Goal: Information Seeking & Learning: Learn about a topic

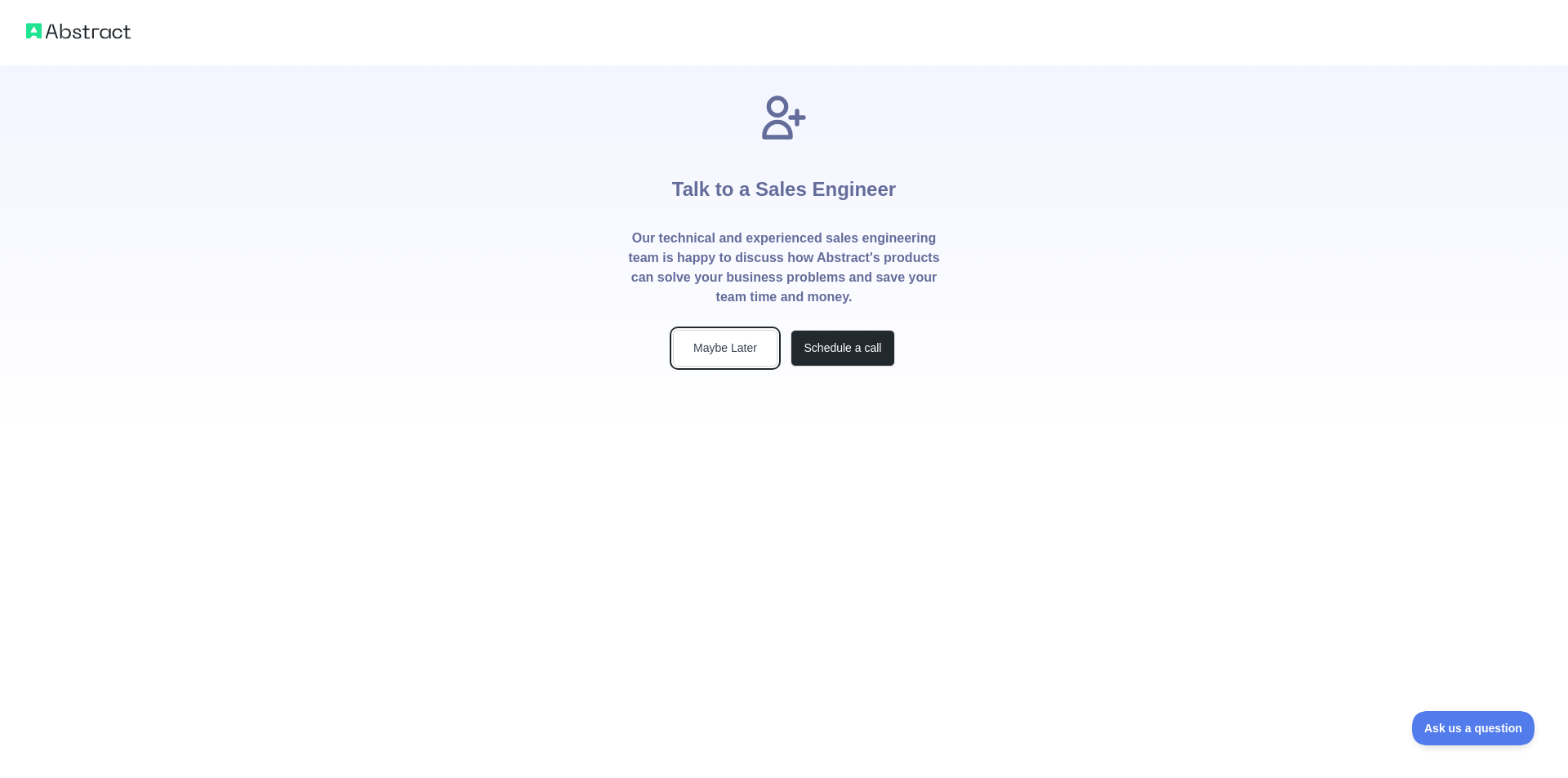
drag, startPoint x: 699, startPoint y: 357, endPoint x: 994, endPoint y: 383, distance: 296.1
click at [699, 357] on button "Maybe Later" at bounding box center [724, 348] width 105 height 37
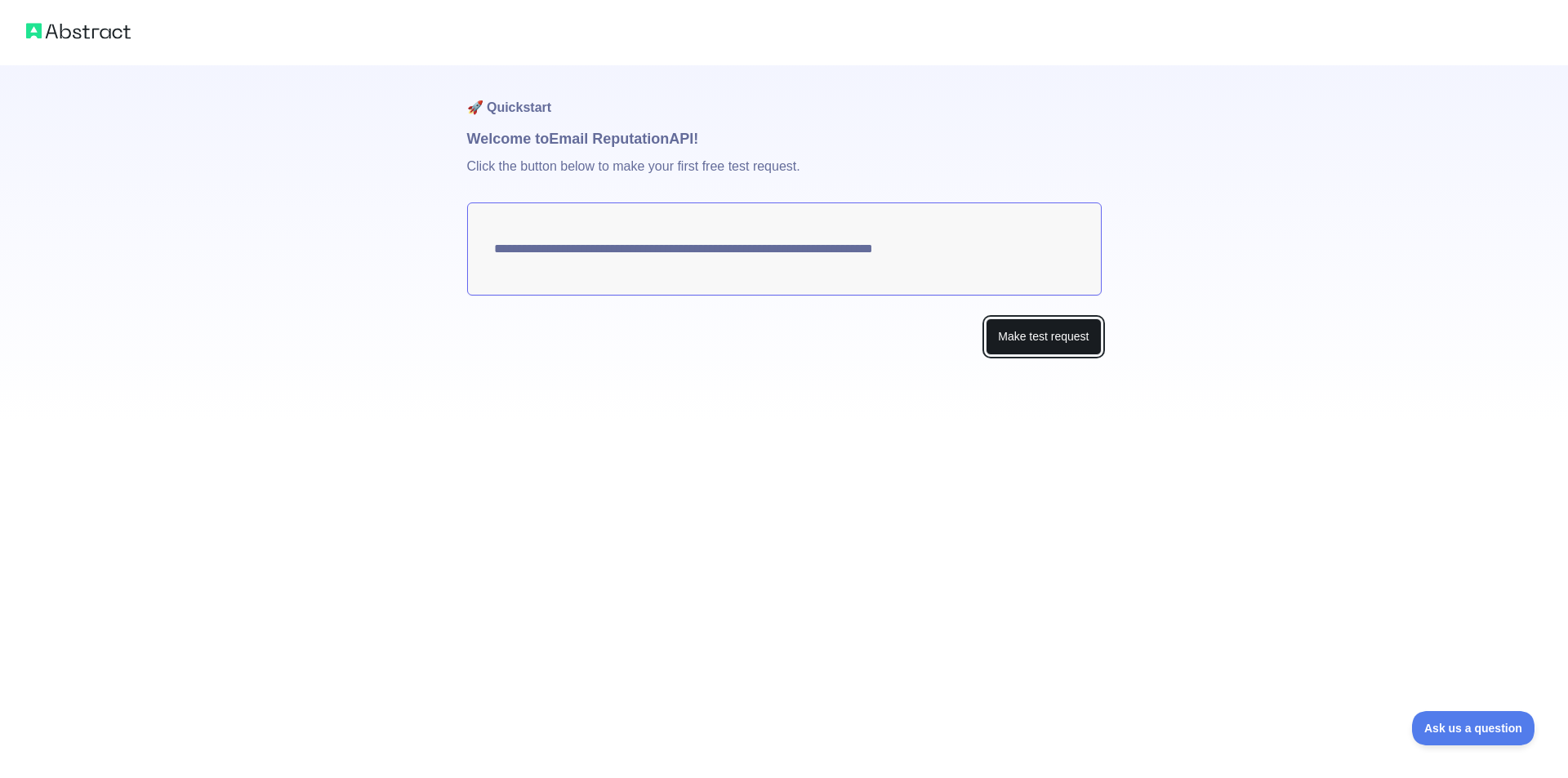
click at [1047, 340] on button "Make test request" at bounding box center [1042, 337] width 115 height 37
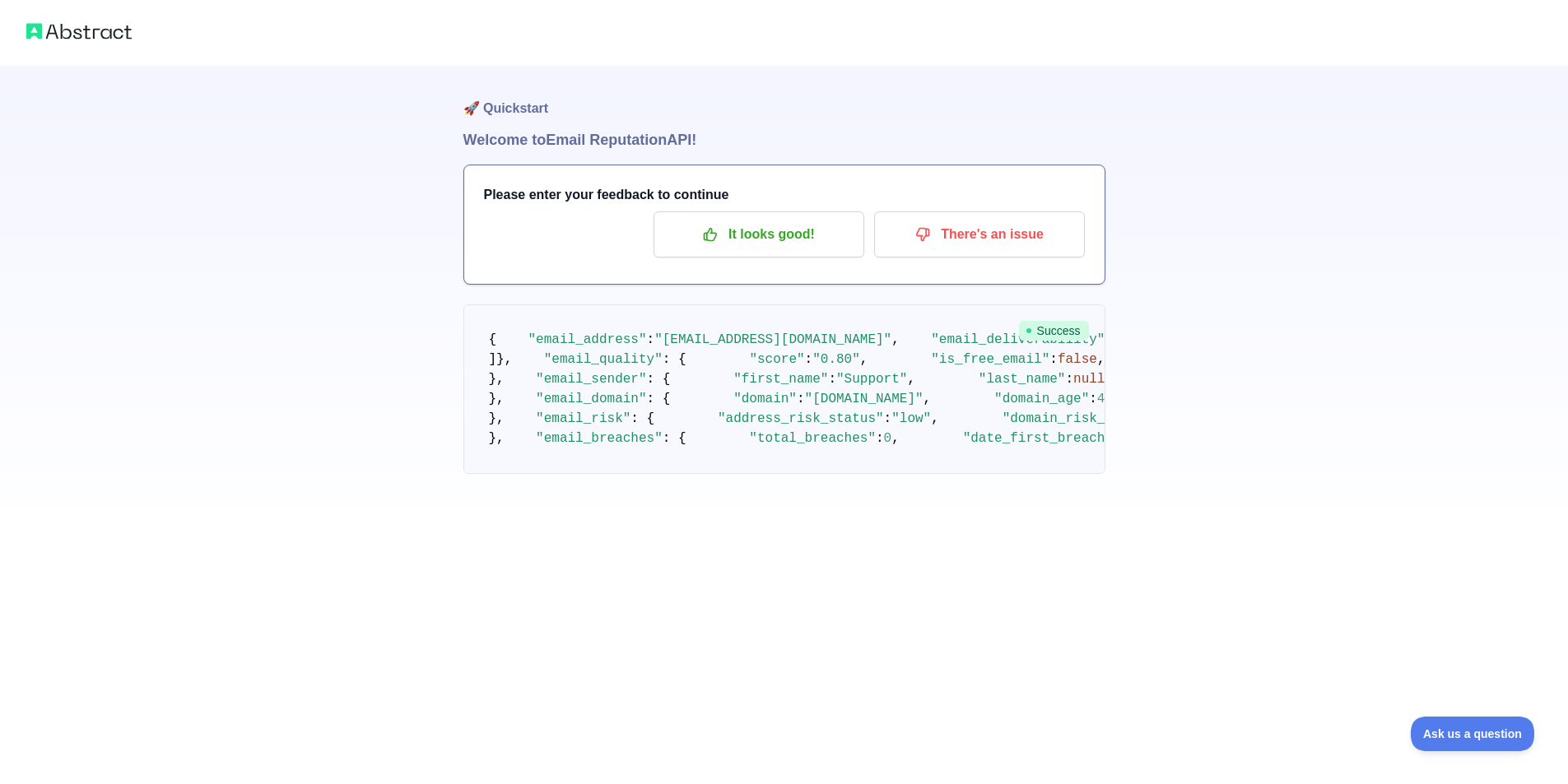
click at [104, 33] on img at bounding box center [79, 31] width 105 height 23
click at [794, 224] on p "It looks good!" at bounding box center [758, 234] width 186 height 28
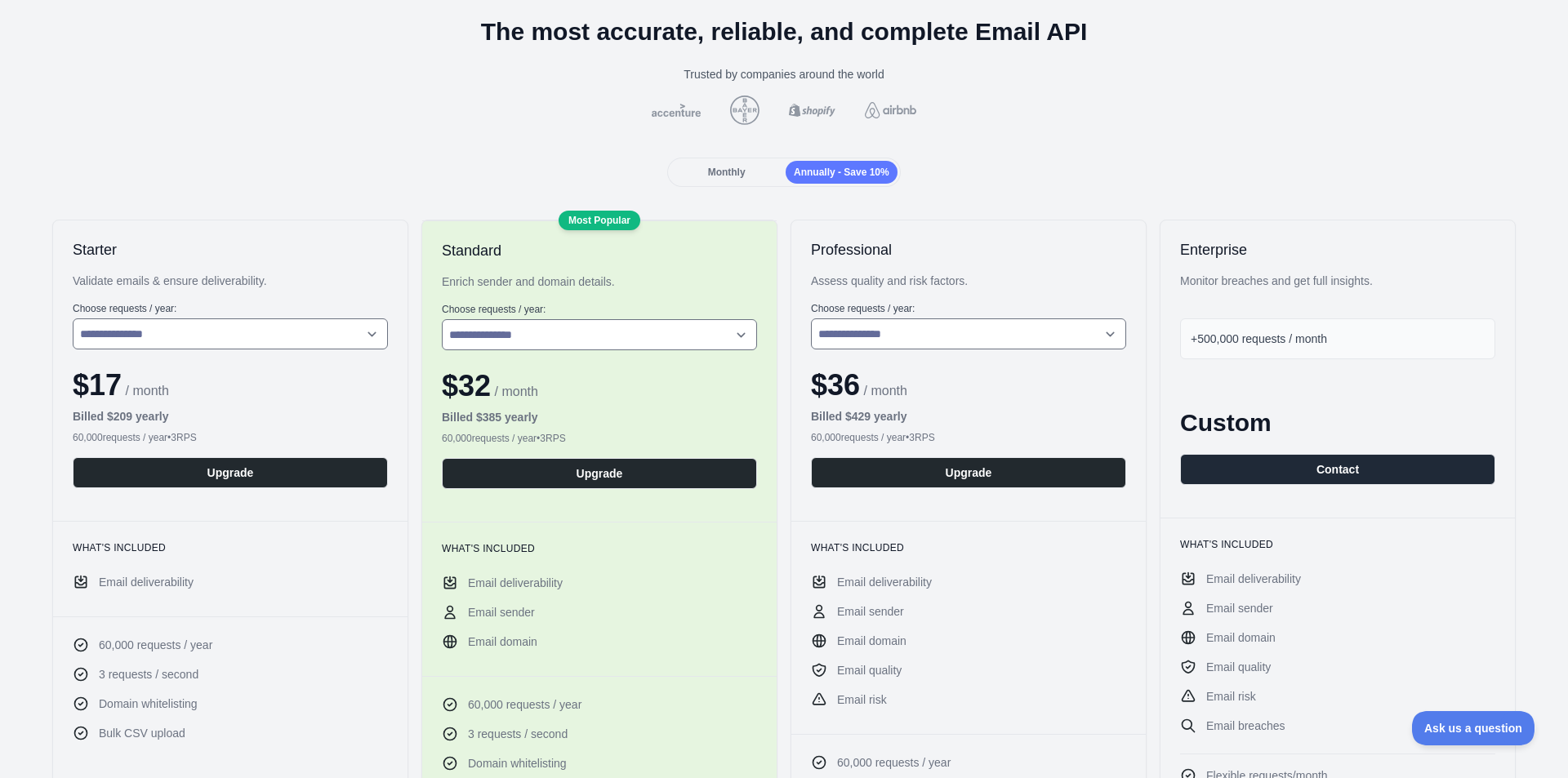
scroll to position [82, 0]
click at [740, 171] on span "Monthly" at bounding box center [727, 173] width 37 height 11
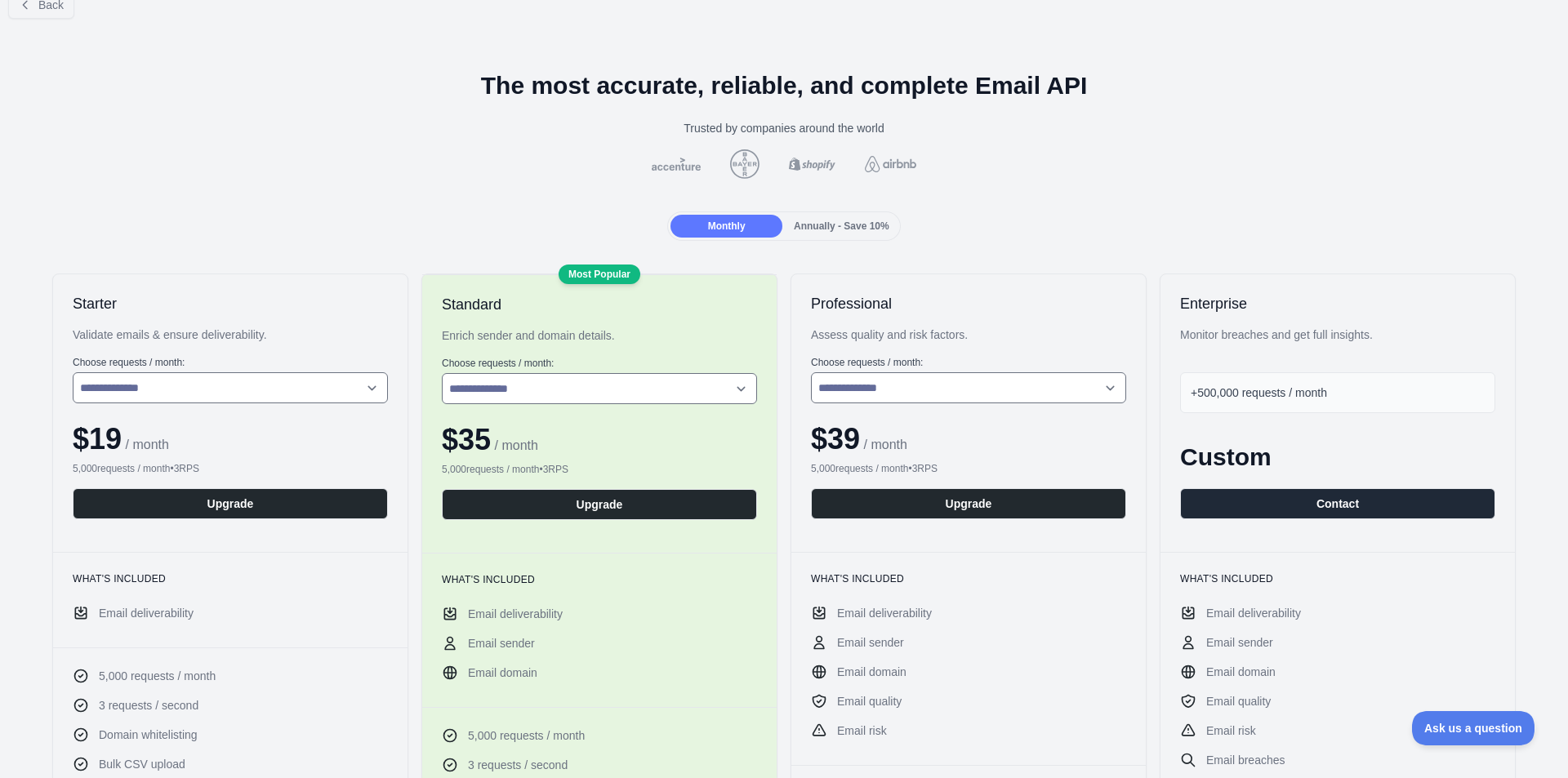
scroll to position [0, 0]
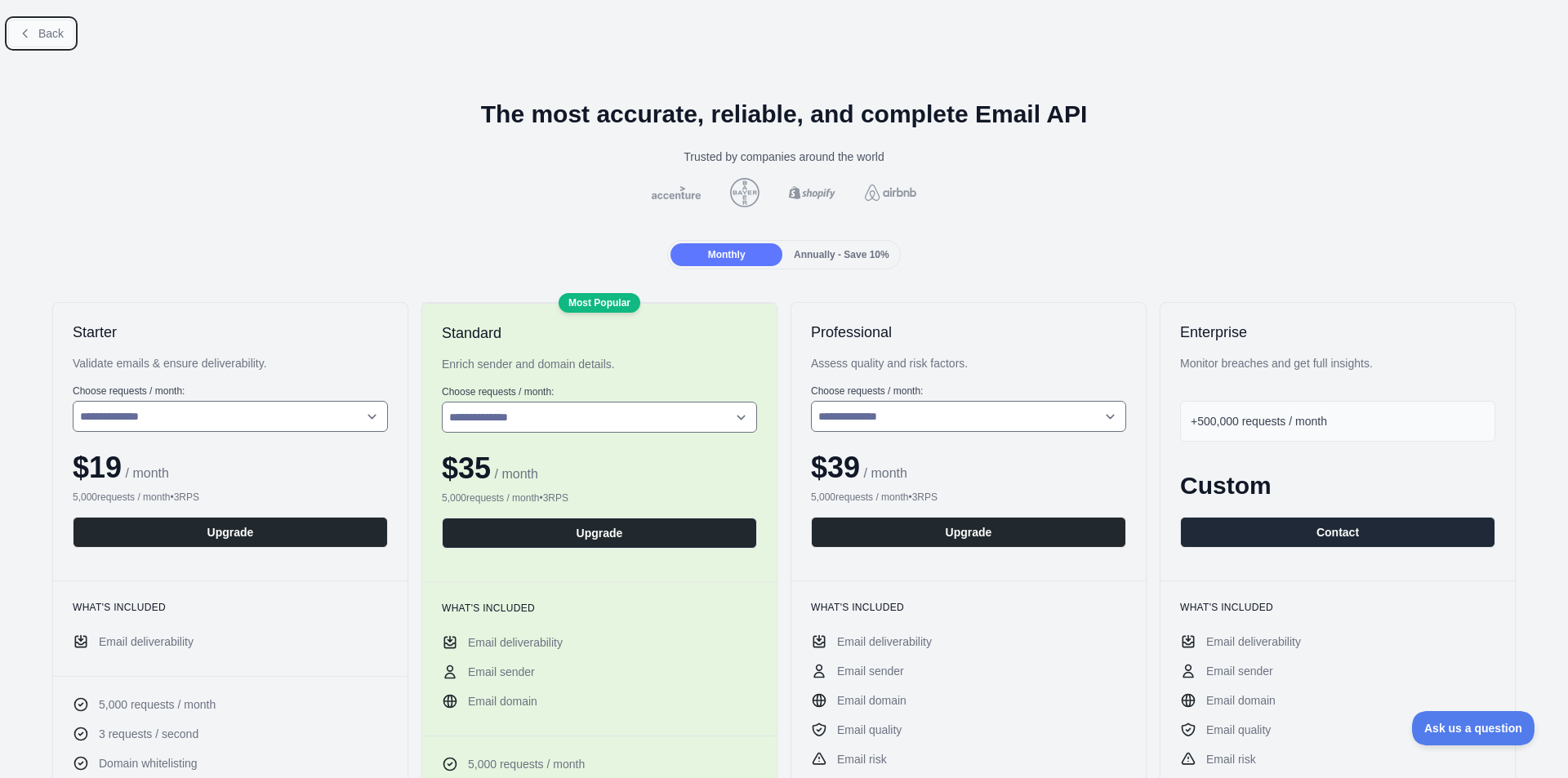
click at [47, 27] on span "Back" at bounding box center [51, 33] width 26 height 13
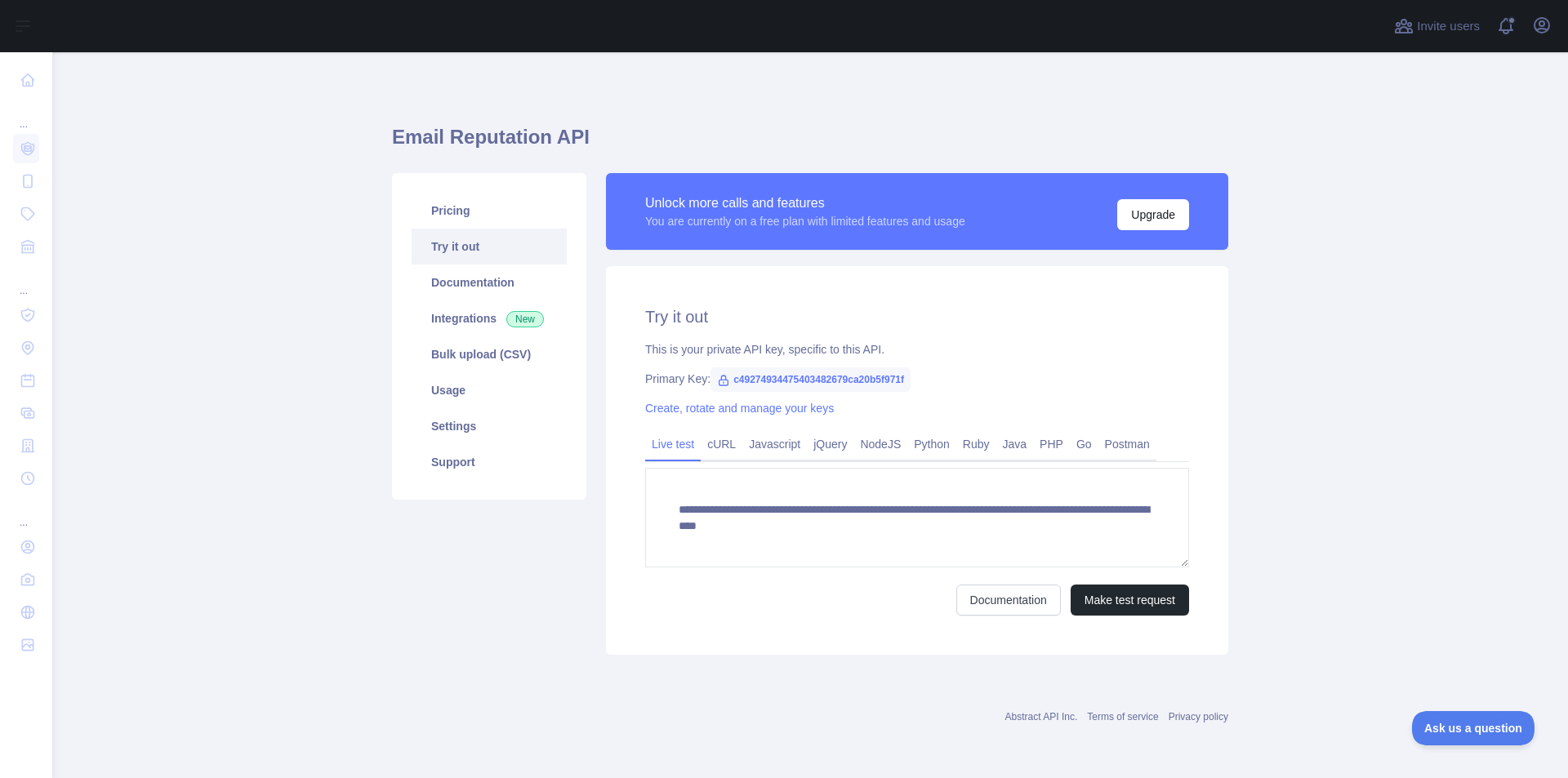
click at [835, 378] on span "c49274934475403482679ca20b5f971f" at bounding box center [810, 379] width 200 height 25
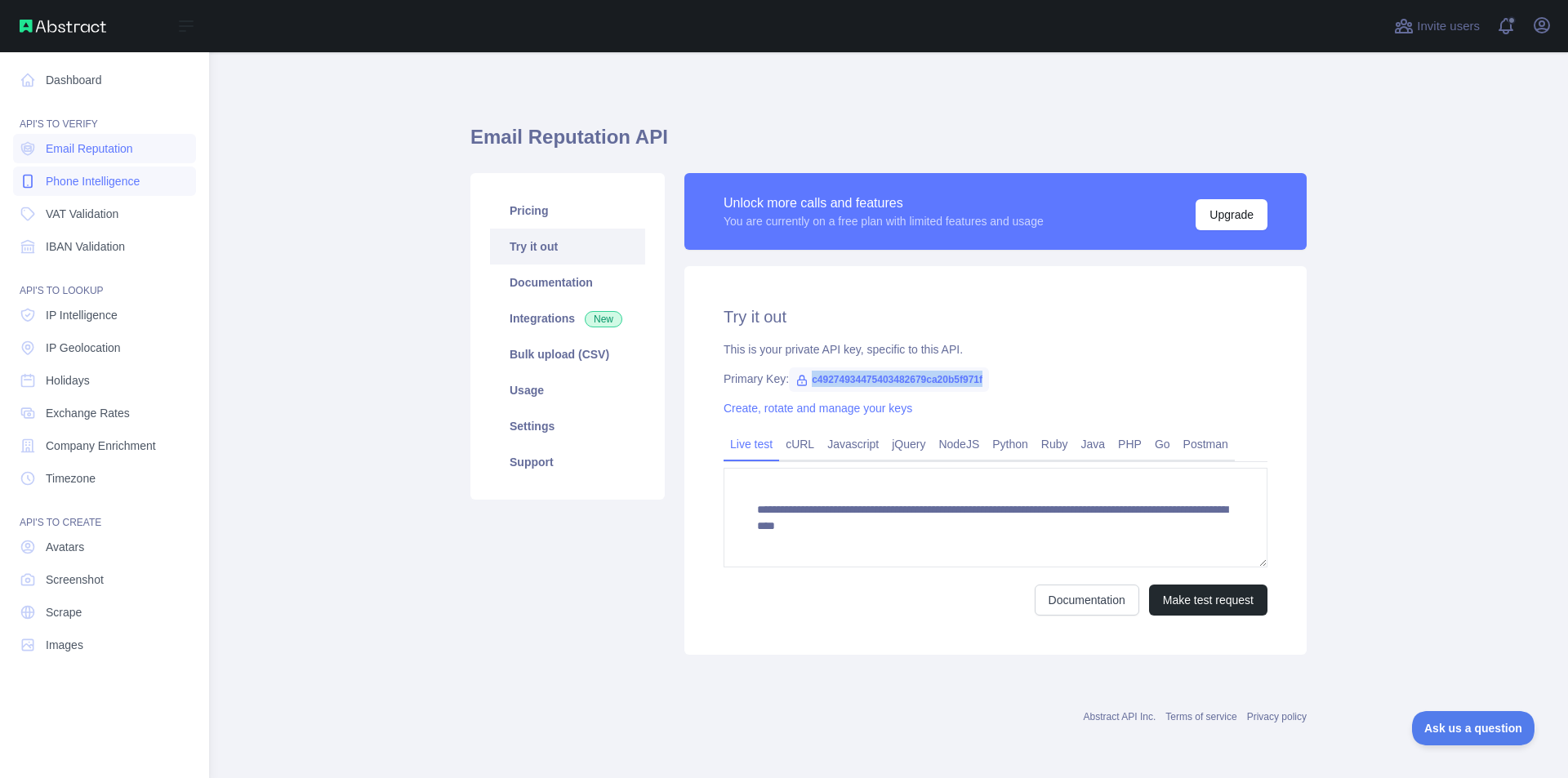
click at [77, 182] on span "Phone Intelligence" at bounding box center [93, 181] width 94 height 16
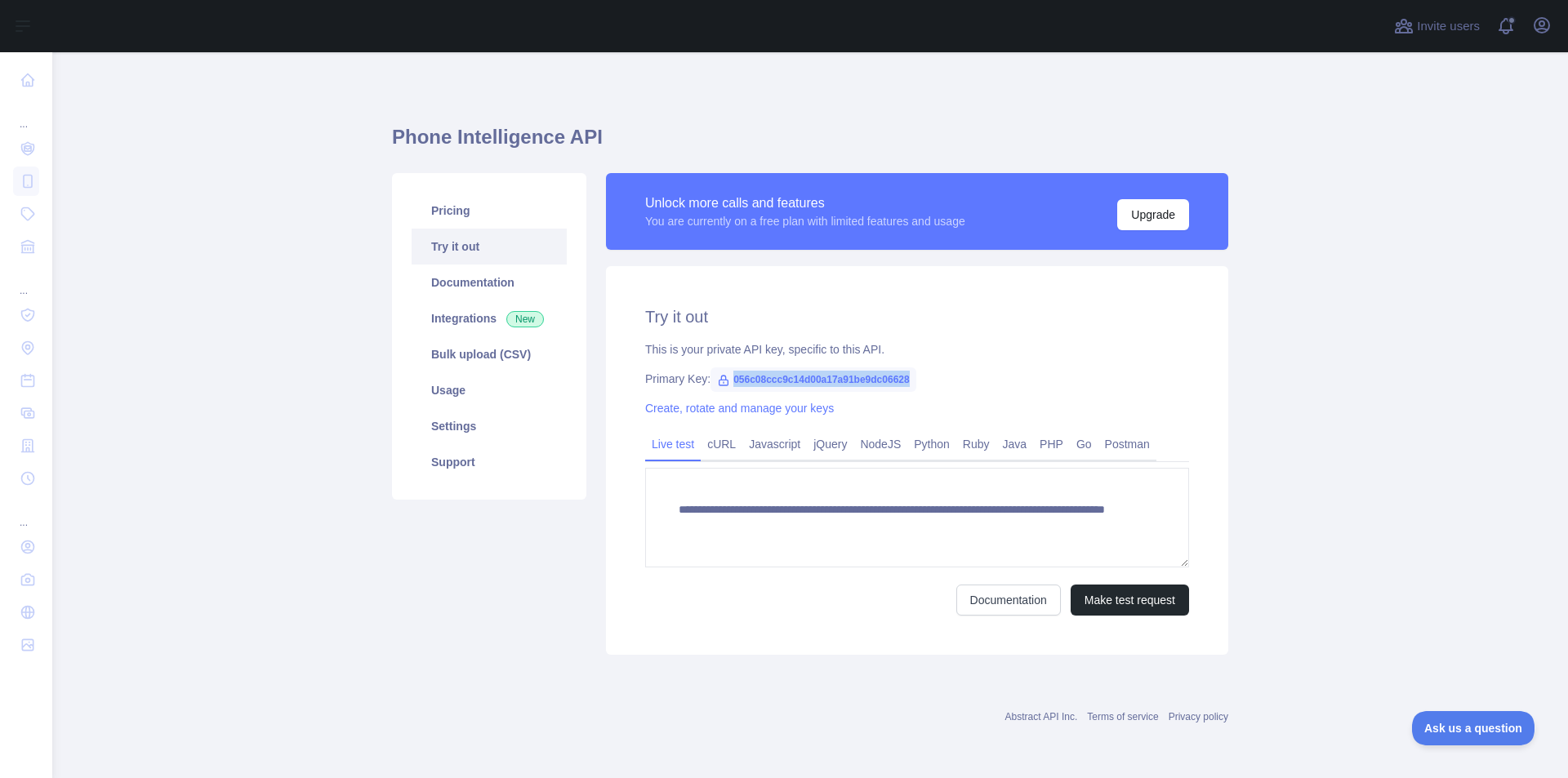
drag, startPoint x: 731, startPoint y: 377, endPoint x: 912, endPoint y: 377, distance: 181.0
click at [912, 377] on div "Primary Key: 056c08ccc9c14d00a17a91be9dc06628" at bounding box center [918, 378] width 544 height 16
copy span "056c08ccc9c14d00a17a91be9dc06628"
click at [1111, 601] on button "Make test request" at bounding box center [1129, 600] width 118 height 31
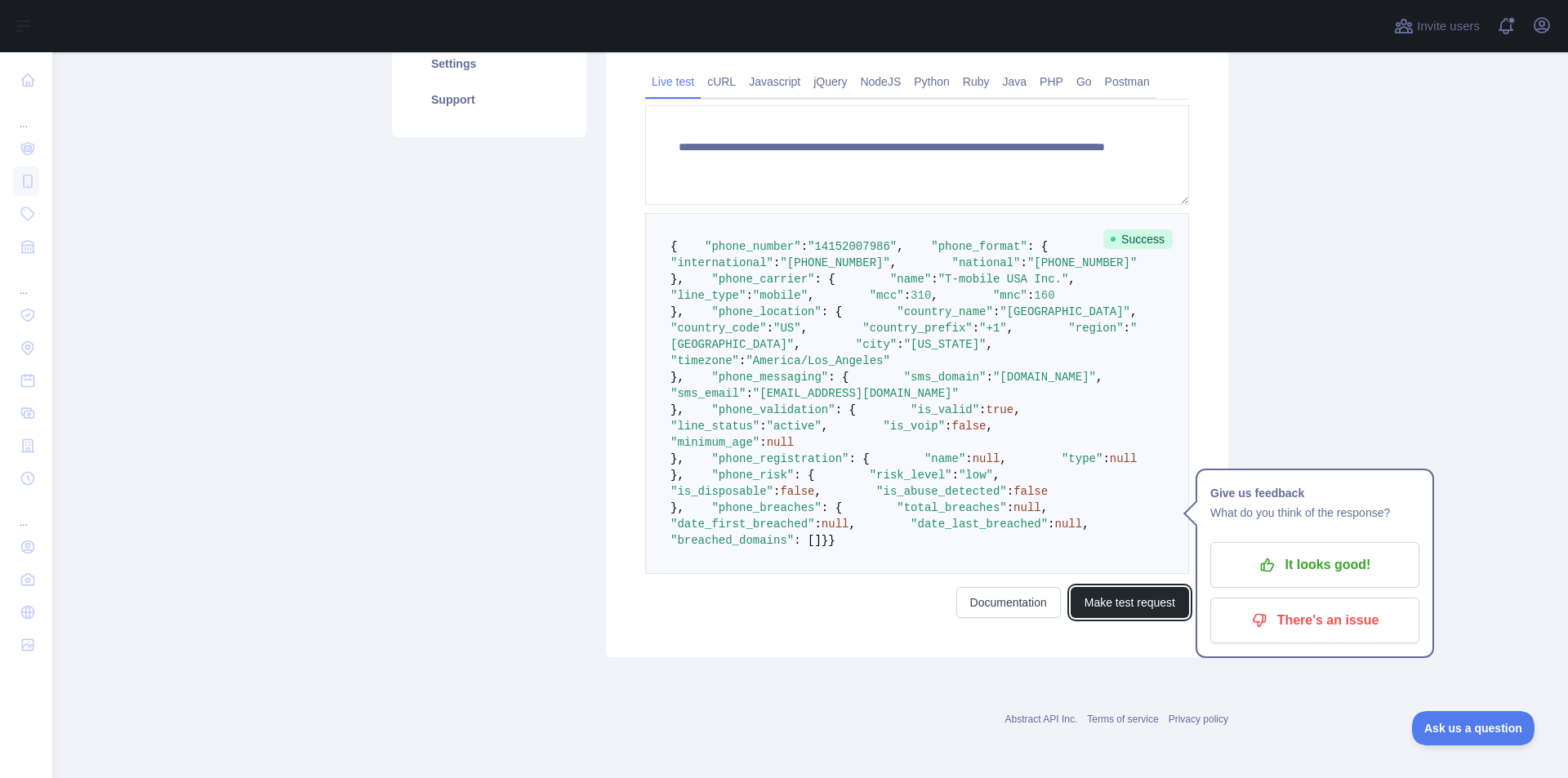
scroll to position [163, 0]
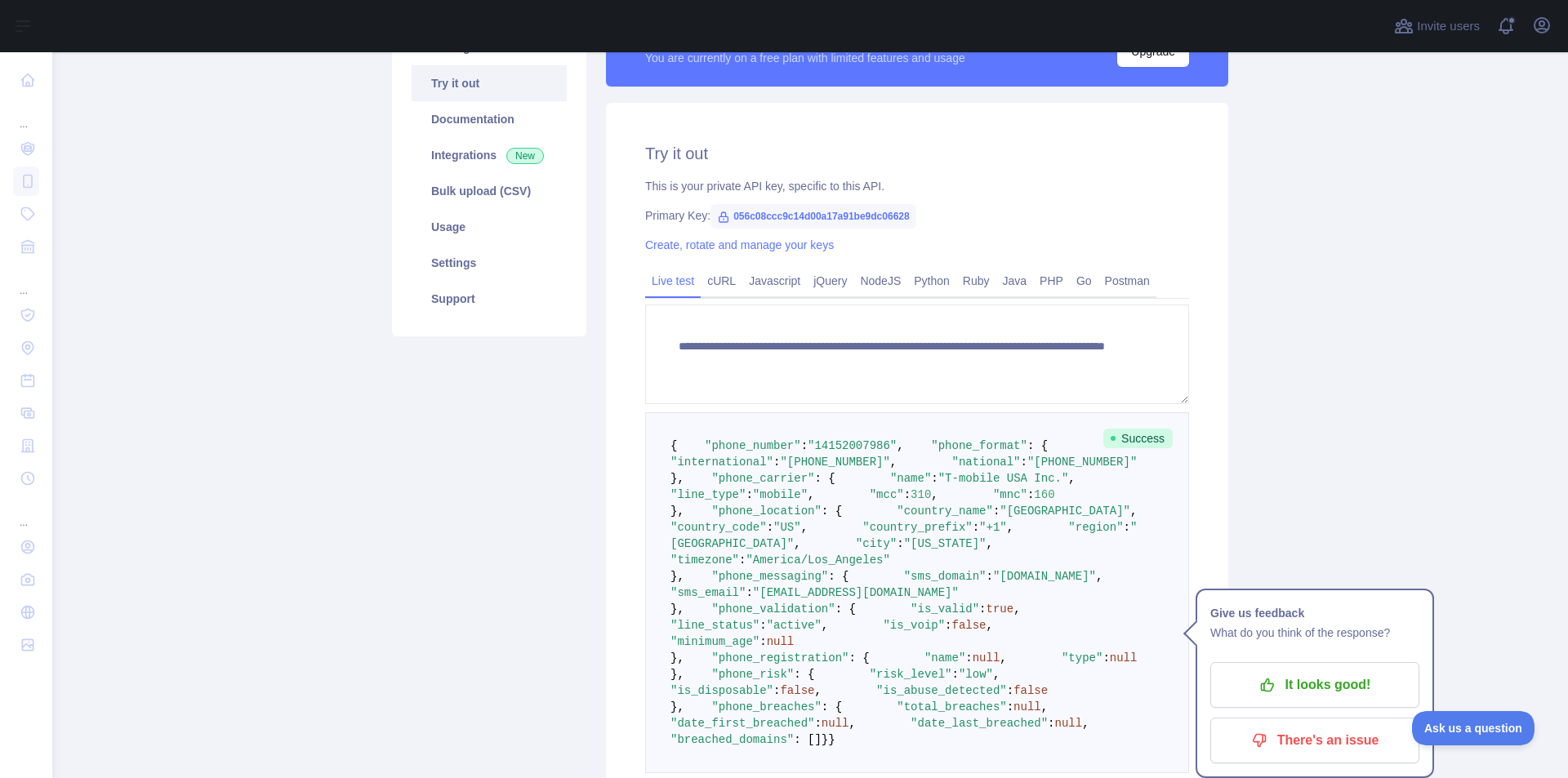
click at [889, 469] on span ""+1 415-200-7986"" at bounding box center [834, 462] width 110 height 13
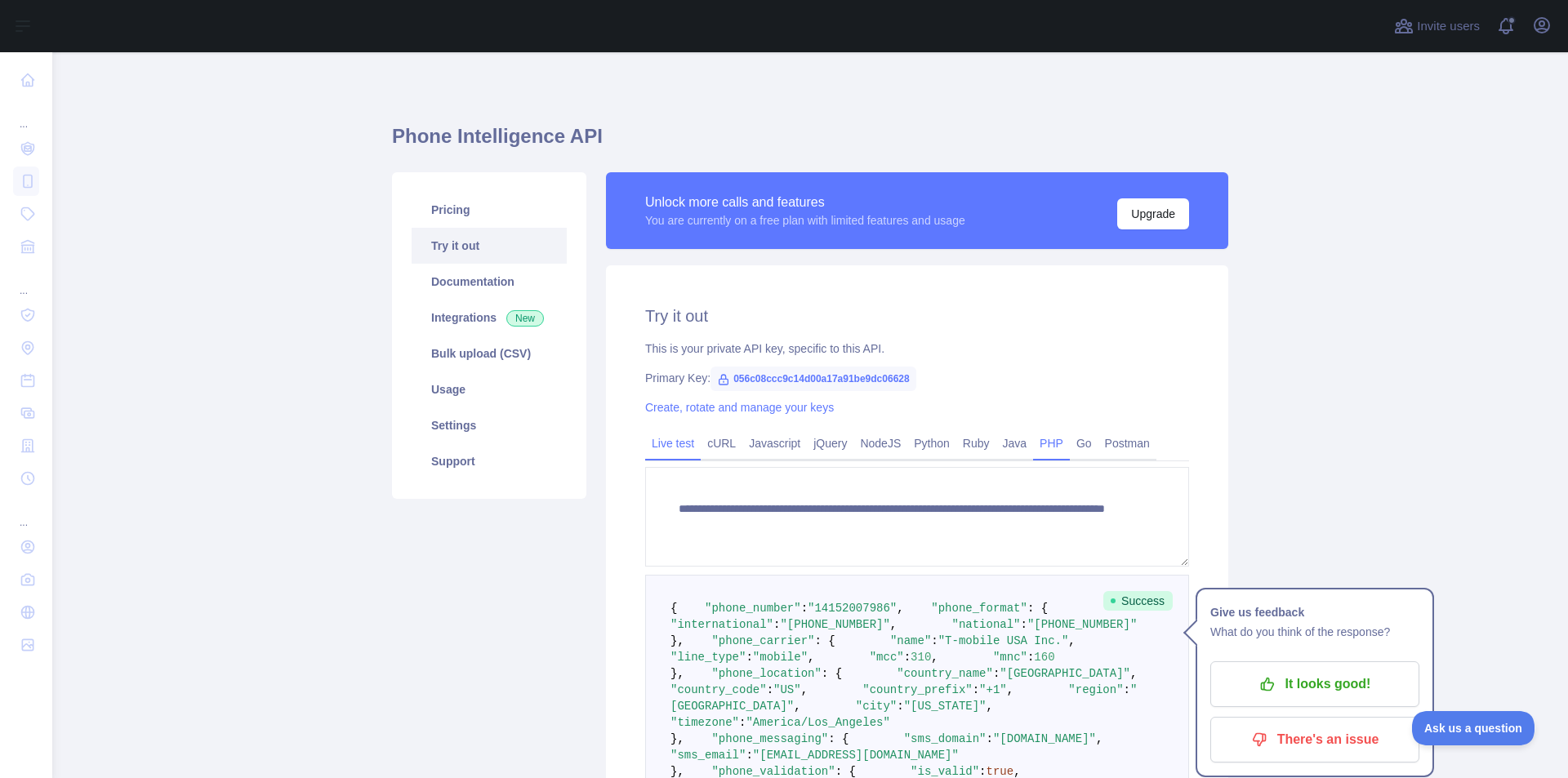
scroll to position [0, 0]
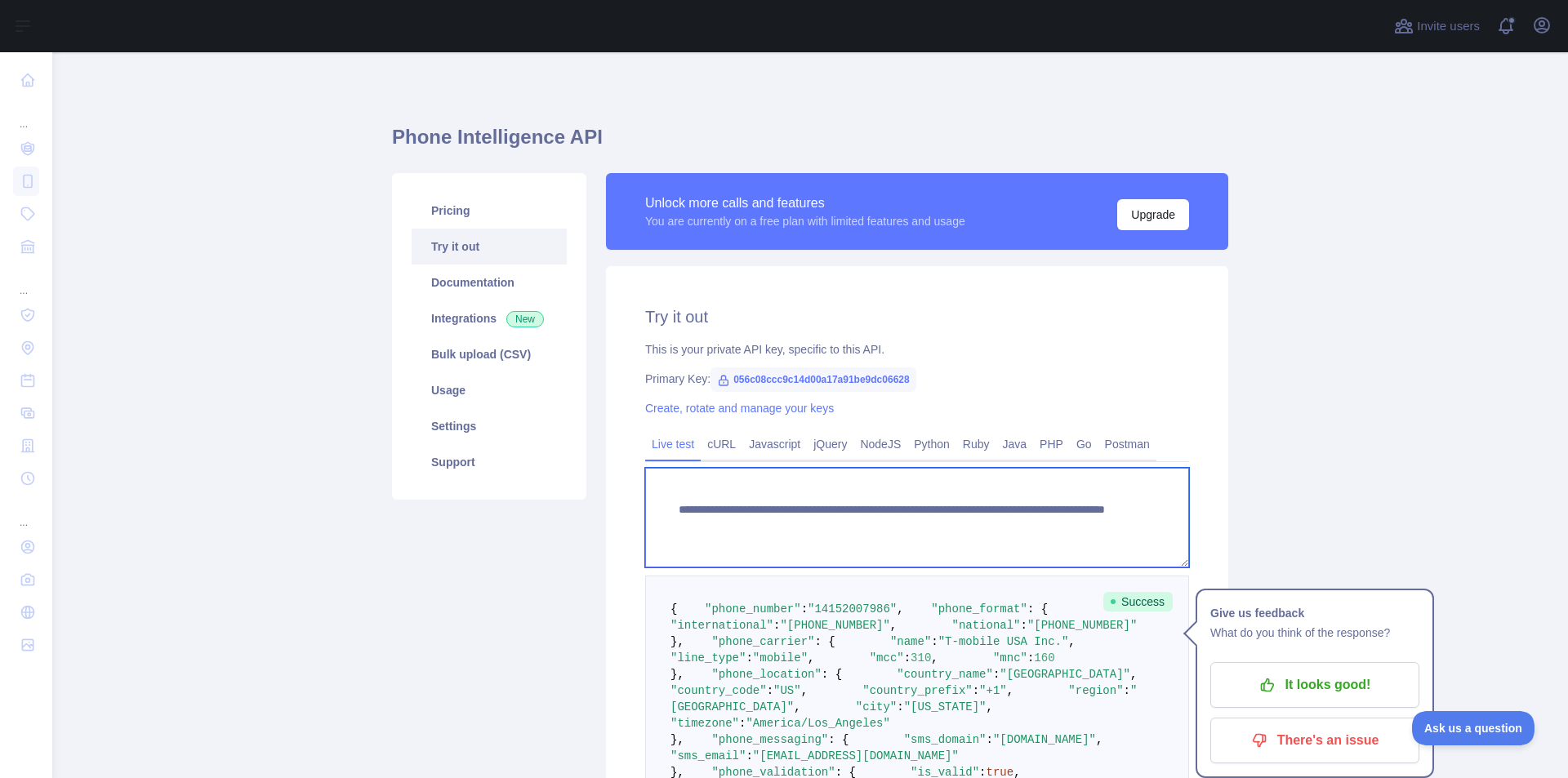
click at [1029, 525] on textarea "**********" at bounding box center [918, 517] width 544 height 99
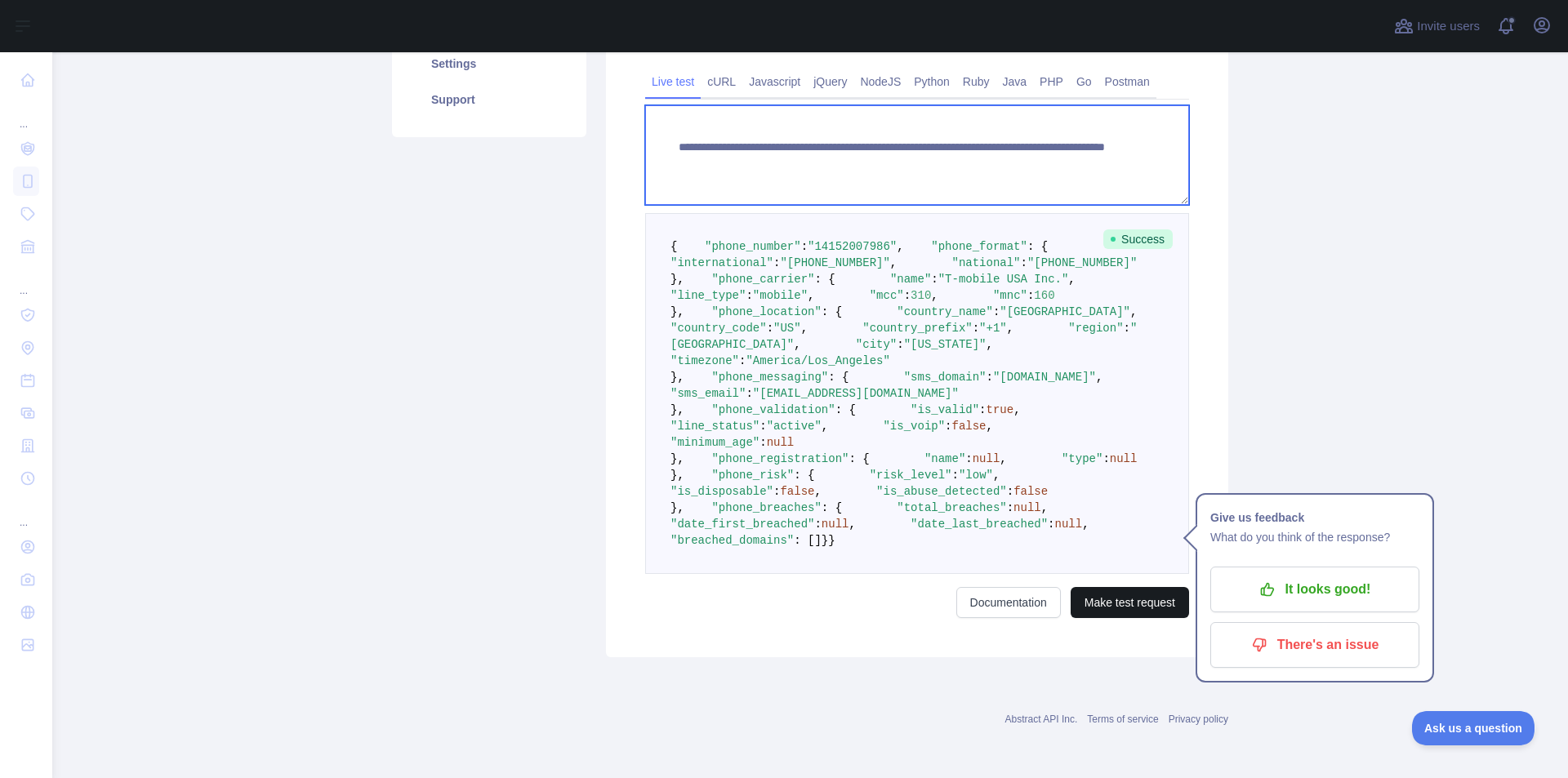
type textarea "**********"
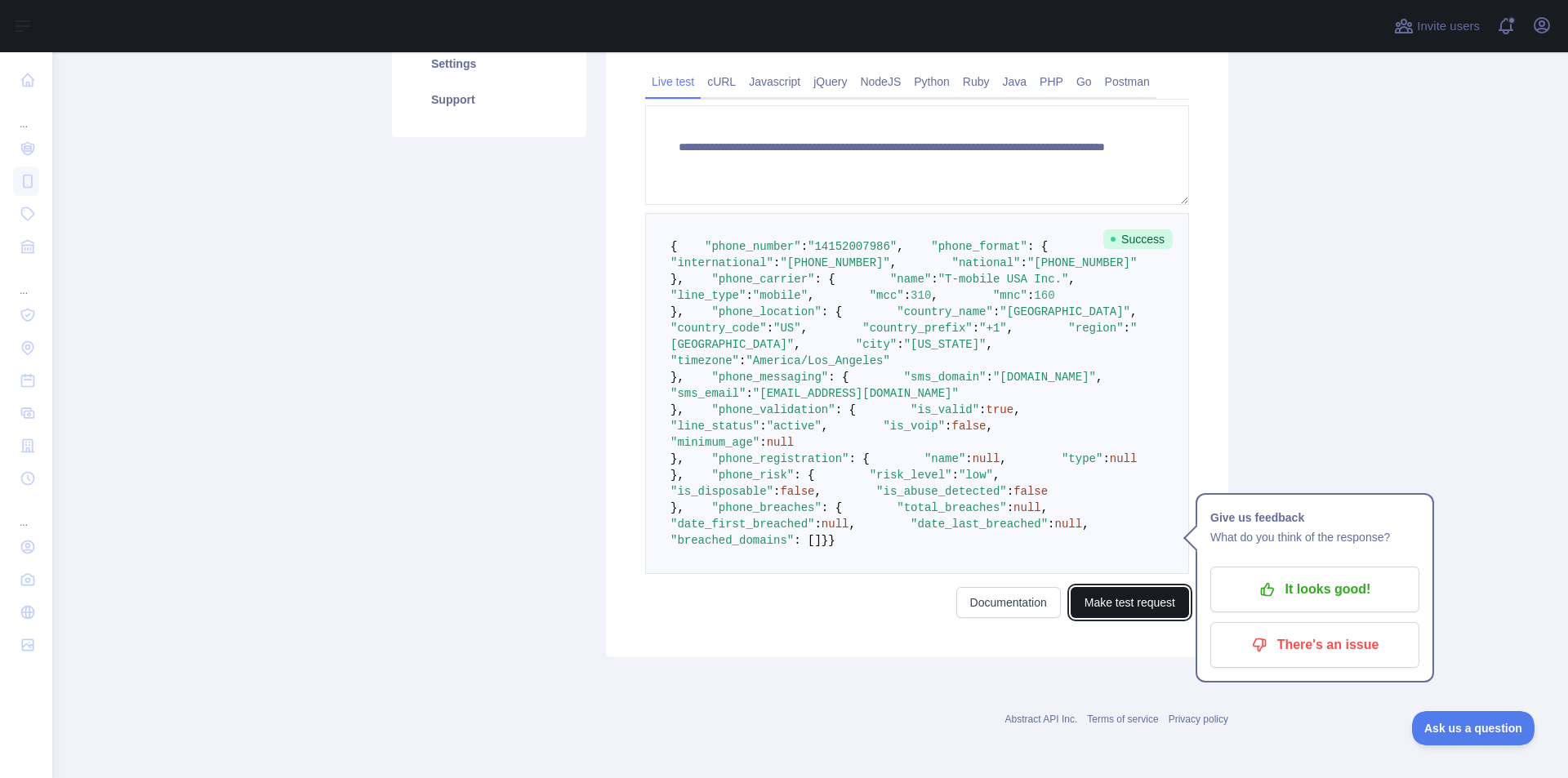
click at [1127, 599] on button "Make test request" at bounding box center [1129, 603] width 118 height 31
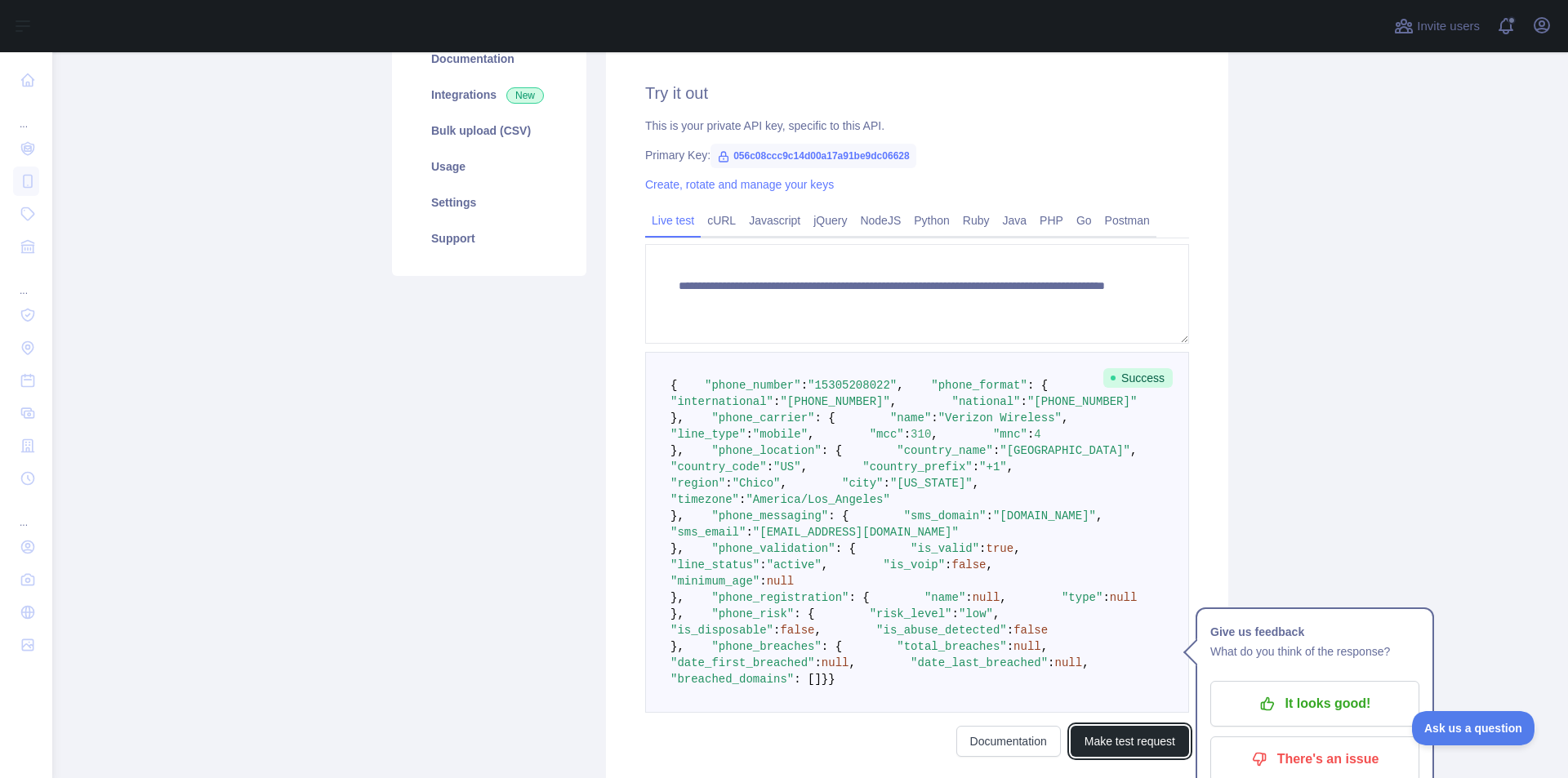
scroll to position [150, 0]
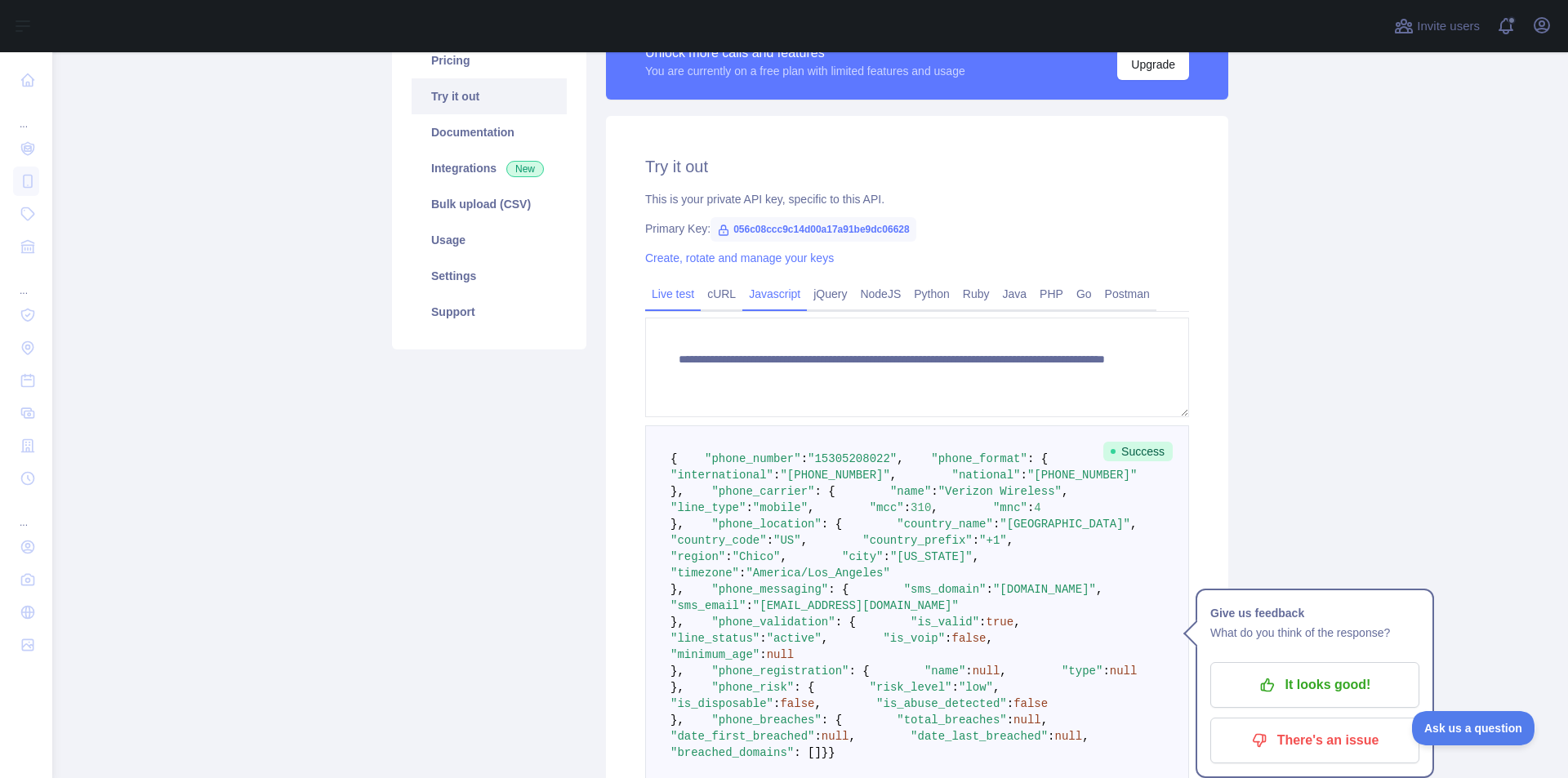
drag, startPoint x: 758, startPoint y: 300, endPoint x: 766, endPoint y: 305, distance: 9.4
click at [758, 300] on link "Javascript" at bounding box center [775, 293] width 65 height 26
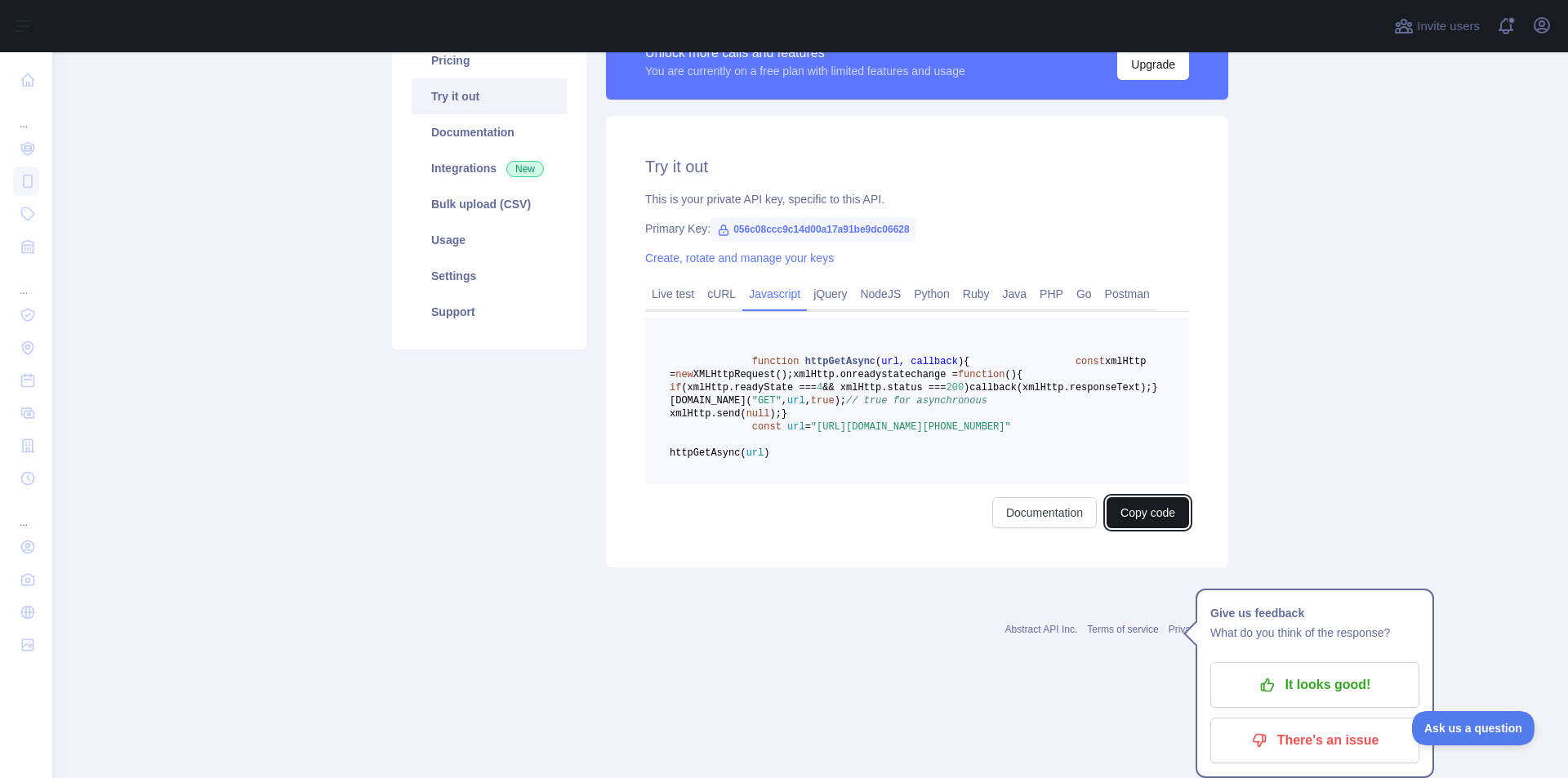
click at [1127, 528] on button "Copy code" at bounding box center [1147, 513] width 82 height 31
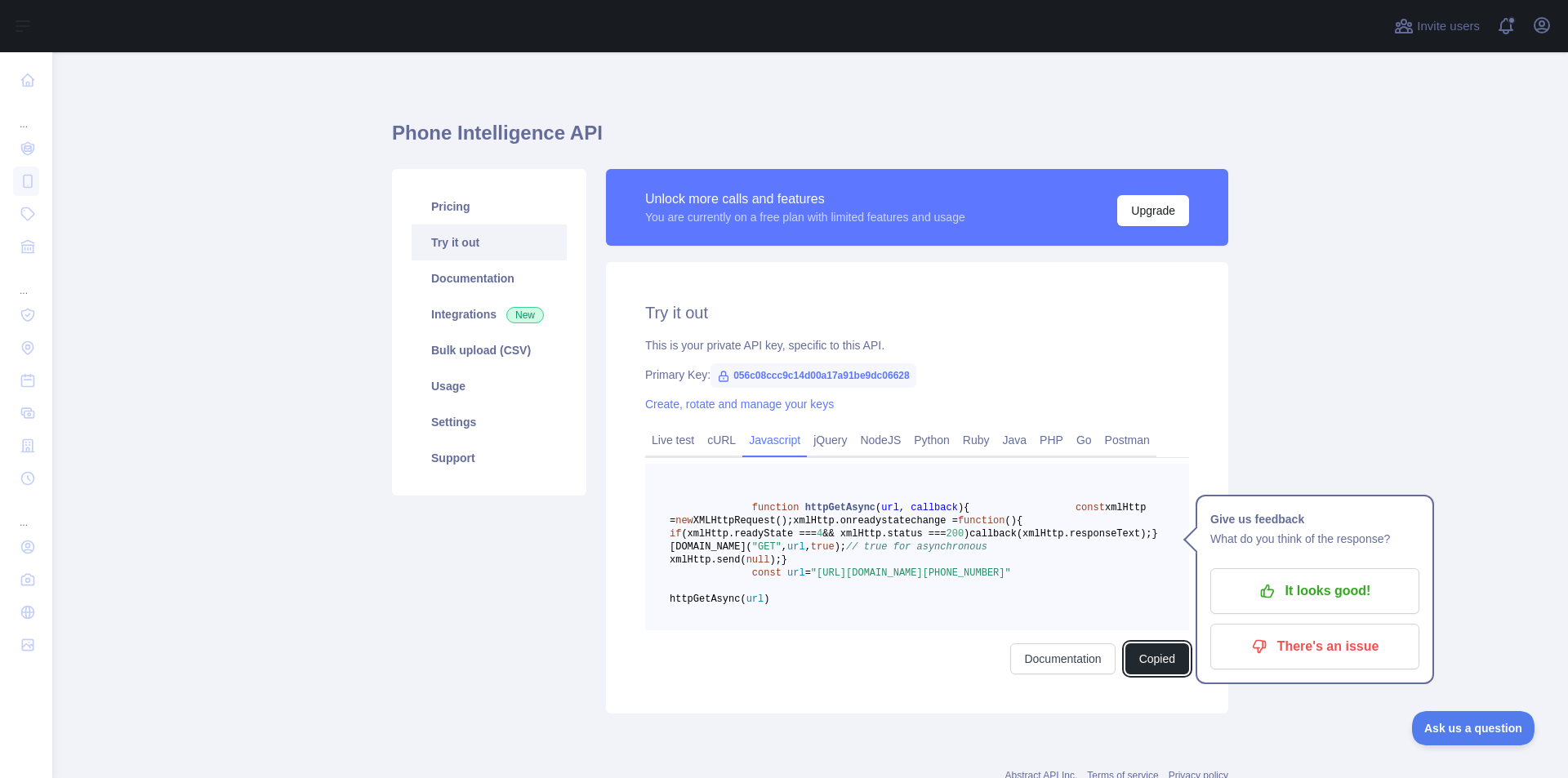
scroll to position [0, 0]
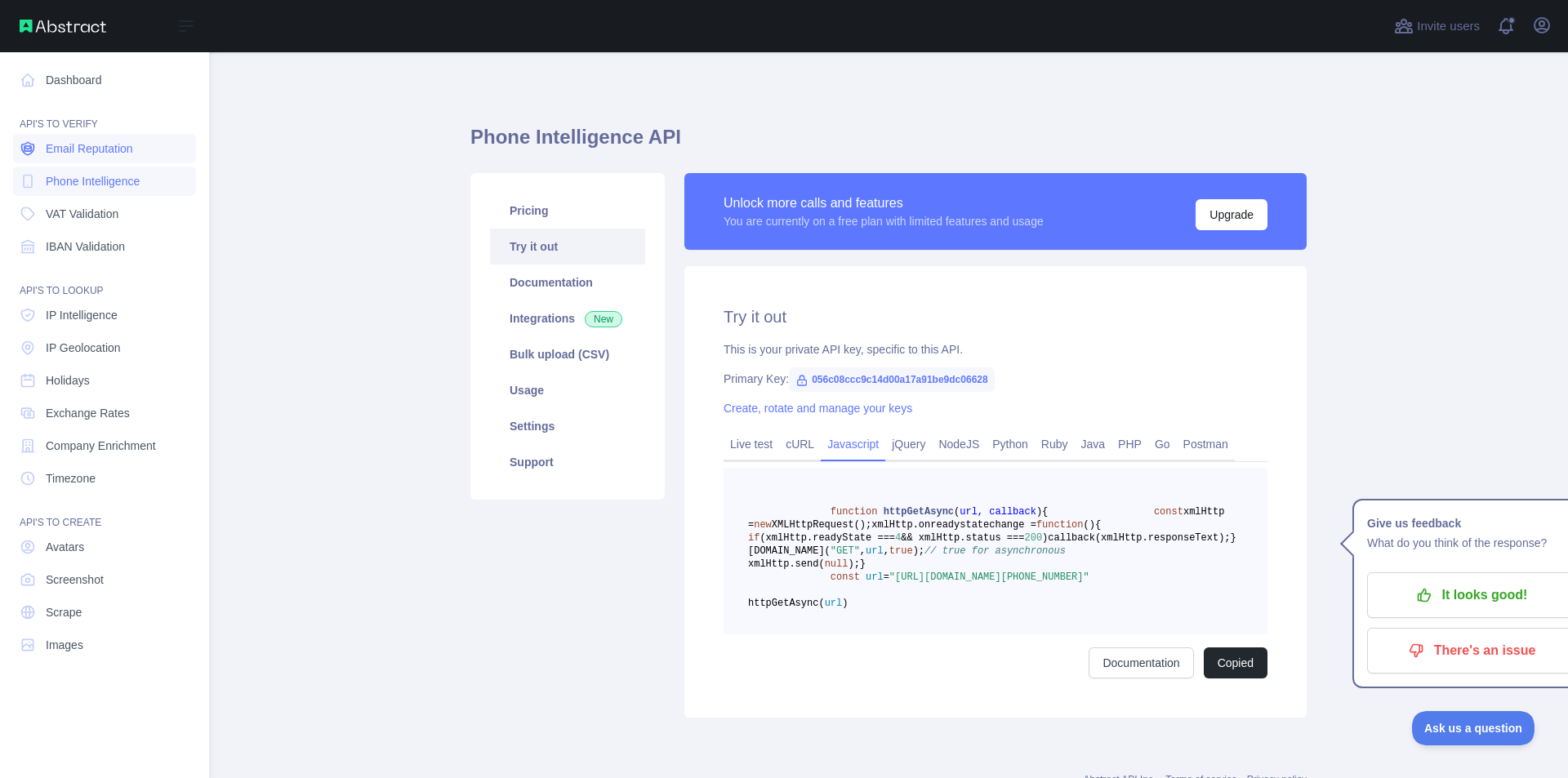
click at [80, 149] on span "Email Reputation" at bounding box center [89, 148] width 88 height 16
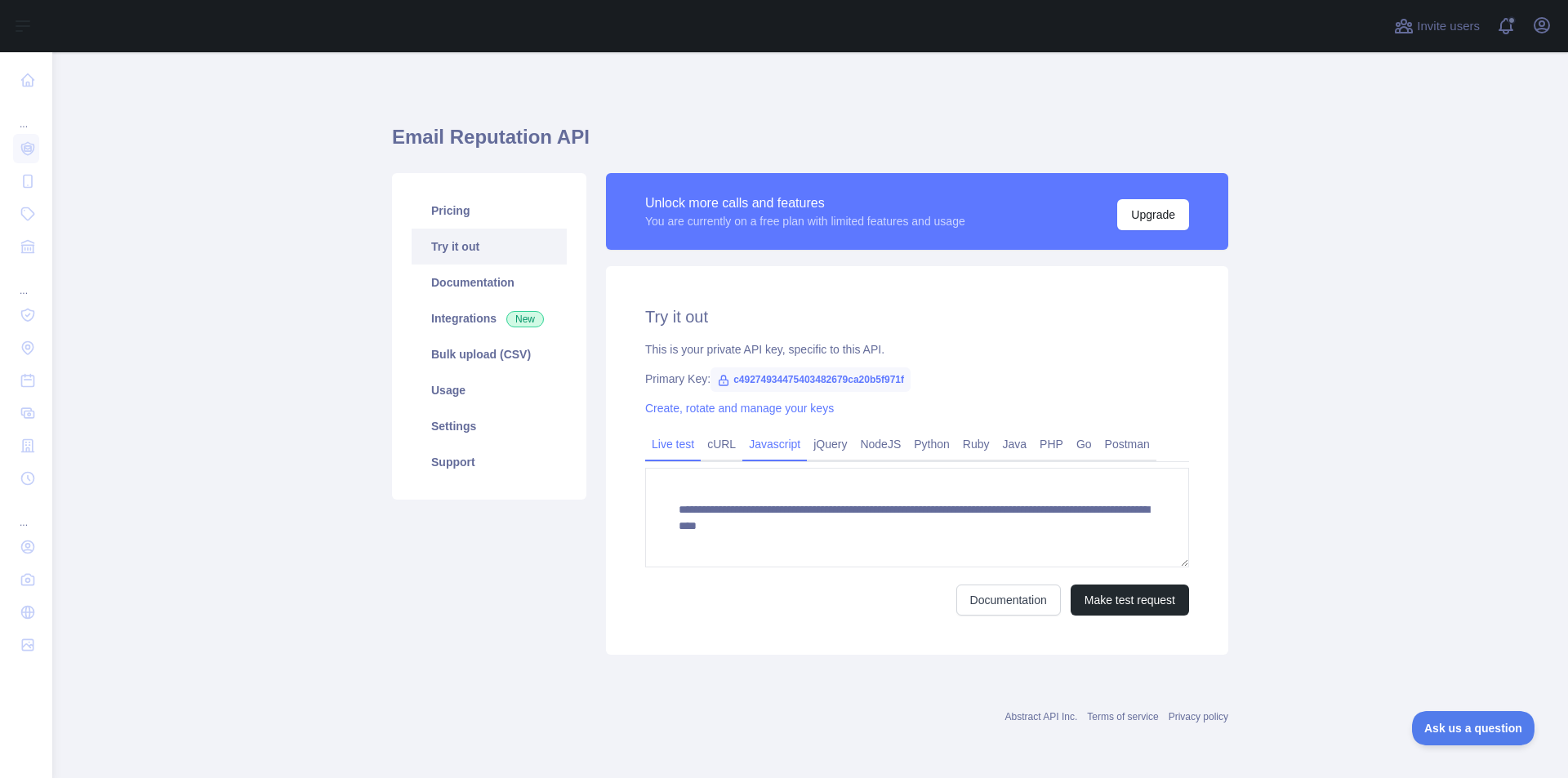
click at [776, 445] on link "Javascript" at bounding box center [775, 444] width 65 height 26
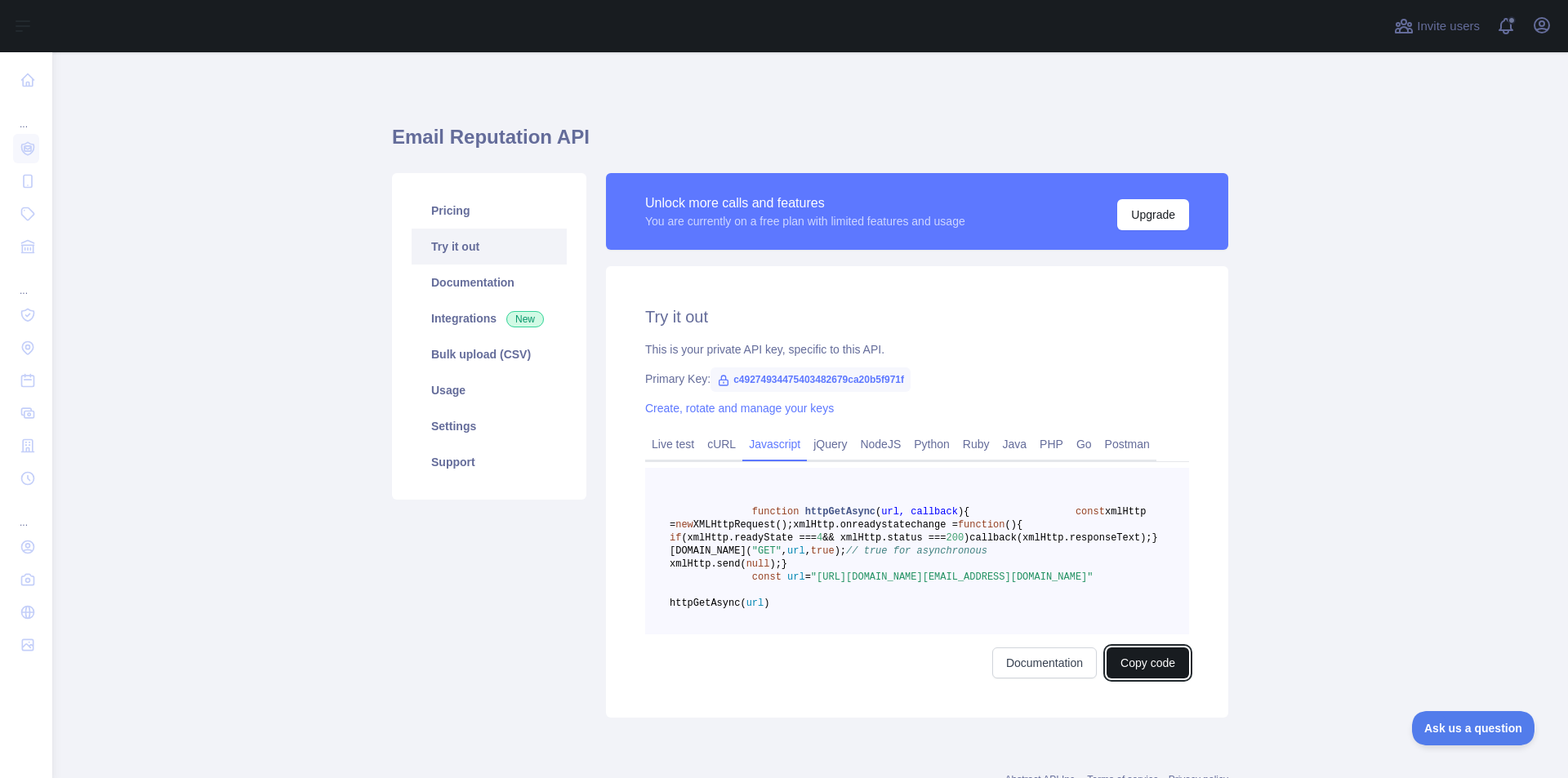
click at [1145, 679] on button "Copy code" at bounding box center [1147, 663] width 82 height 31
click at [446, 380] on link "Usage" at bounding box center [489, 390] width 155 height 36
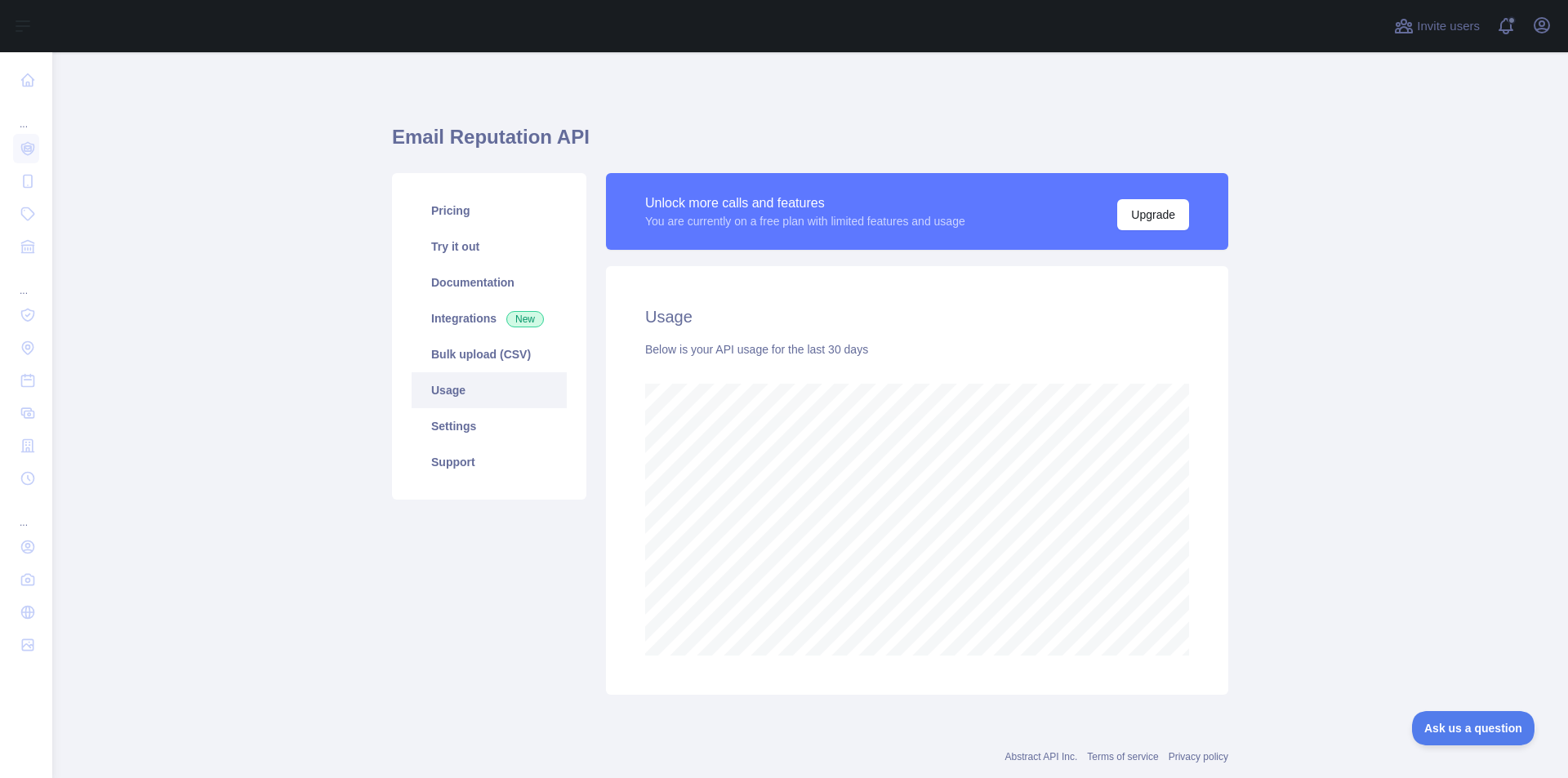
scroll to position [726, 1503]
click at [468, 420] on link "Settings" at bounding box center [489, 426] width 155 height 36
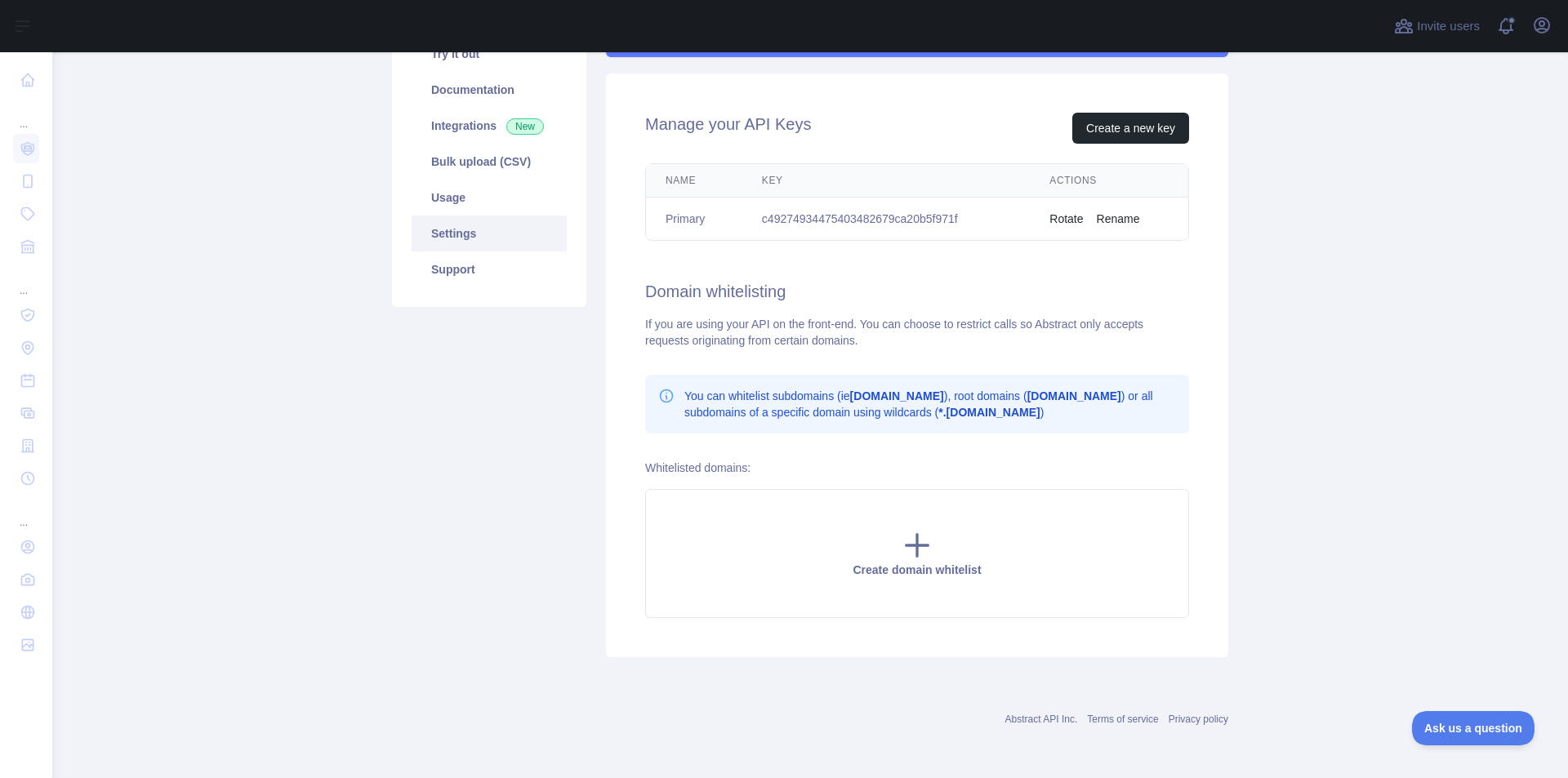
scroll to position [30, 0]
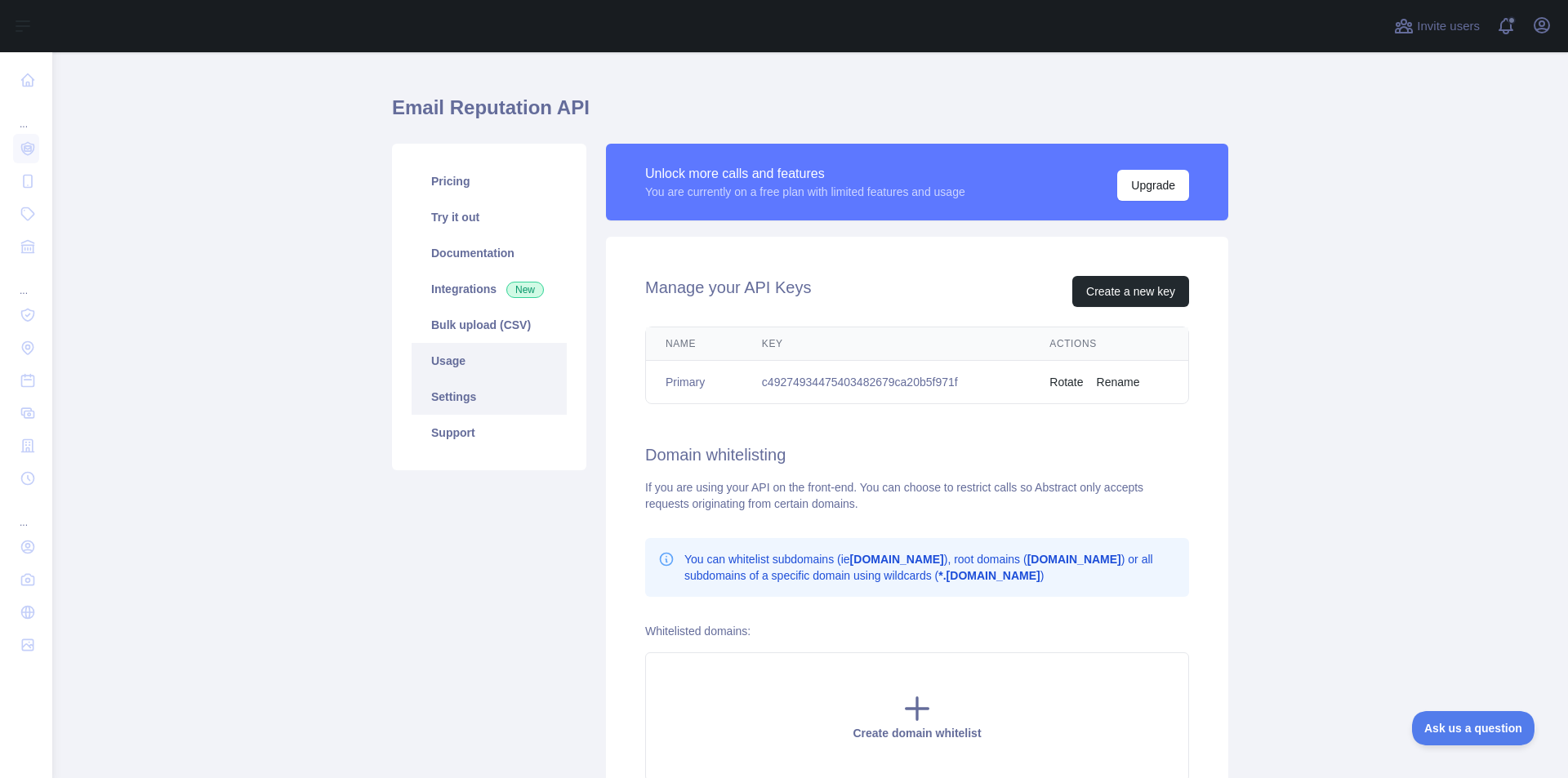
click at [443, 354] on link "Usage" at bounding box center [489, 361] width 155 height 36
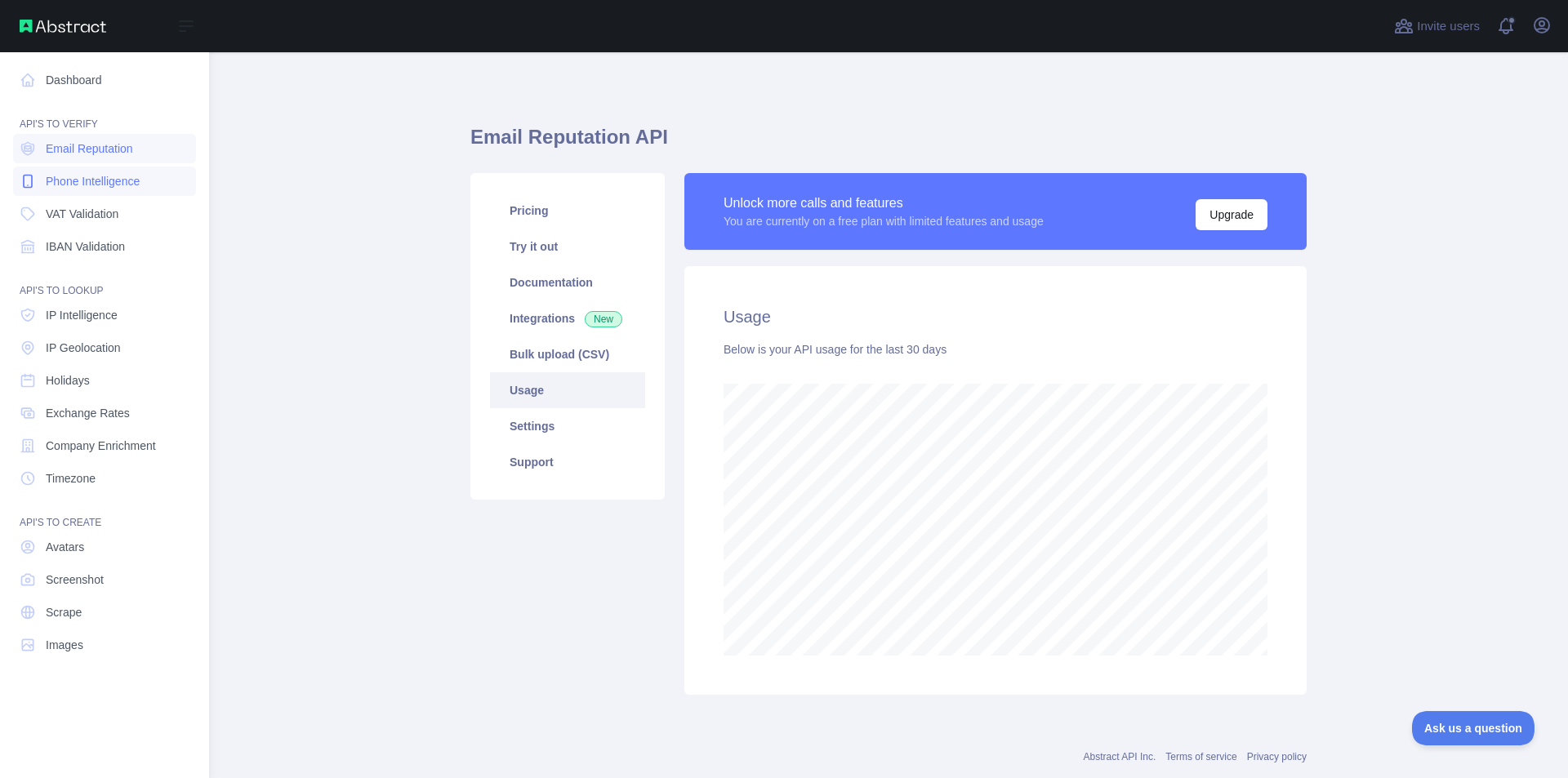
scroll to position [815852, 815282]
click at [35, 178] on icon at bounding box center [27, 181] width 16 height 16
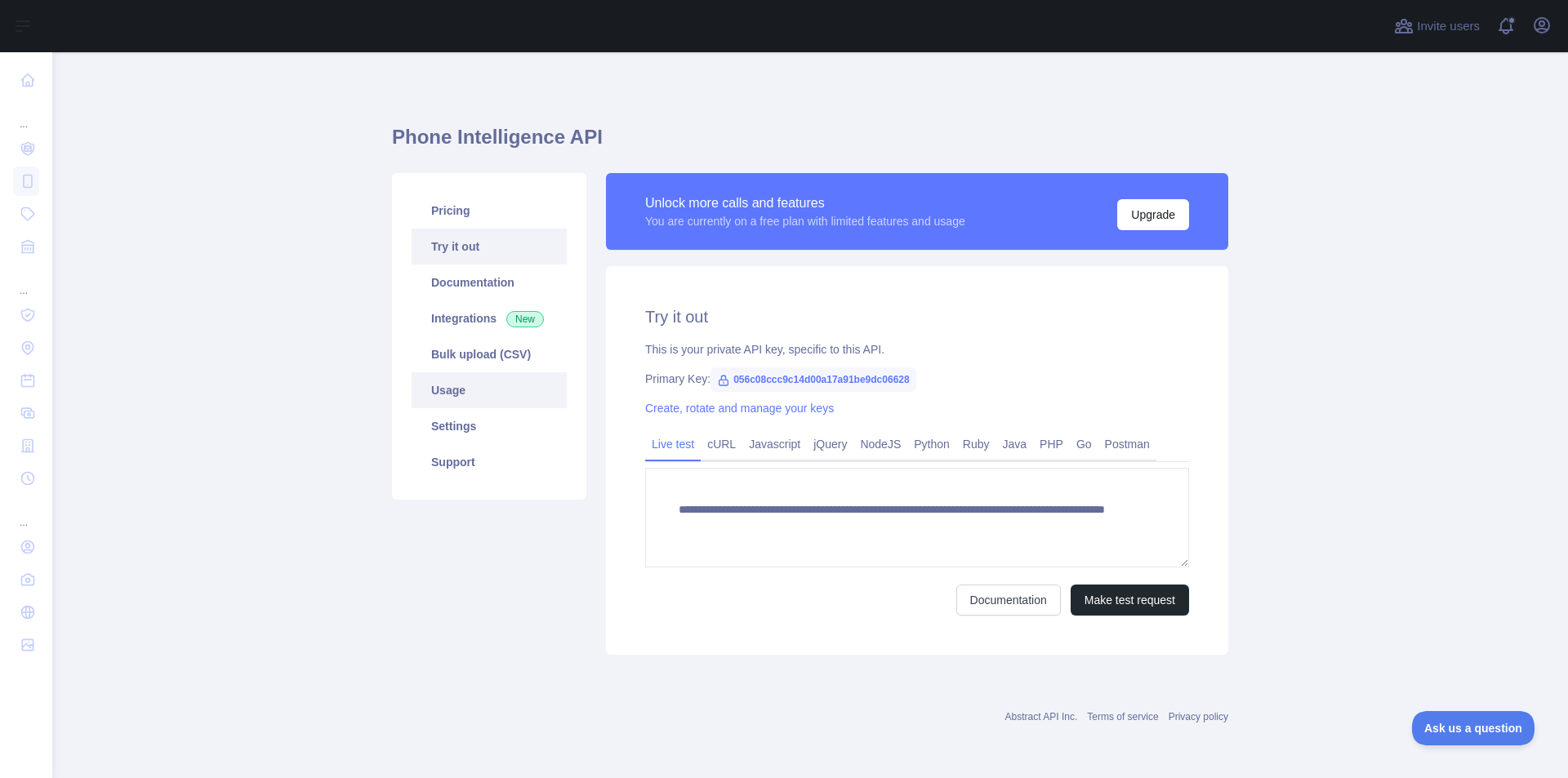
click at [474, 389] on link "Usage" at bounding box center [489, 390] width 155 height 36
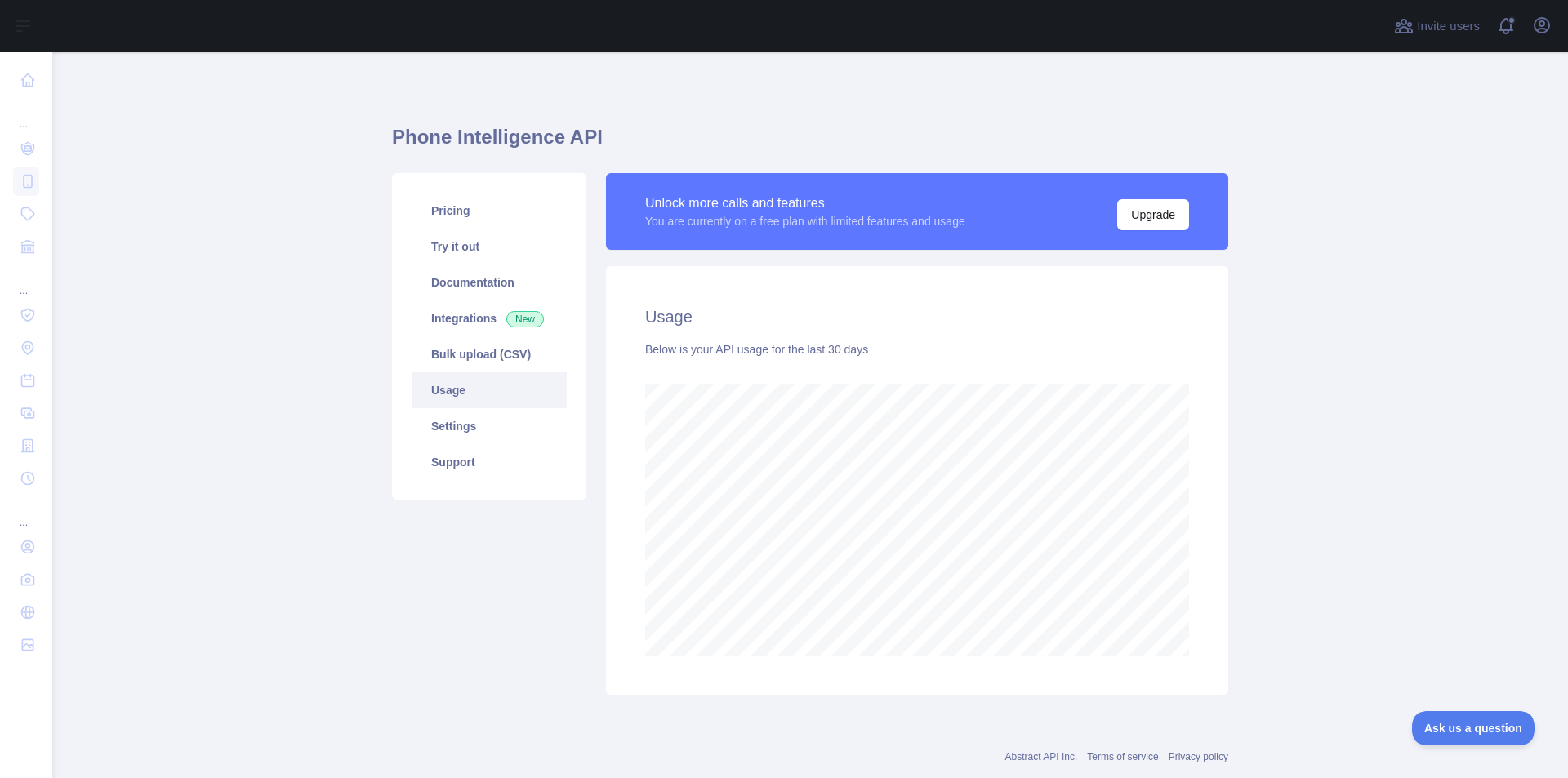
scroll to position [726, 1503]
click at [458, 312] on link "Integrations New" at bounding box center [489, 318] width 155 height 36
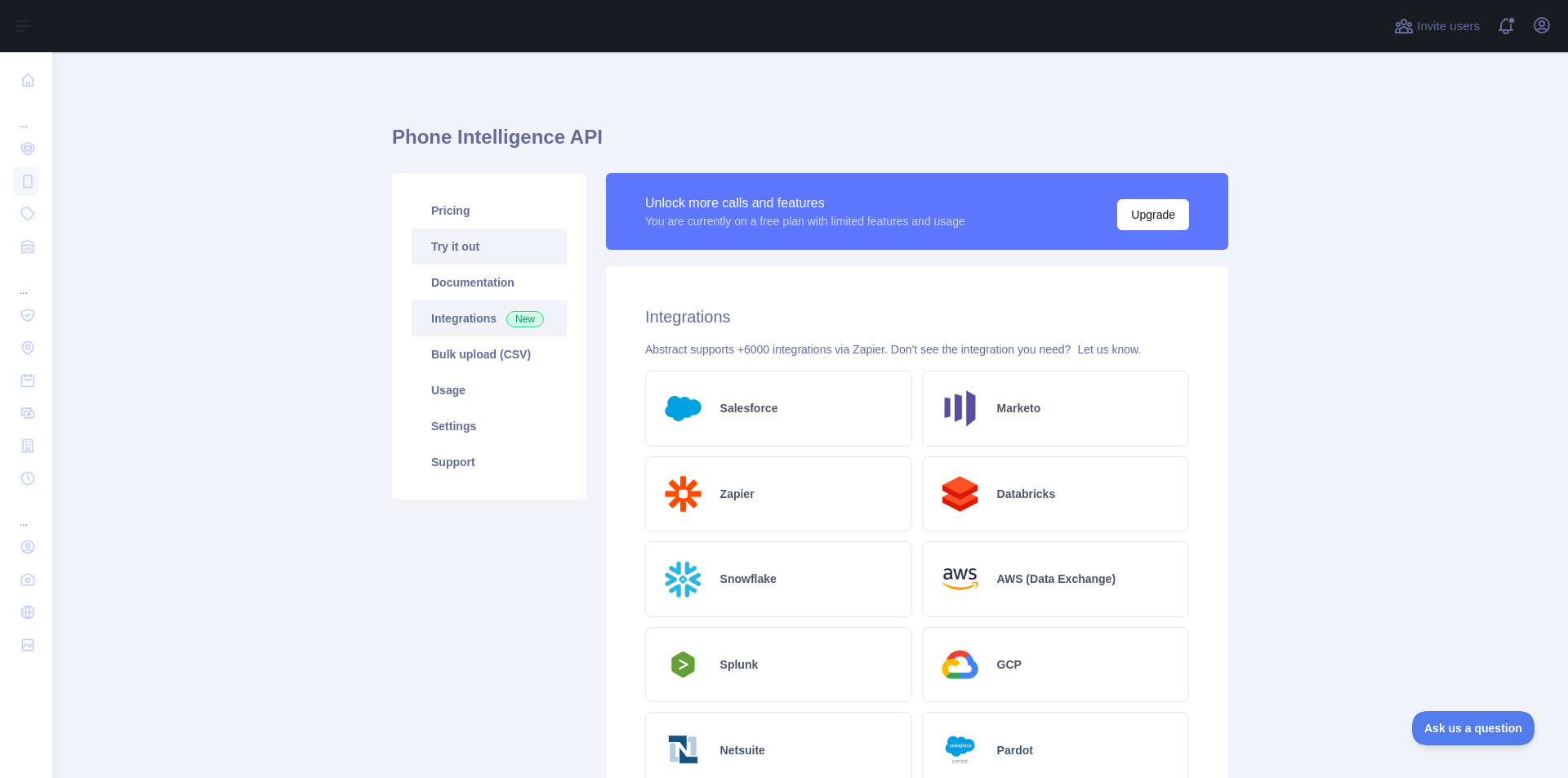
click at [466, 250] on link "Try it out" at bounding box center [489, 247] width 155 height 36
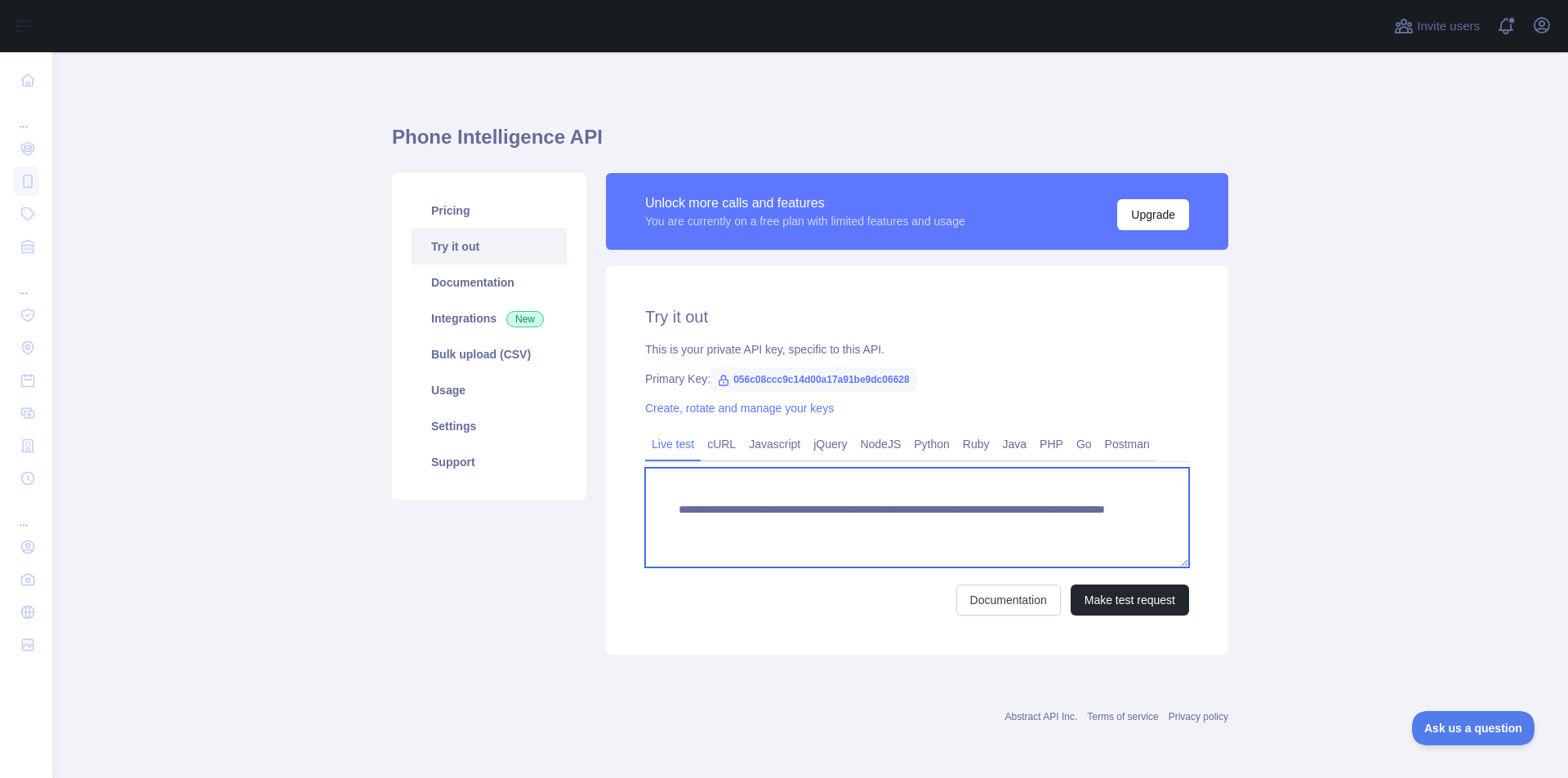
drag, startPoint x: 679, startPoint y: 506, endPoint x: 1037, endPoint y: 525, distance: 358.5
click at [1037, 525] on textarea "**********" at bounding box center [918, 517] width 544 height 99
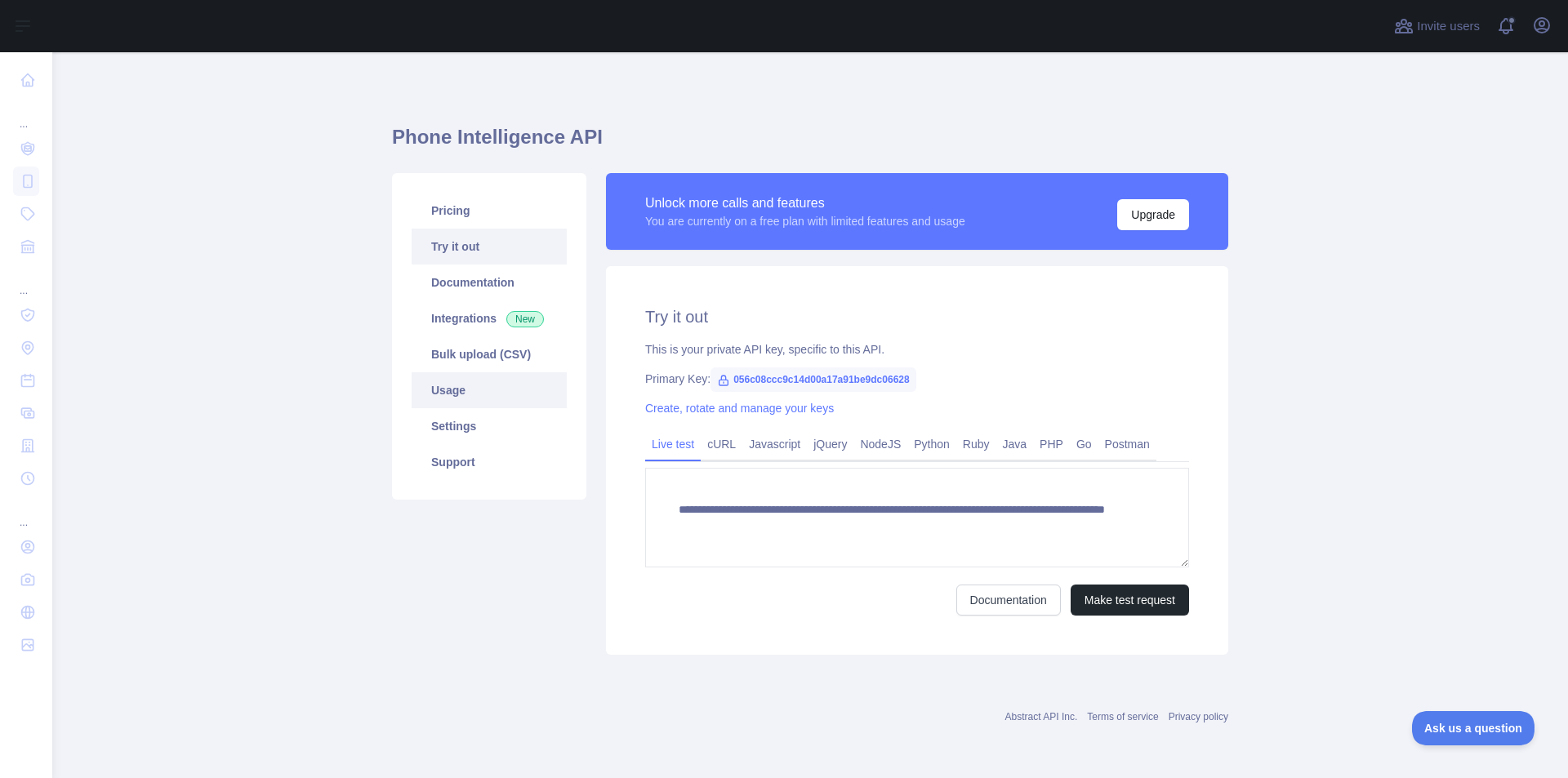
click at [457, 383] on link "Usage" at bounding box center [489, 390] width 155 height 36
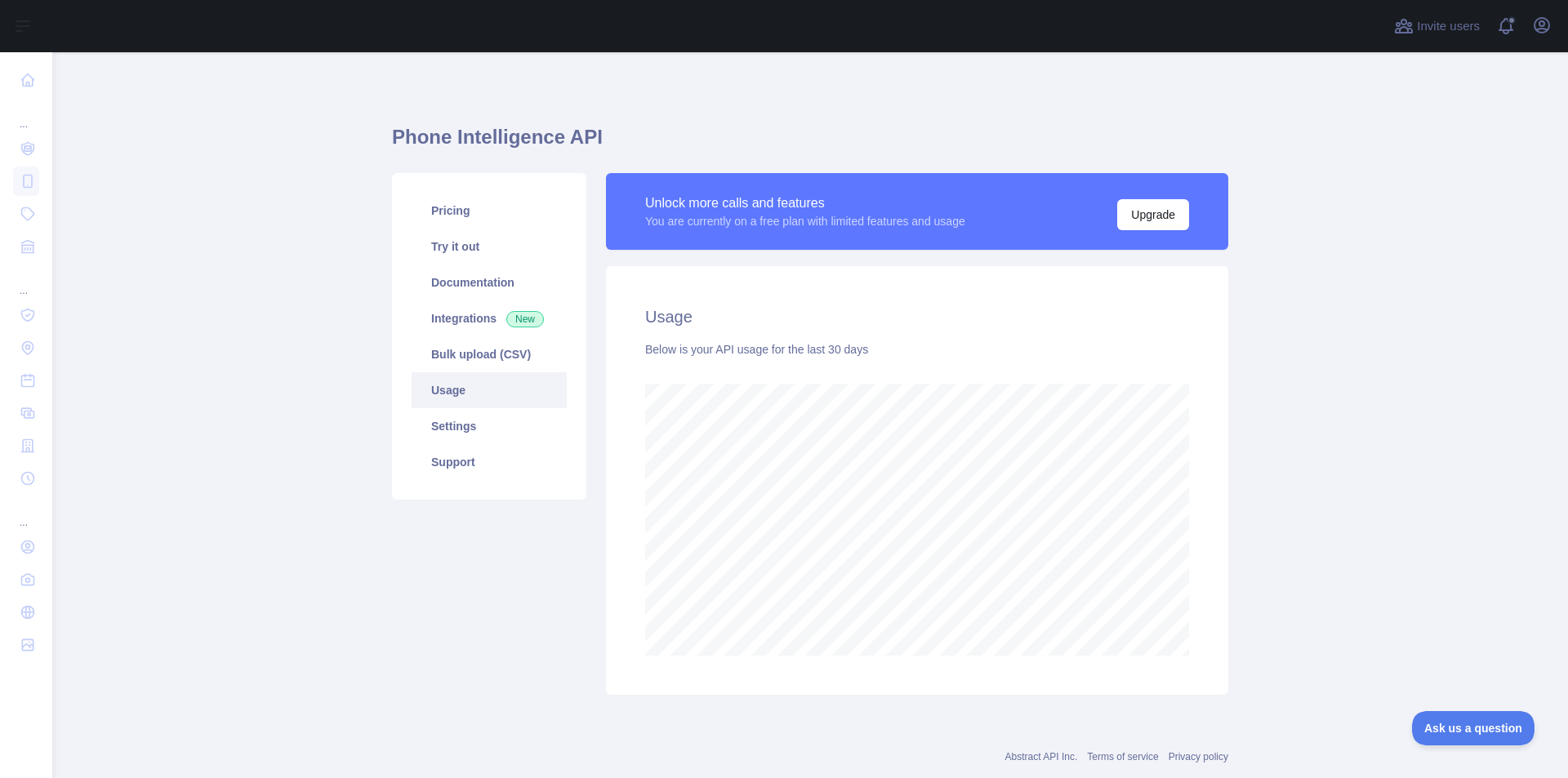
scroll to position [726, 1503]
click at [465, 248] on link "Try it out" at bounding box center [489, 247] width 155 height 36
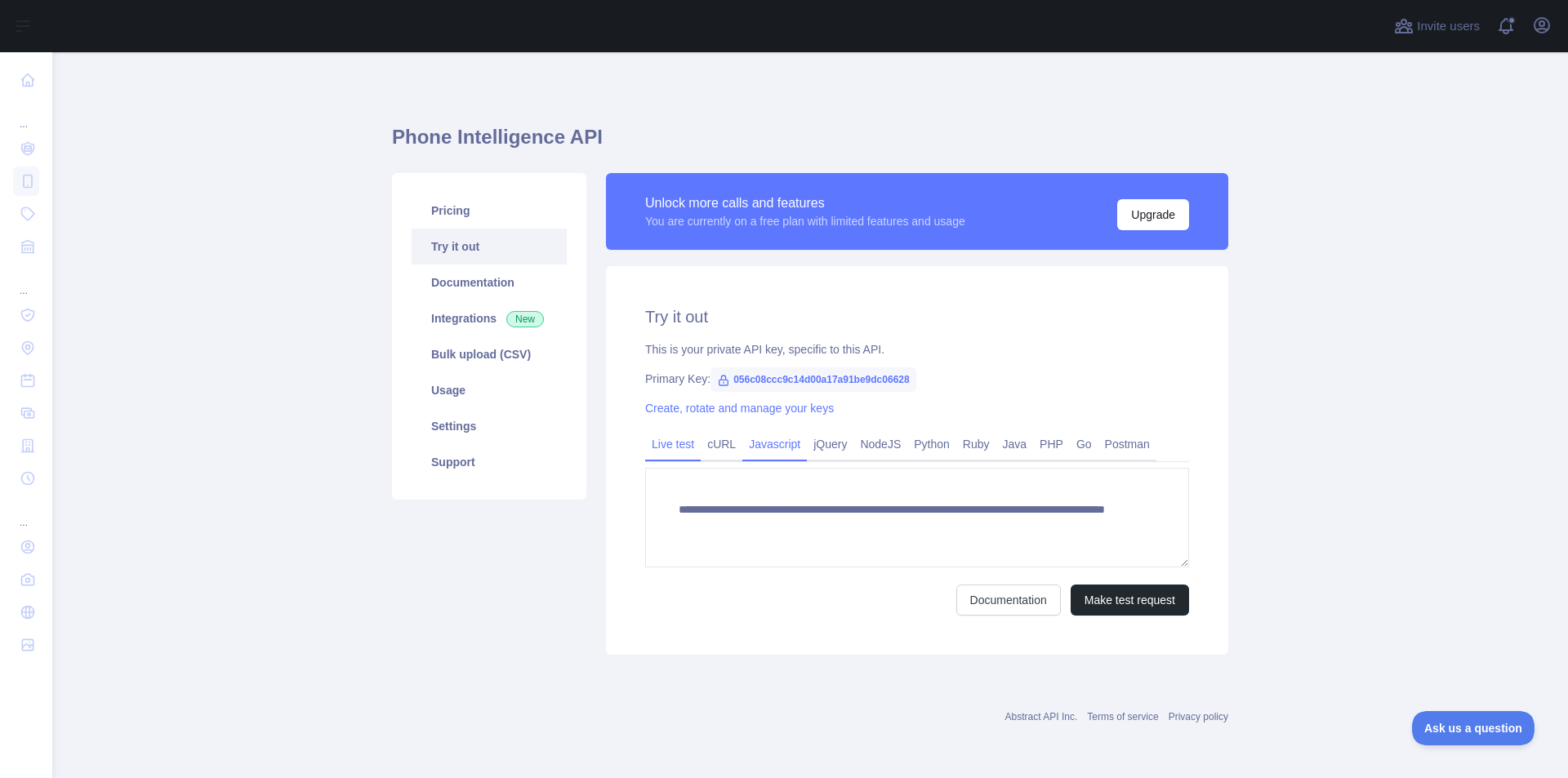
click at [760, 448] on link "Javascript" at bounding box center [775, 444] width 65 height 26
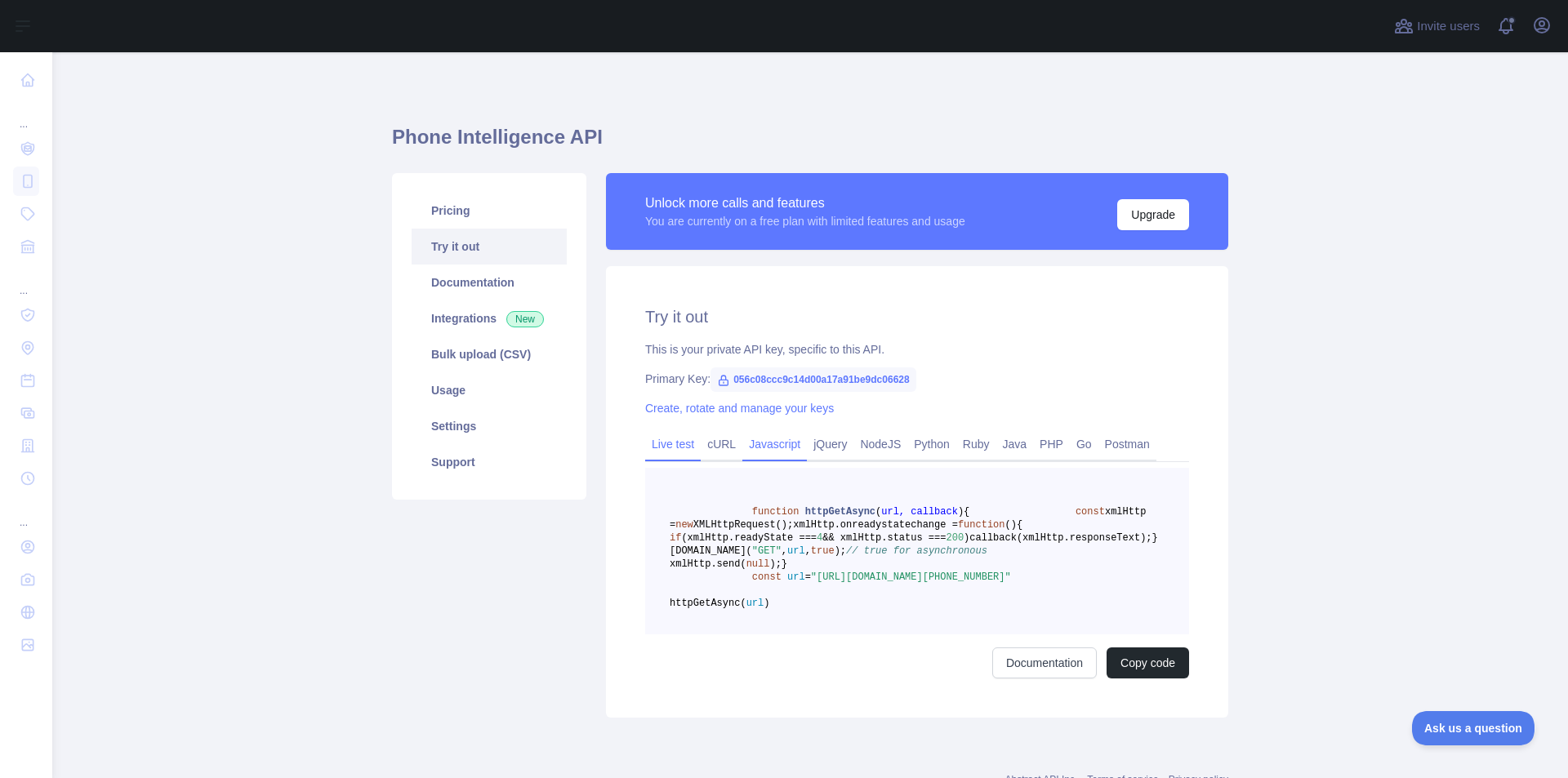
click at [671, 445] on link "Live test" at bounding box center [673, 444] width 55 height 26
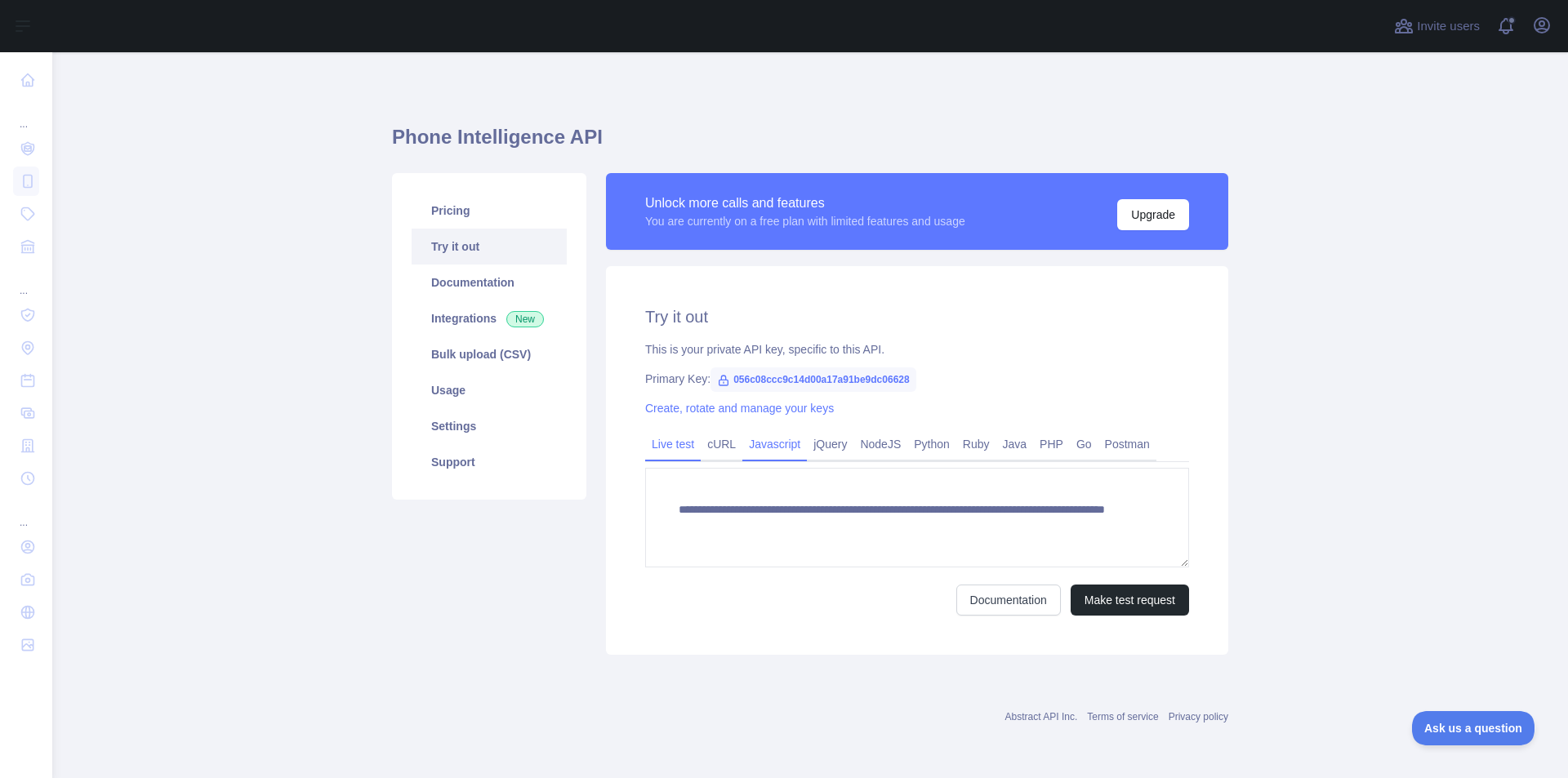
click at [766, 443] on link "Javascript" at bounding box center [775, 444] width 65 height 26
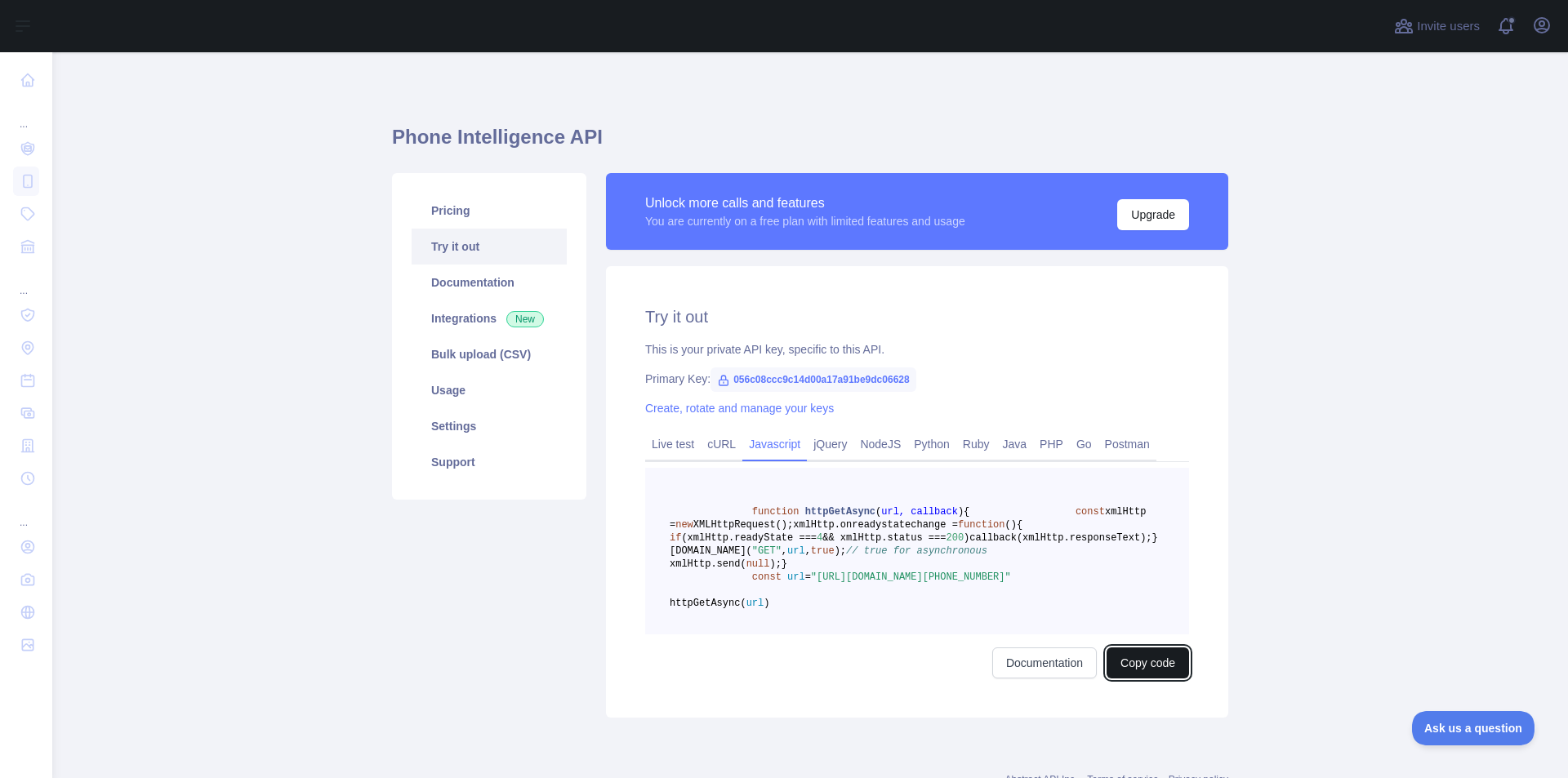
click at [1166, 679] on button "Copy code" at bounding box center [1147, 663] width 82 height 31
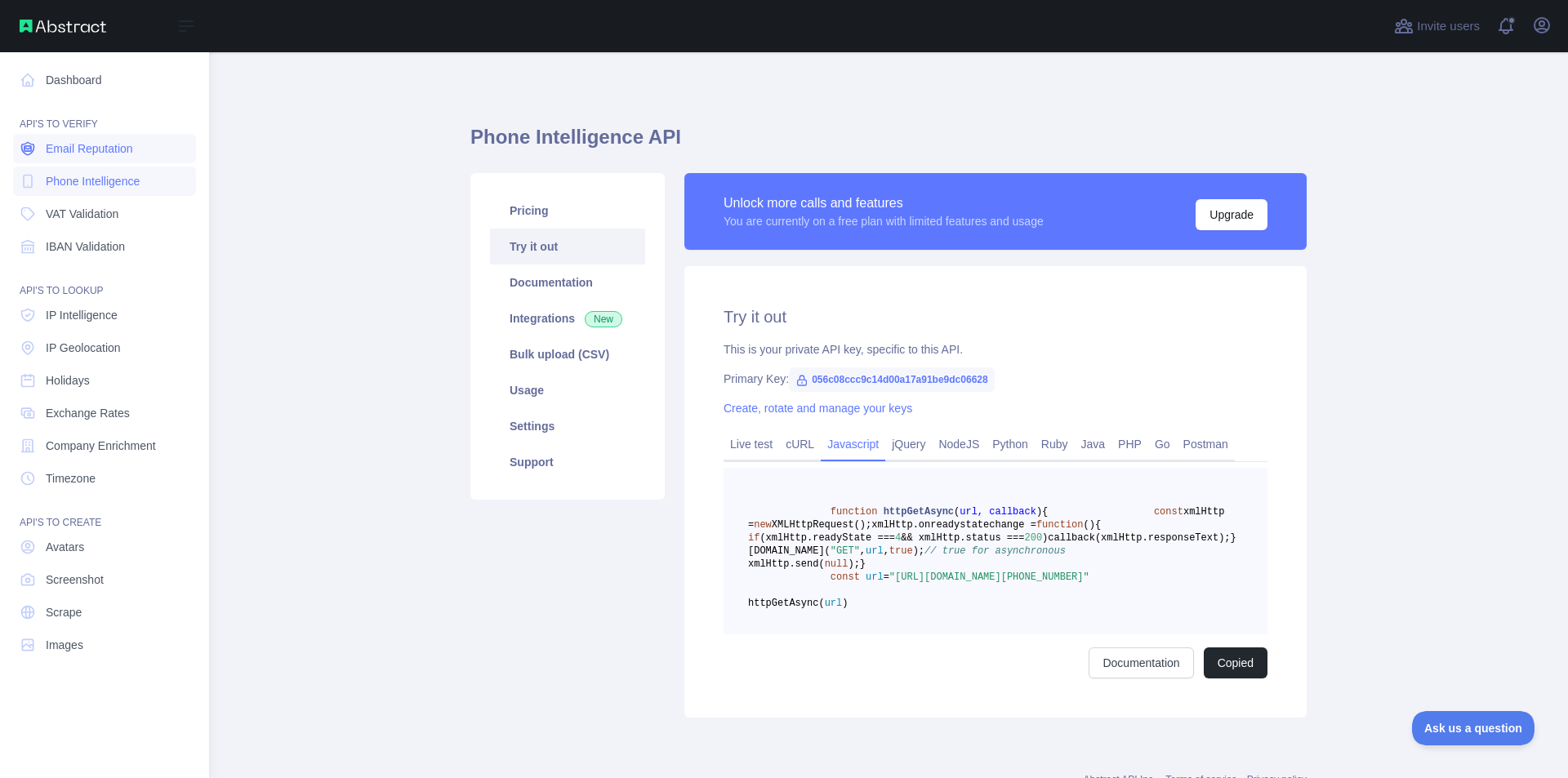
click at [55, 148] on span "Email Reputation" at bounding box center [89, 148] width 88 height 16
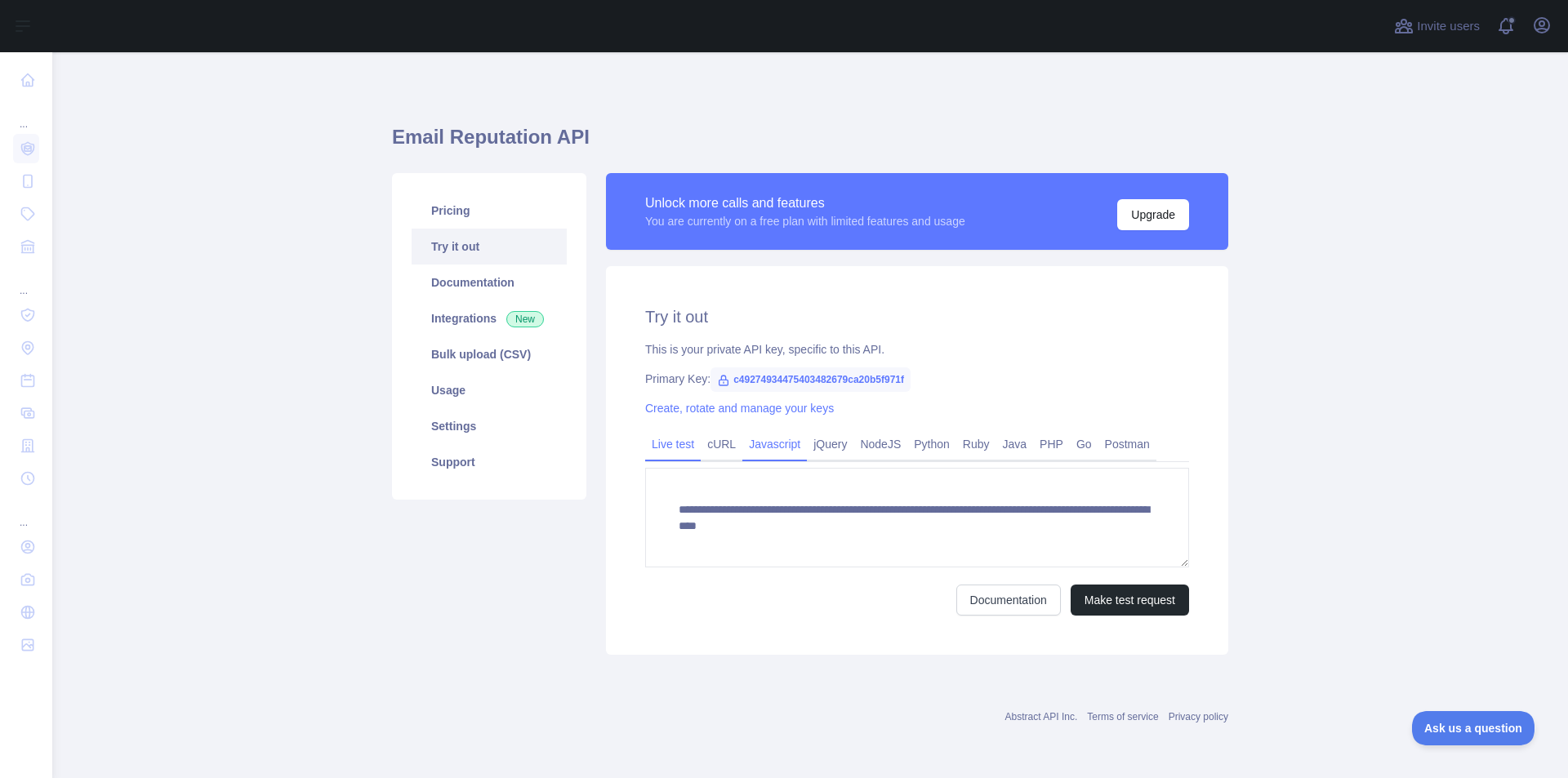
click at [777, 440] on link "Javascript" at bounding box center [775, 444] width 65 height 26
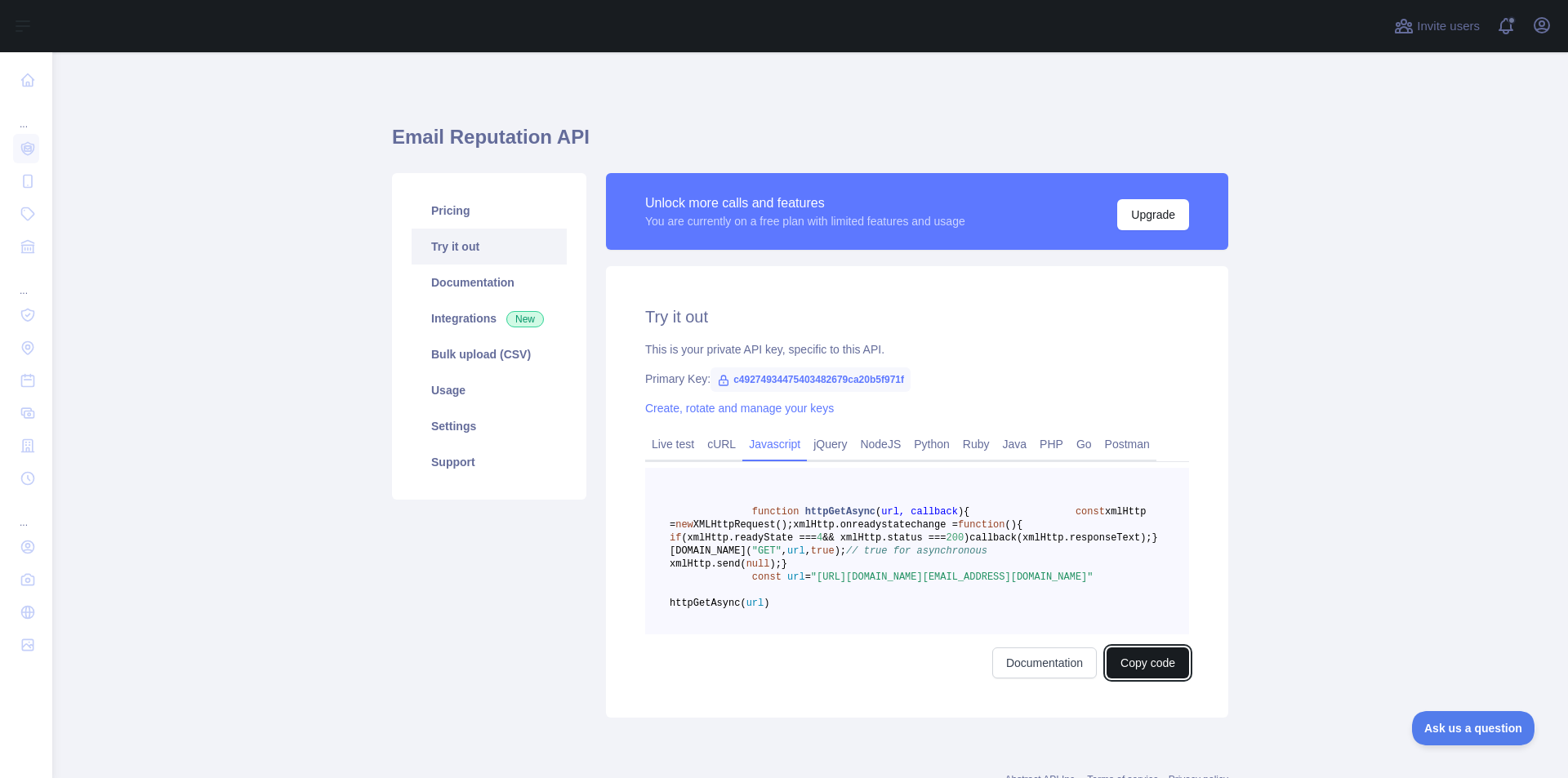
click at [1150, 679] on button "Copy code" at bounding box center [1147, 663] width 82 height 31
click at [1011, 449] on link "Java" at bounding box center [1015, 444] width 37 height 26
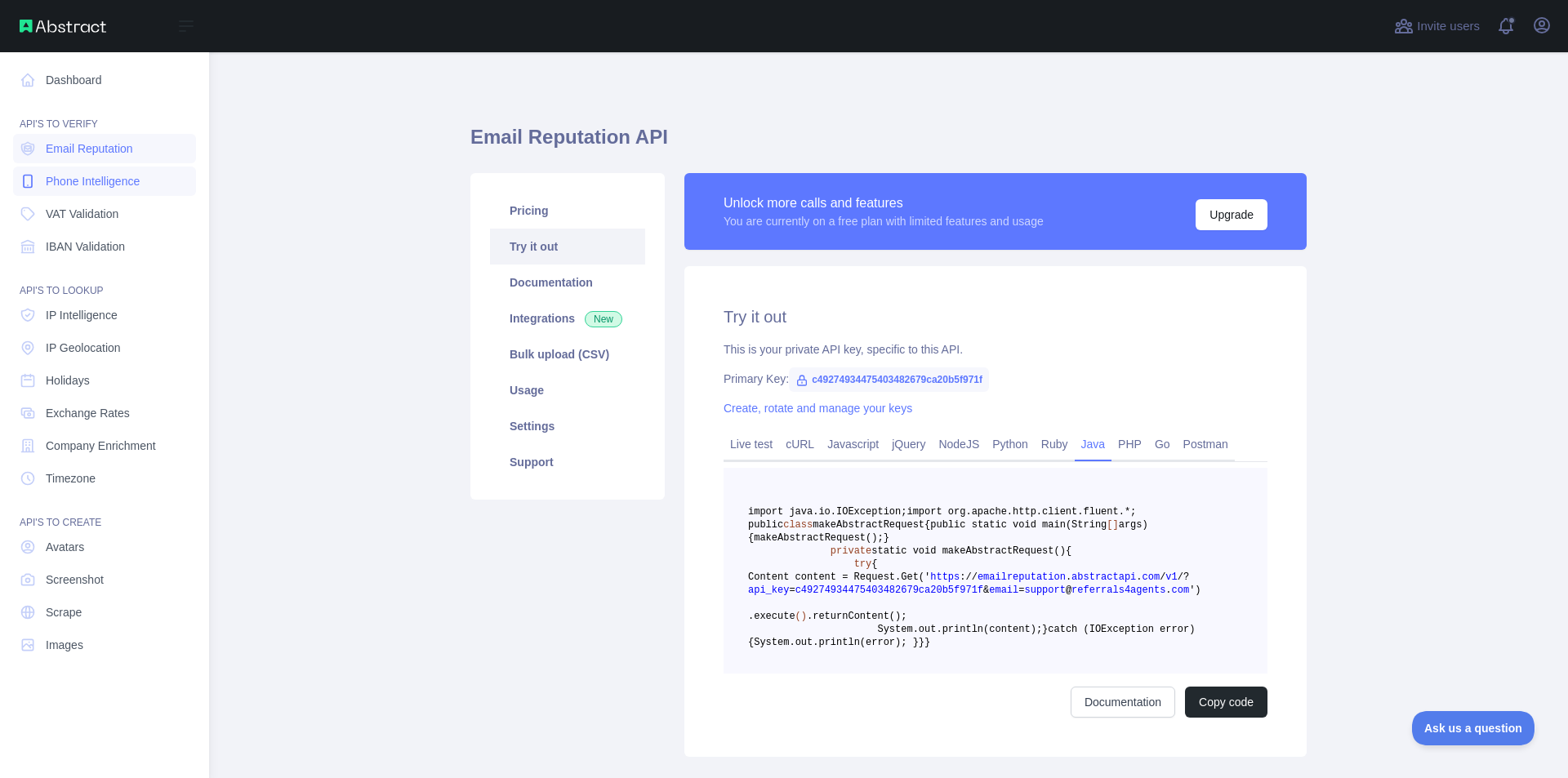
click at [37, 182] on link "Phone Intelligence" at bounding box center [104, 181] width 183 height 30
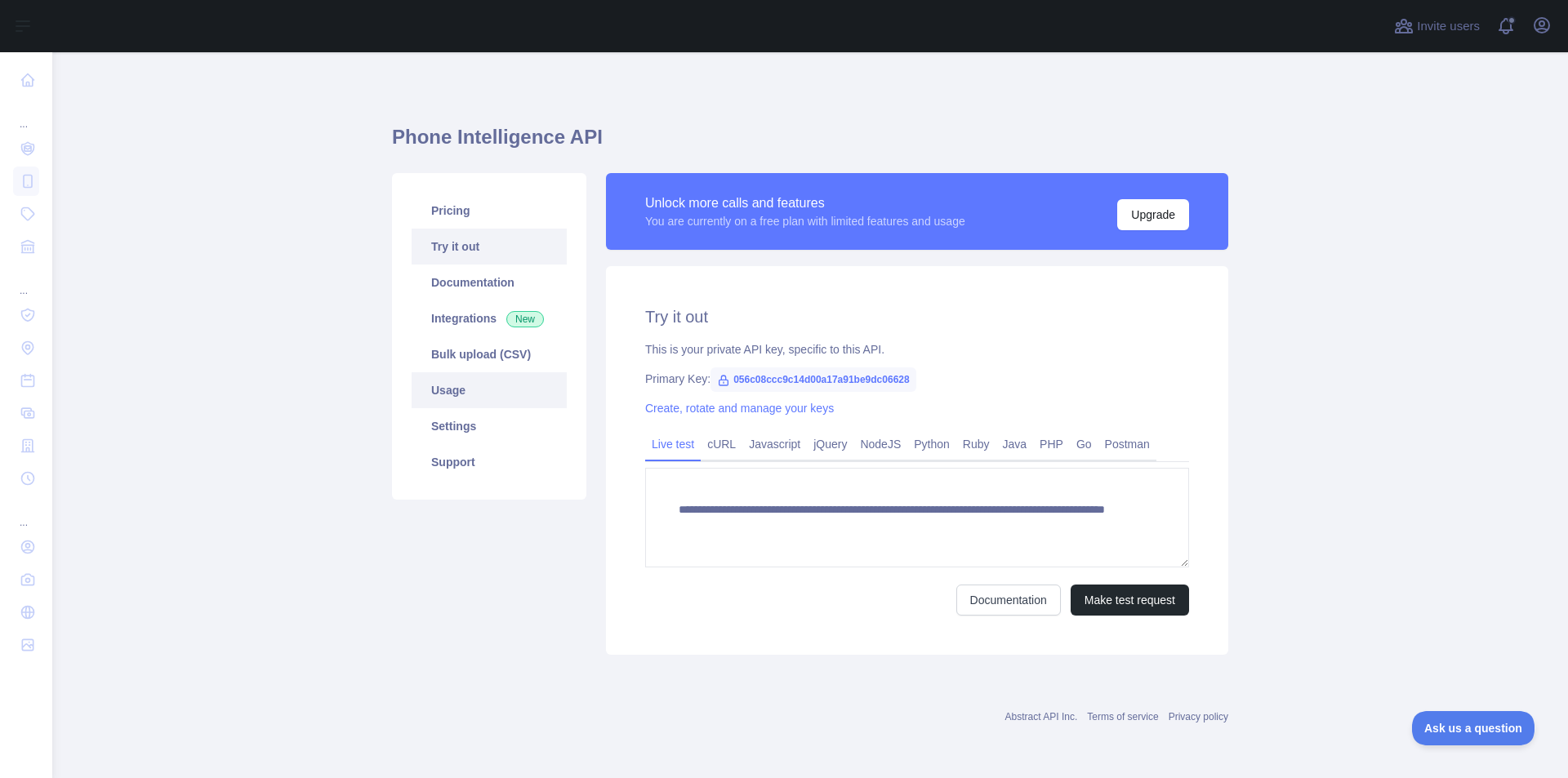
click at [493, 385] on link "Usage" at bounding box center [489, 390] width 155 height 36
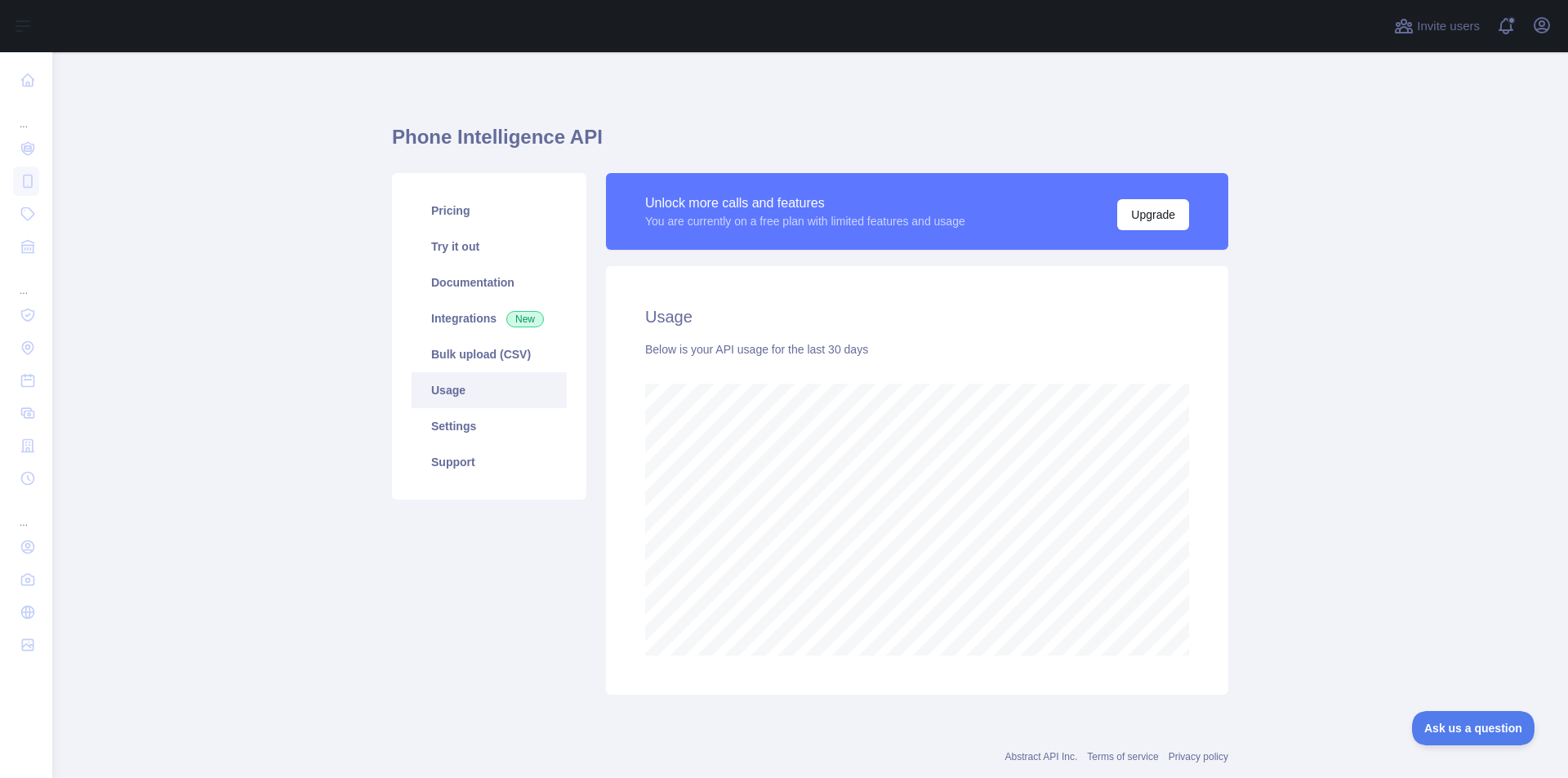
scroll to position [726, 1503]
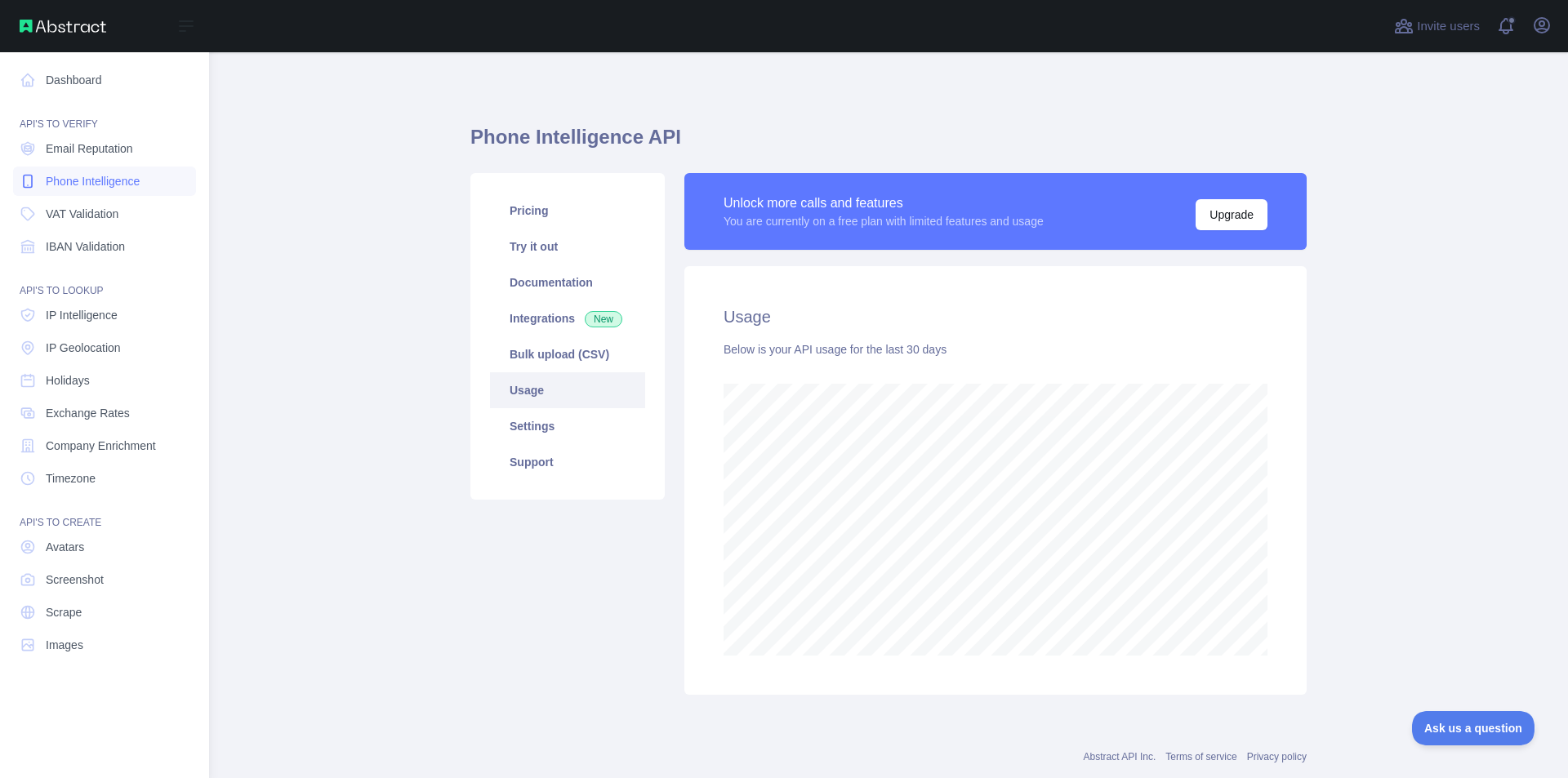
scroll to position [815852, 815282]
click at [73, 143] on span "Email Reputation" at bounding box center [89, 148] width 88 height 16
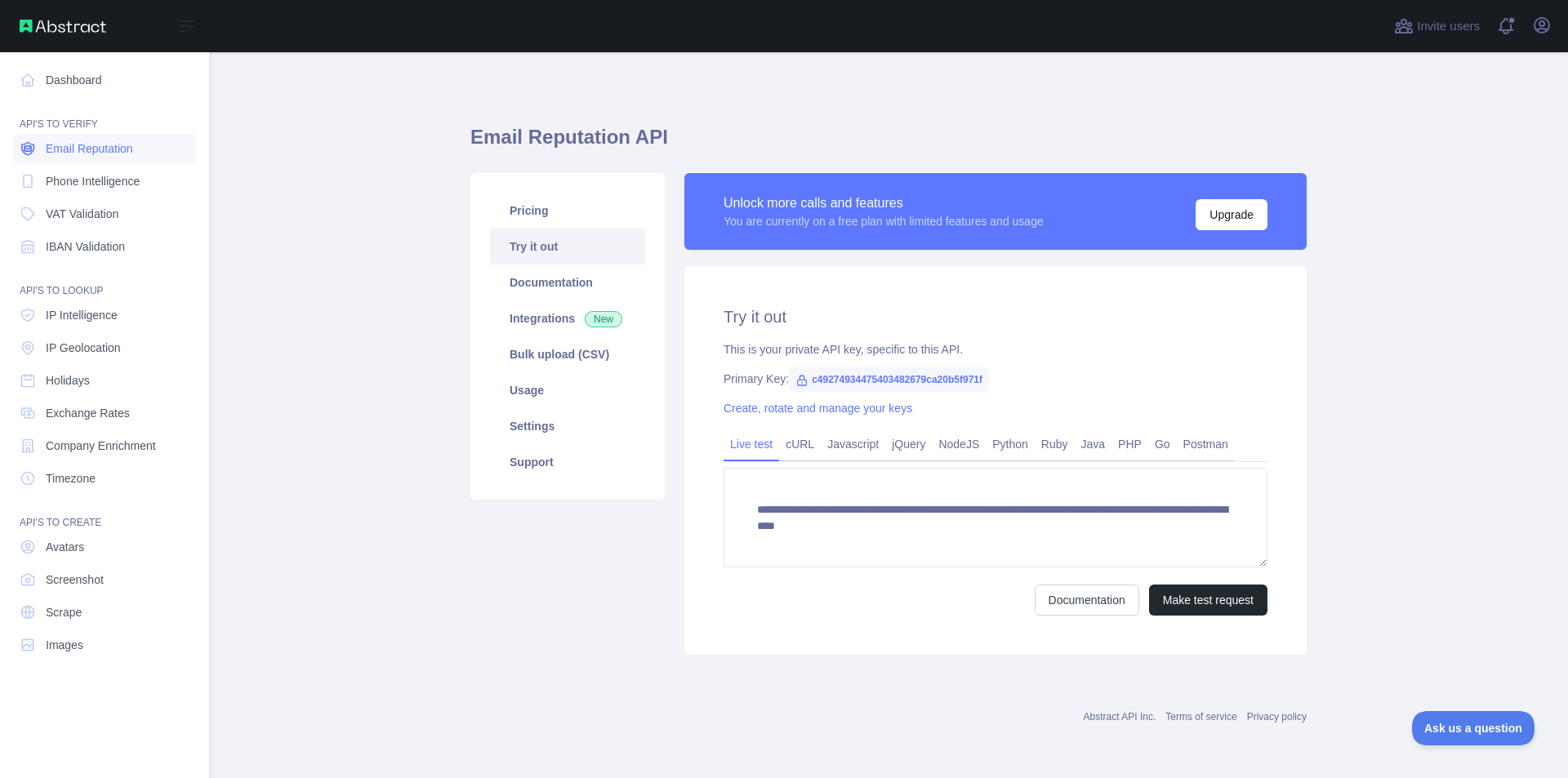
click at [74, 146] on span "Email Reputation" at bounding box center [89, 148] width 88 height 16
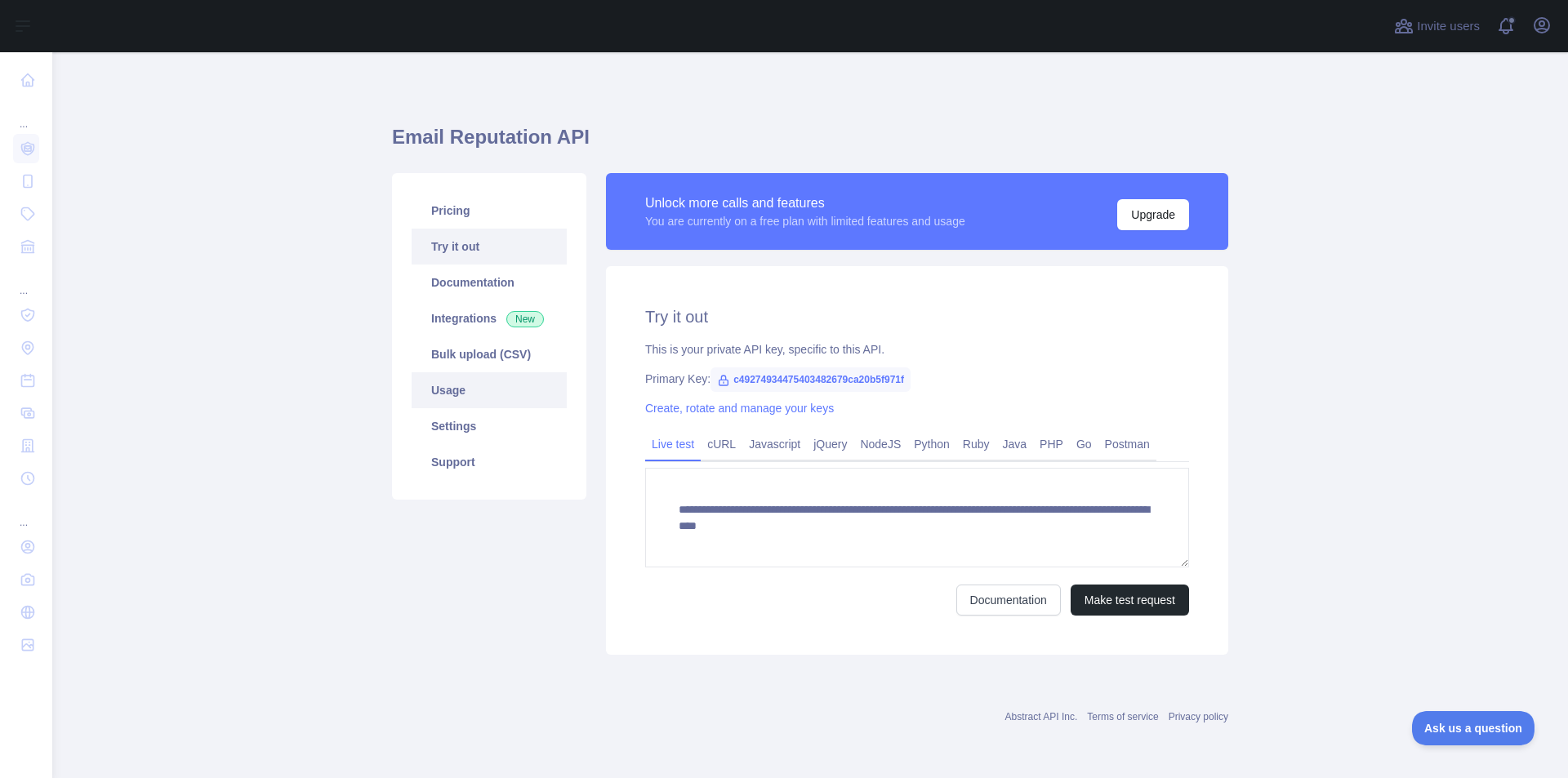
click at [436, 396] on link "Usage" at bounding box center [489, 390] width 155 height 36
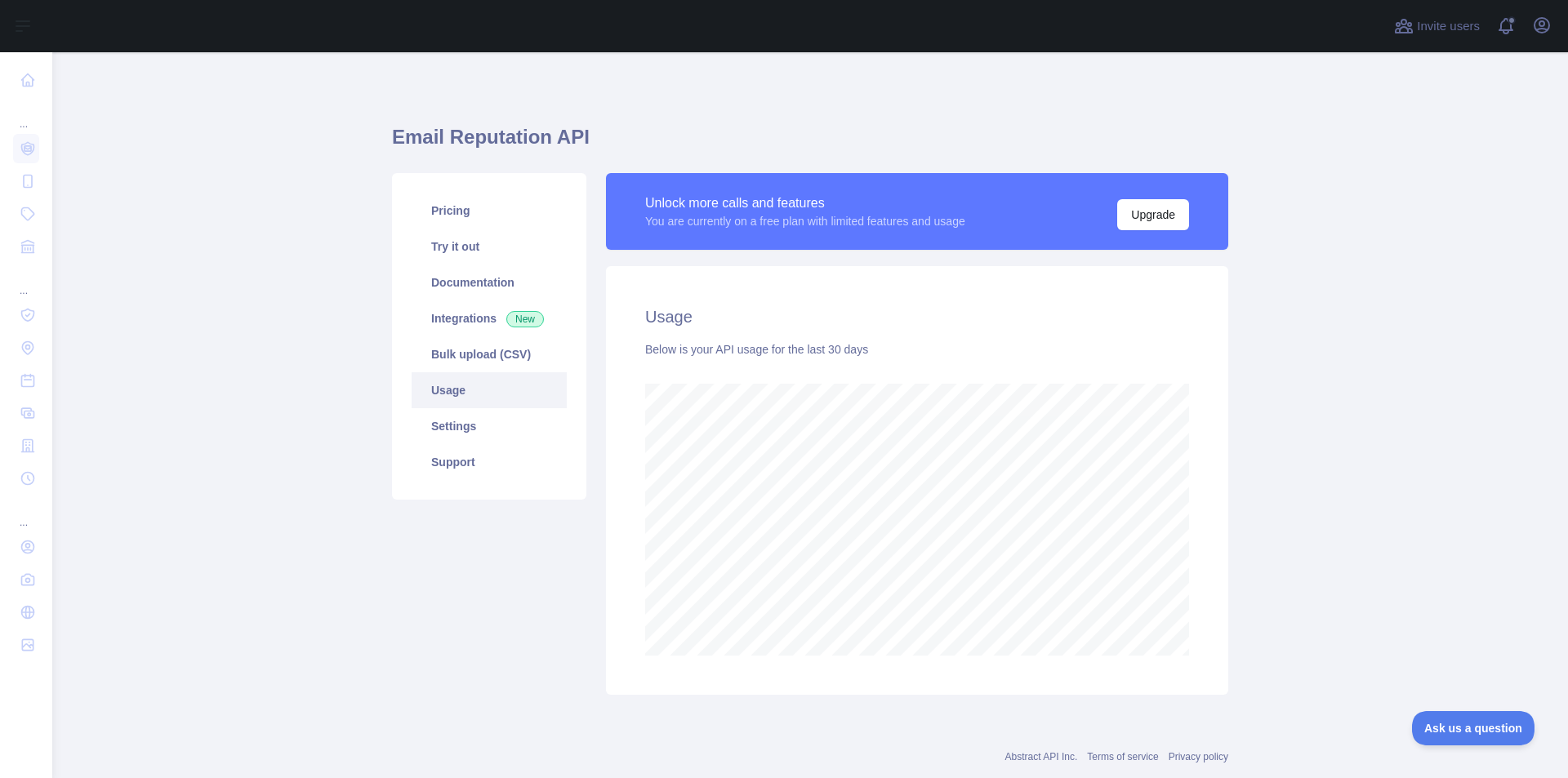
scroll to position [726, 1503]
click at [483, 241] on link "Try it out" at bounding box center [489, 247] width 155 height 36
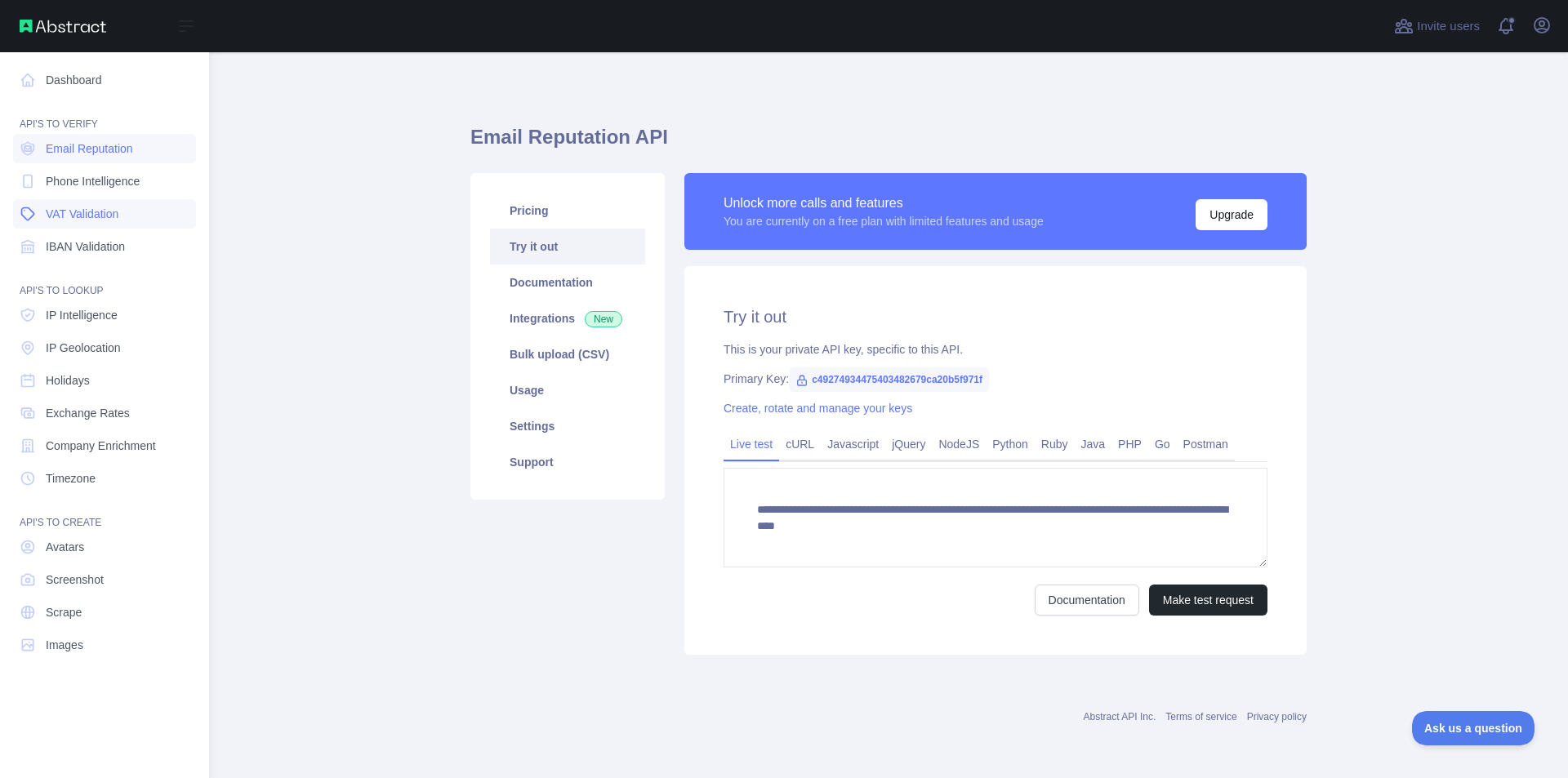
click at [92, 213] on span "VAT Validation" at bounding box center [82, 213] width 72 height 16
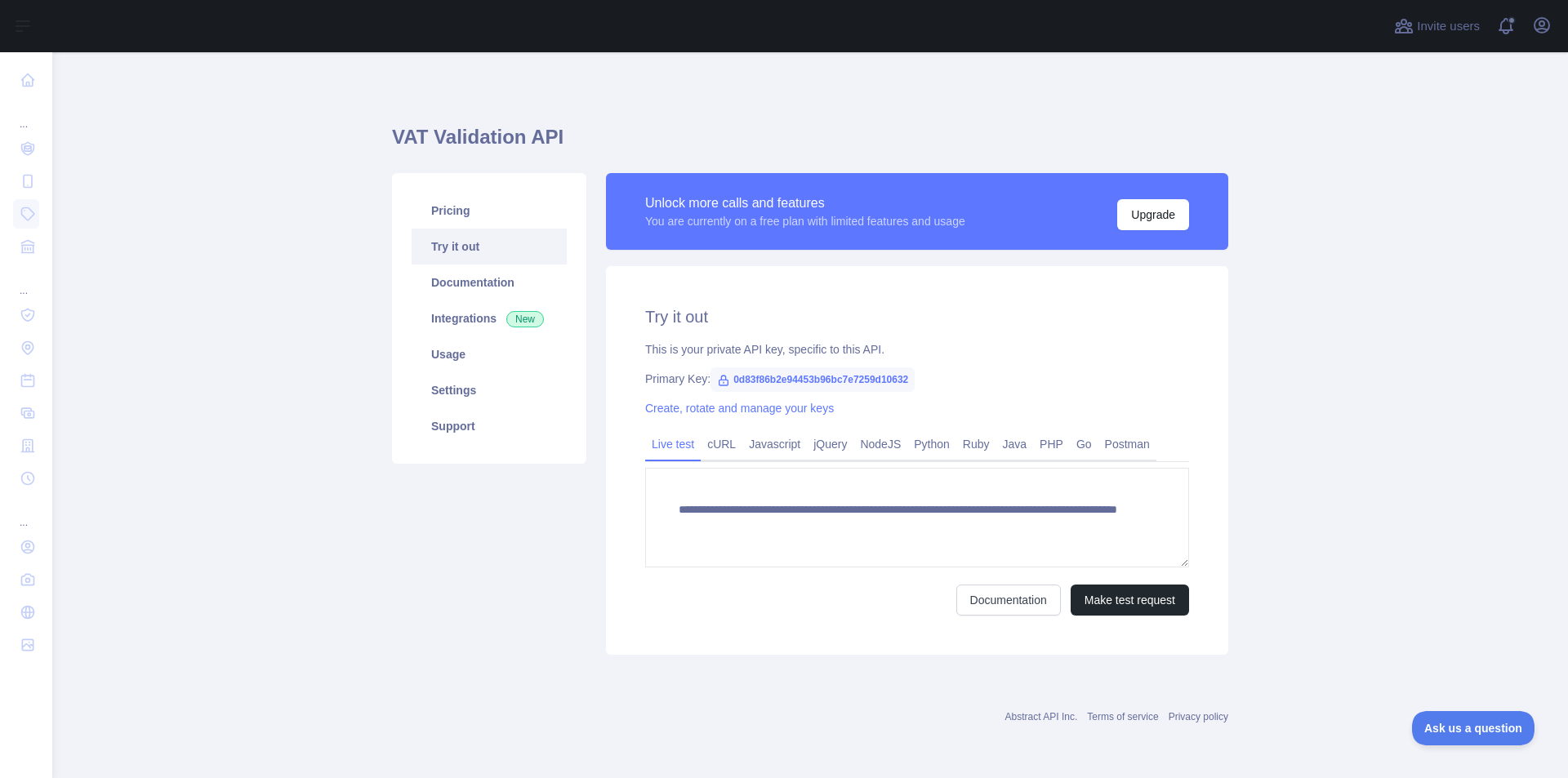
click at [425, 130] on h1 "VAT Validation API" at bounding box center [810, 144] width 836 height 39
click at [429, 132] on h1 "VAT Validation API" at bounding box center [810, 144] width 836 height 39
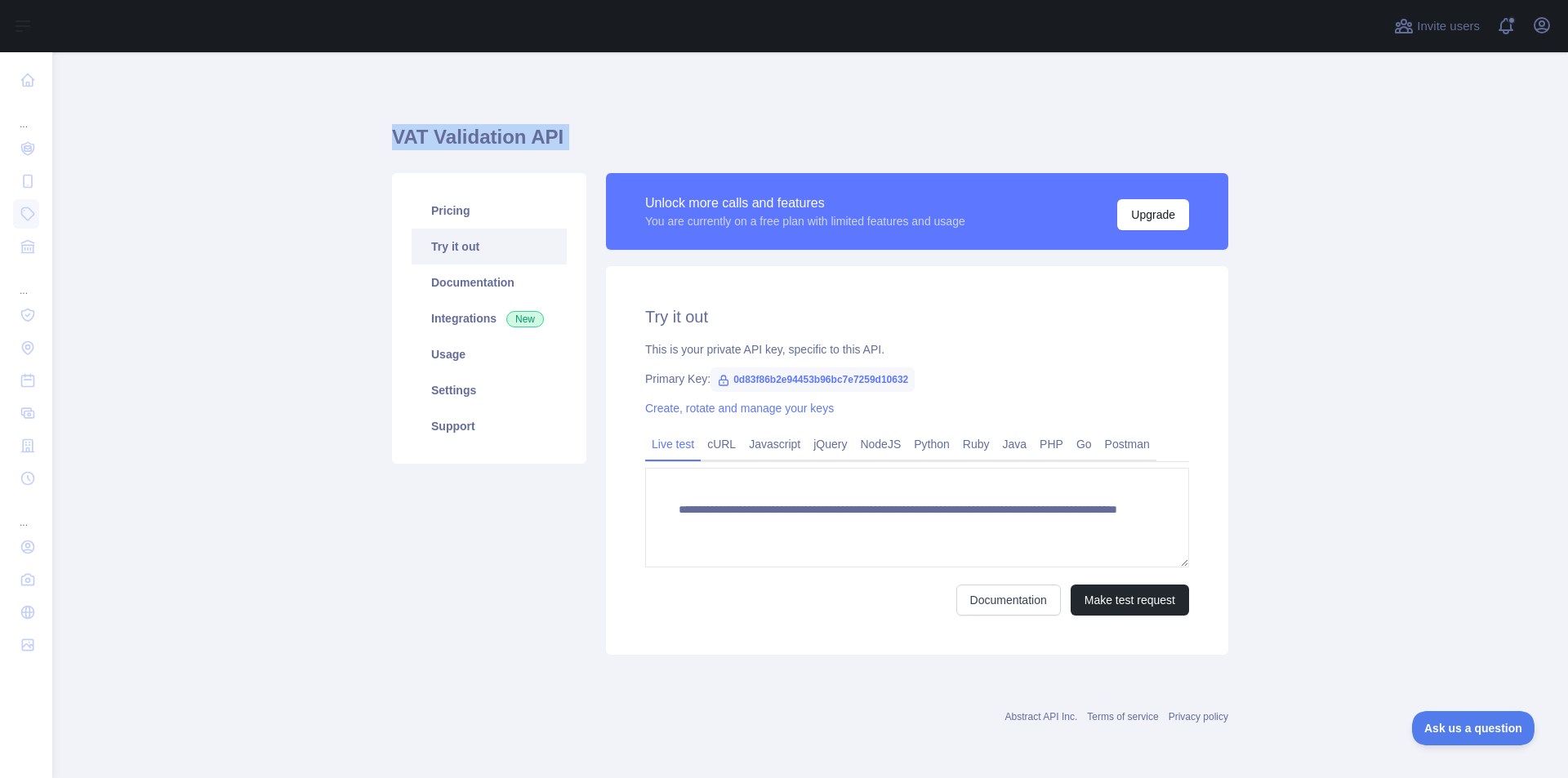
click at [429, 132] on h1 "VAT Validation API" at bounding box center [810, 144] width 836 height 39
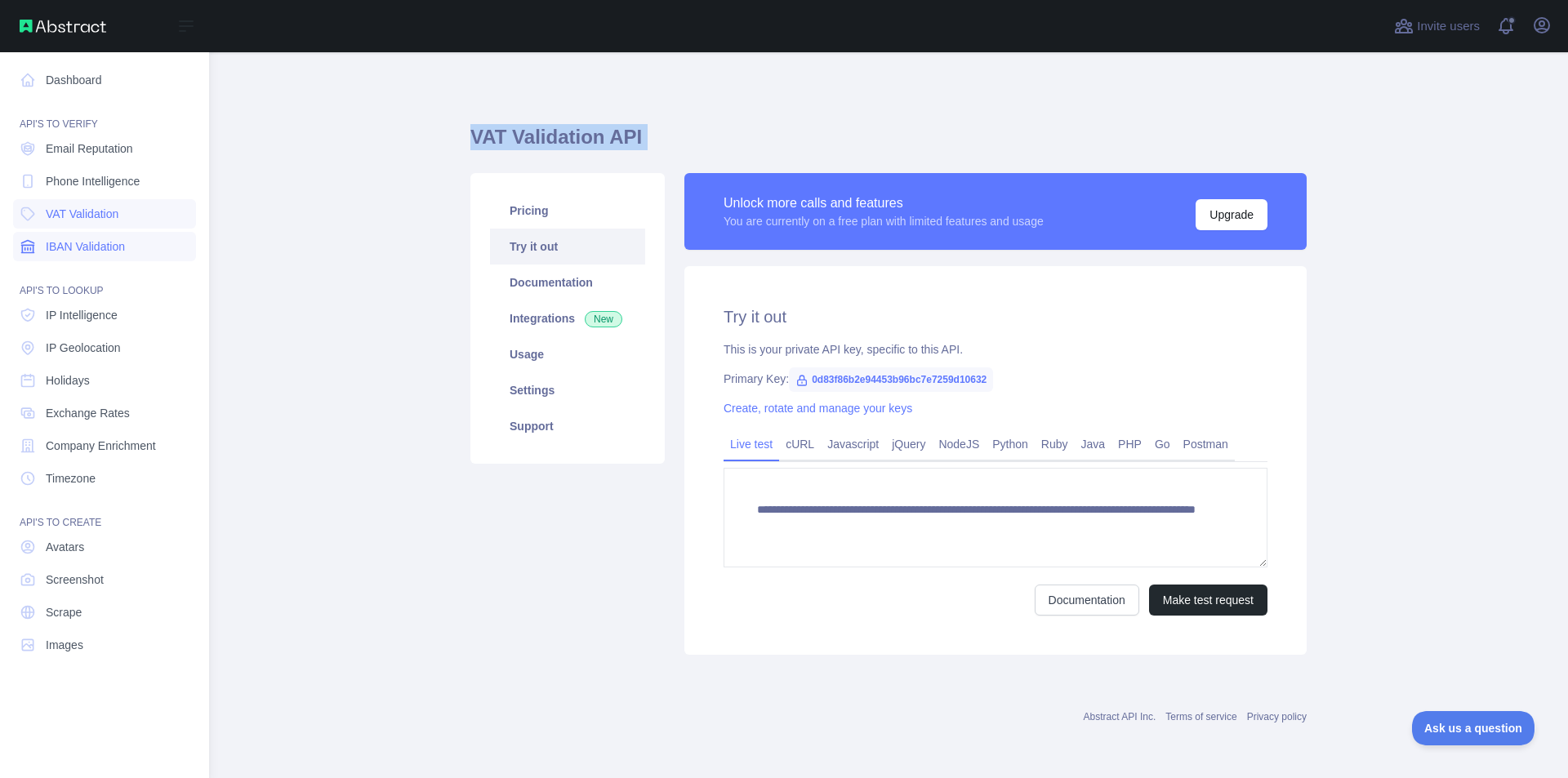
click at [45, 244] on link "IBAN Validation" at bounding box center [104, 247] width 183 height 30
click at [134, 344] on link "IP Geolocation" at bounding box center [104, 348] width 183 height 30
click at [105, 607] on link "Scrape" at bounding box center [104, 612] width 183 height 30
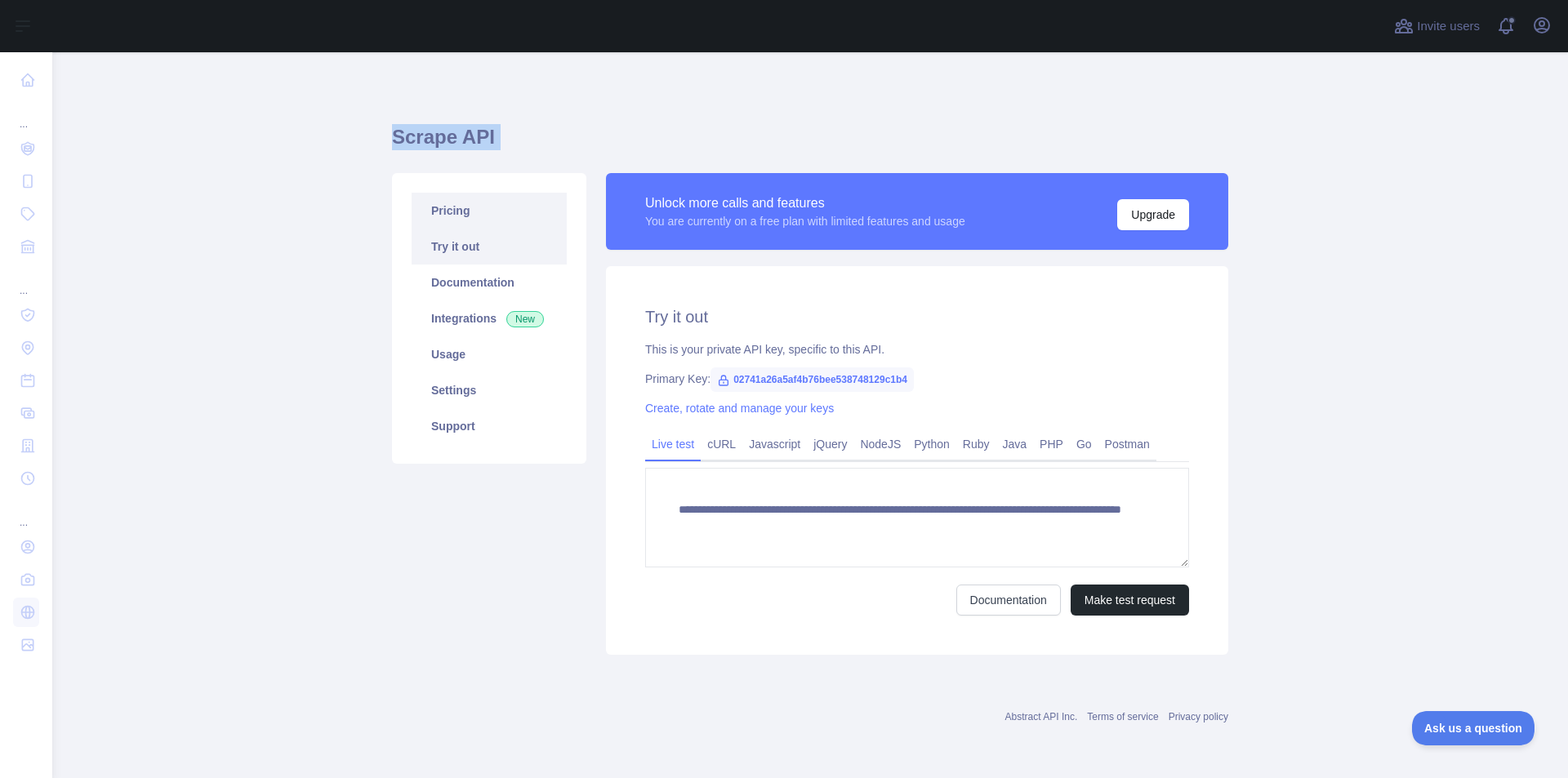
click at [474, 202] on link "Pricing" at bounding box center [489, 211] width 155 height 36
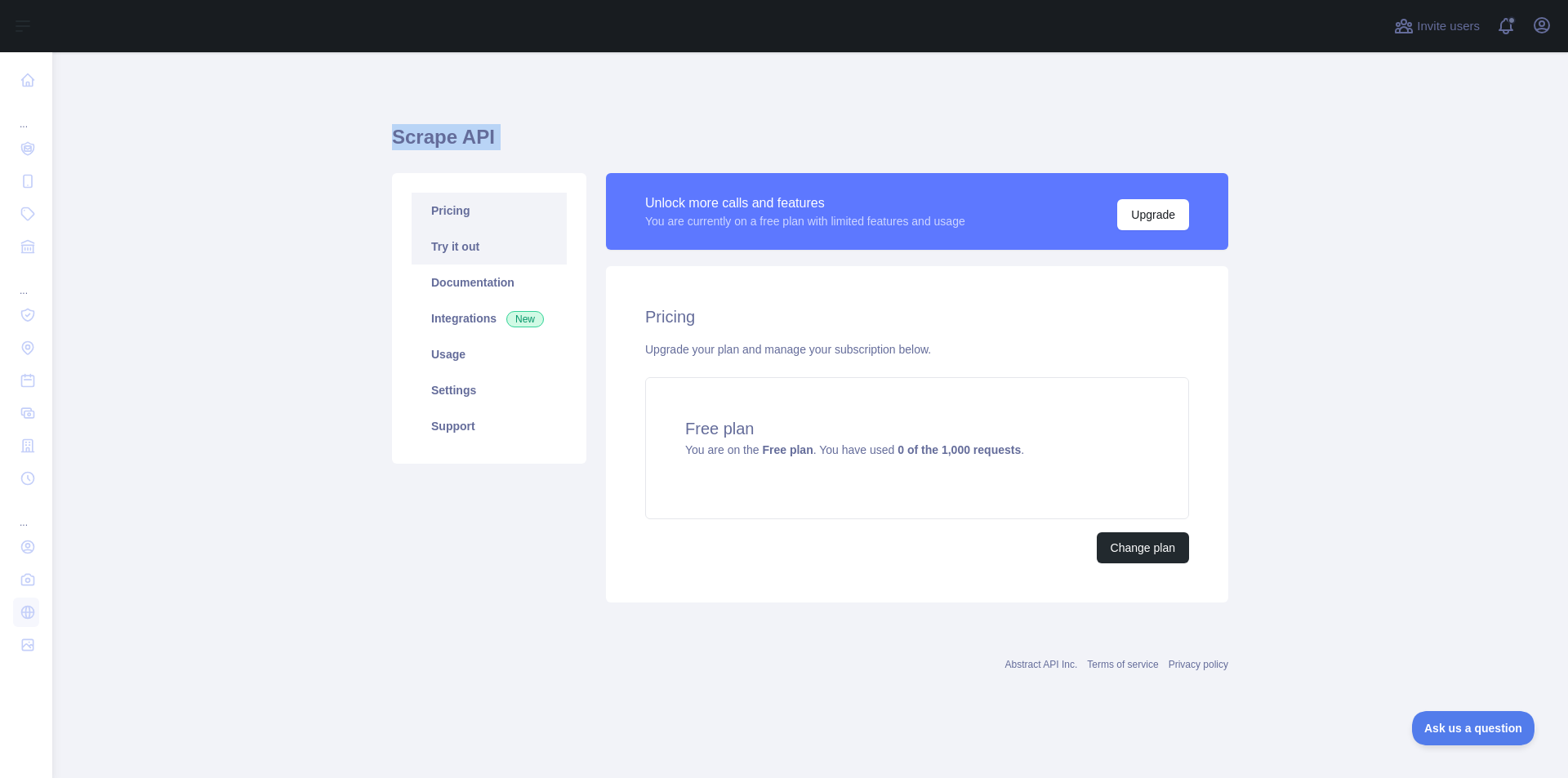
click at [475, 235] on link "Try it out" at bounding box center [489, 247] width 155 height 36
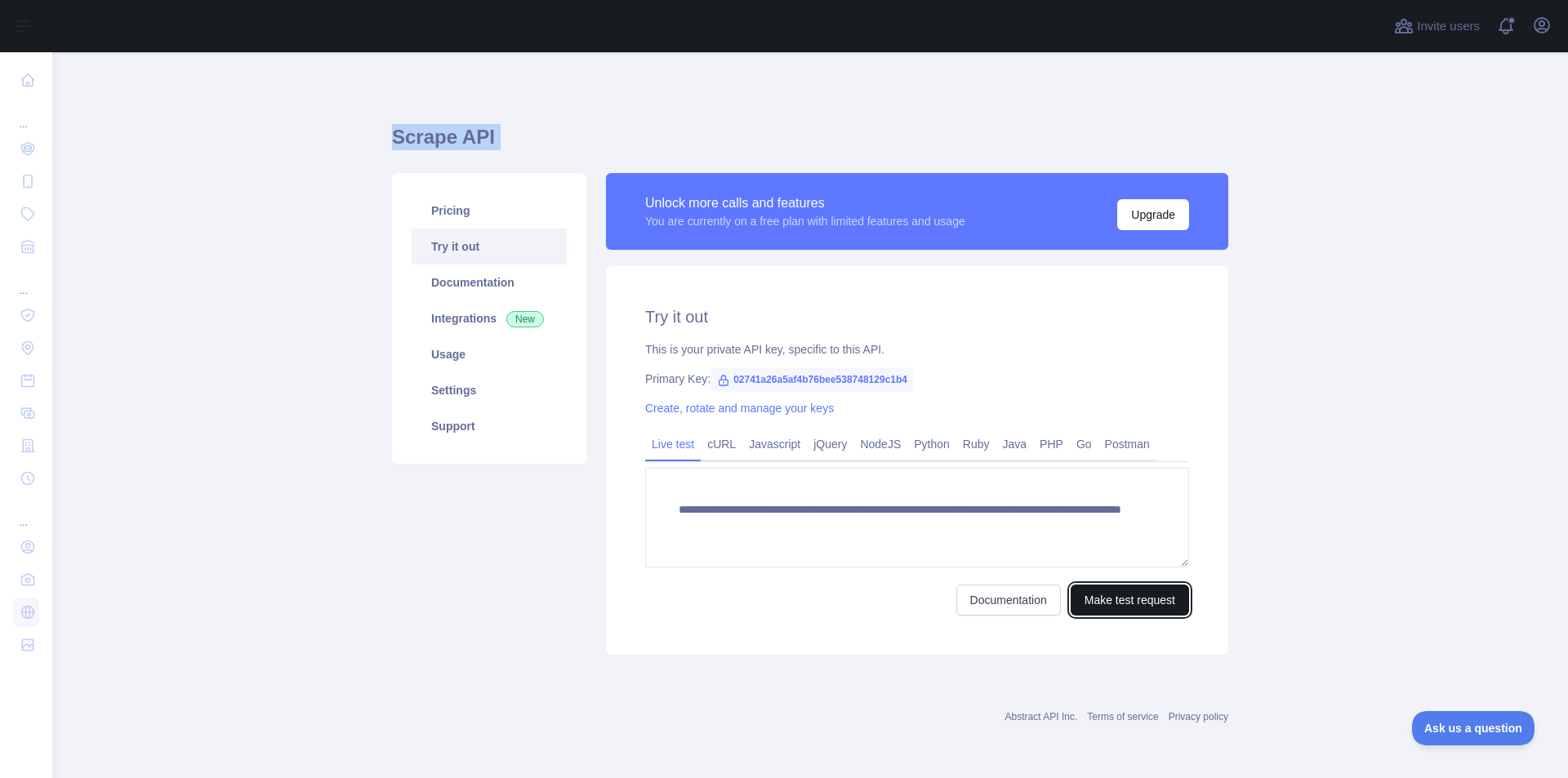
click at [1132, 600] on button "Make test request" at bounding box center [1129, 600] width 118 height 31
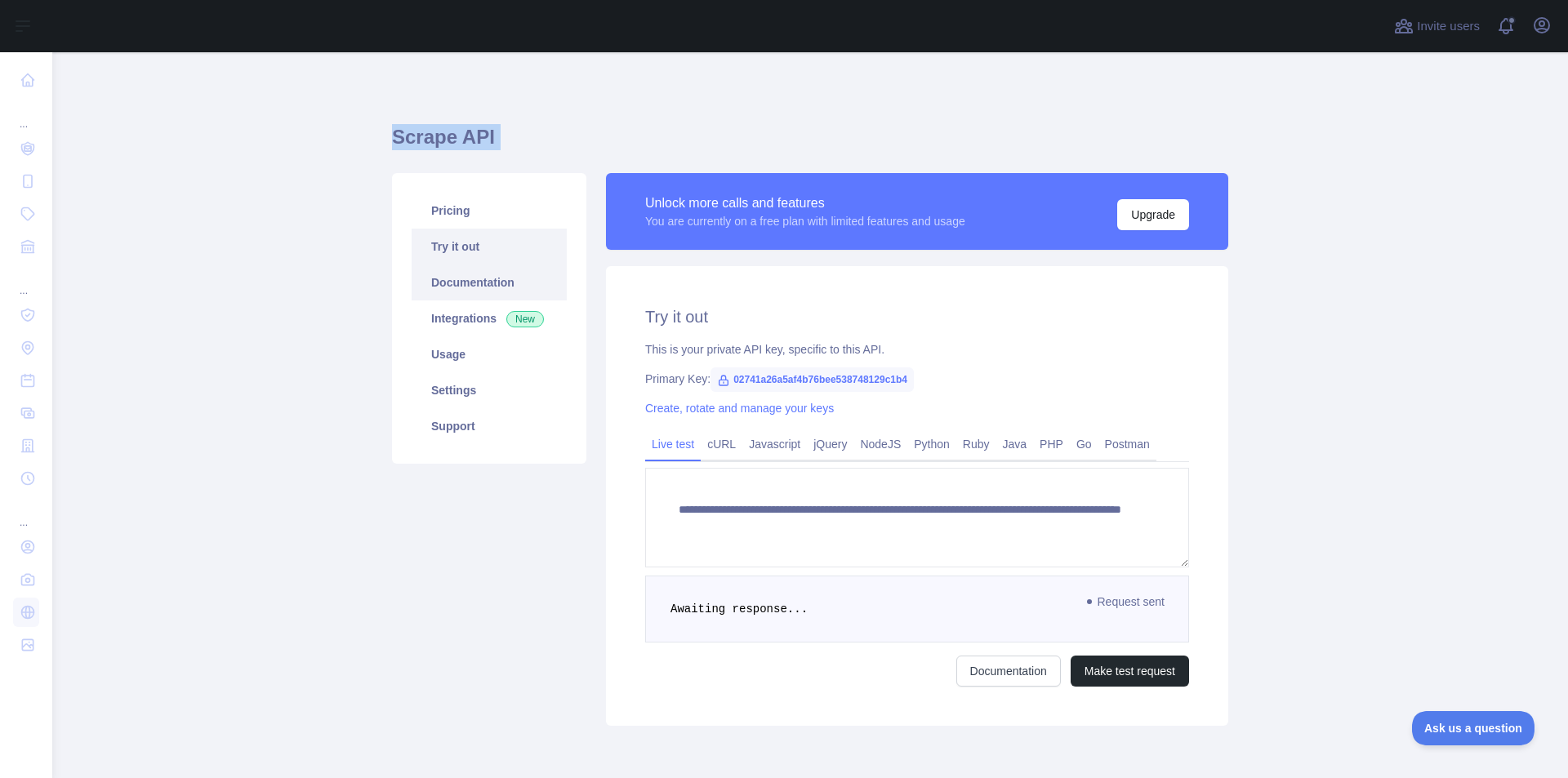
click at [475, 284] on link "Documentation" at bounding box center [489, 282] width 155 height 36
click at [469, 380] on link "Settings" at bounding box center [489, 390] width 155 height 36
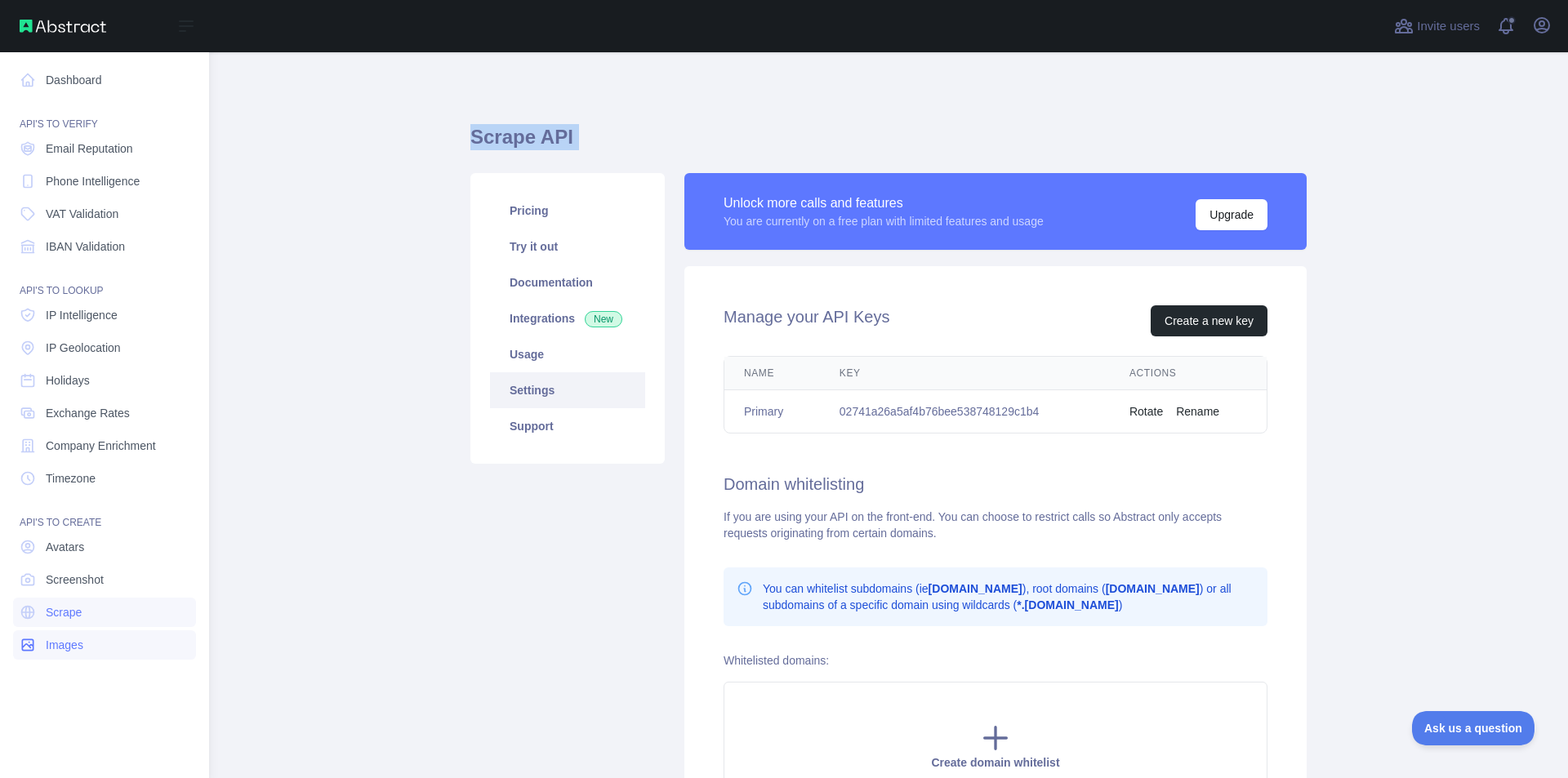
click at [100, 638] on link "Images" at bounding box center [104, 645] width 183 height 30
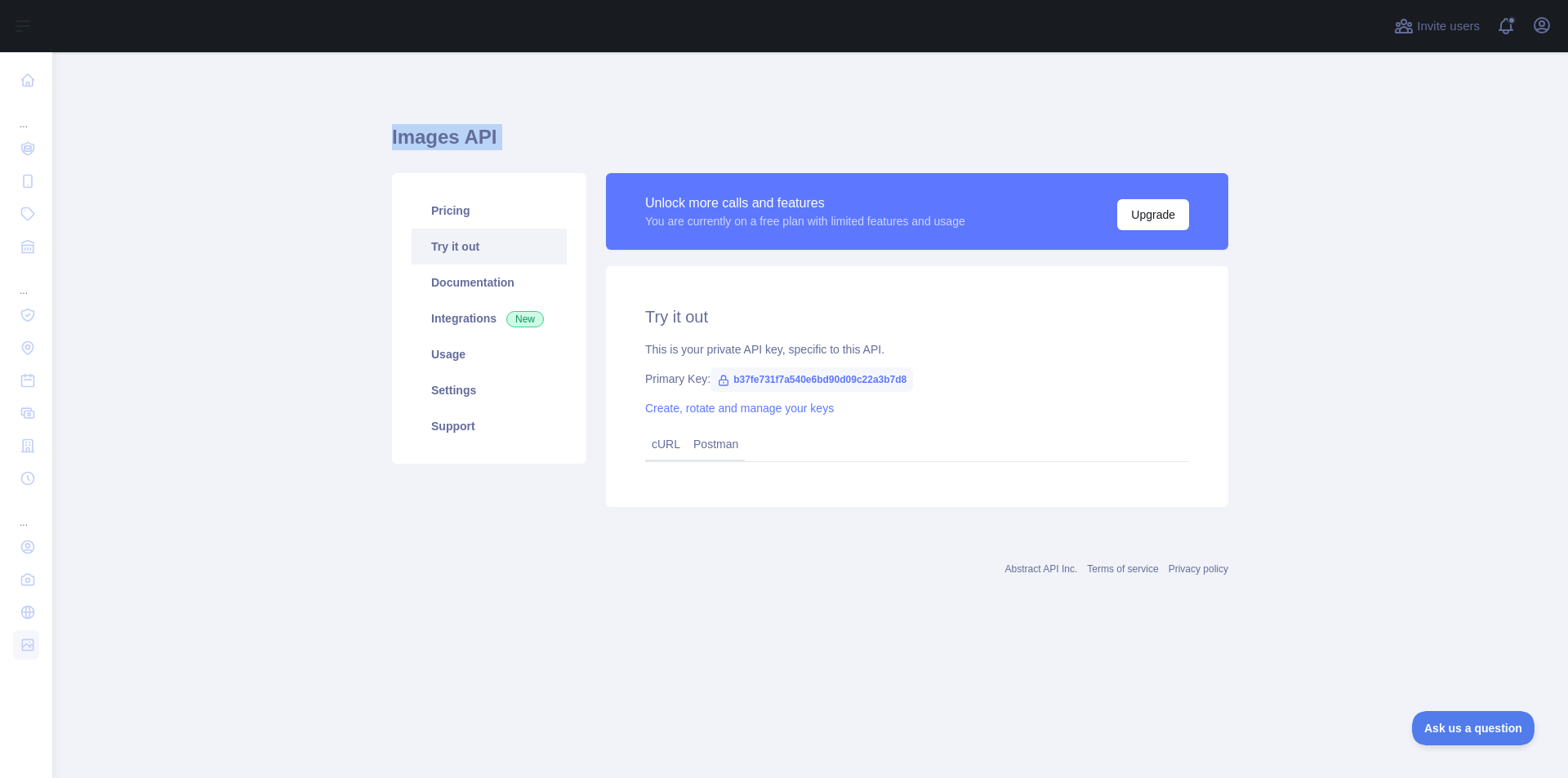
click at [470, 238] on link "Try it out" at bounding box center [489, 247] width 155 height 36
click at [453, 359] on link "Usage" at bounding box center [489, 355] width 155 height 36
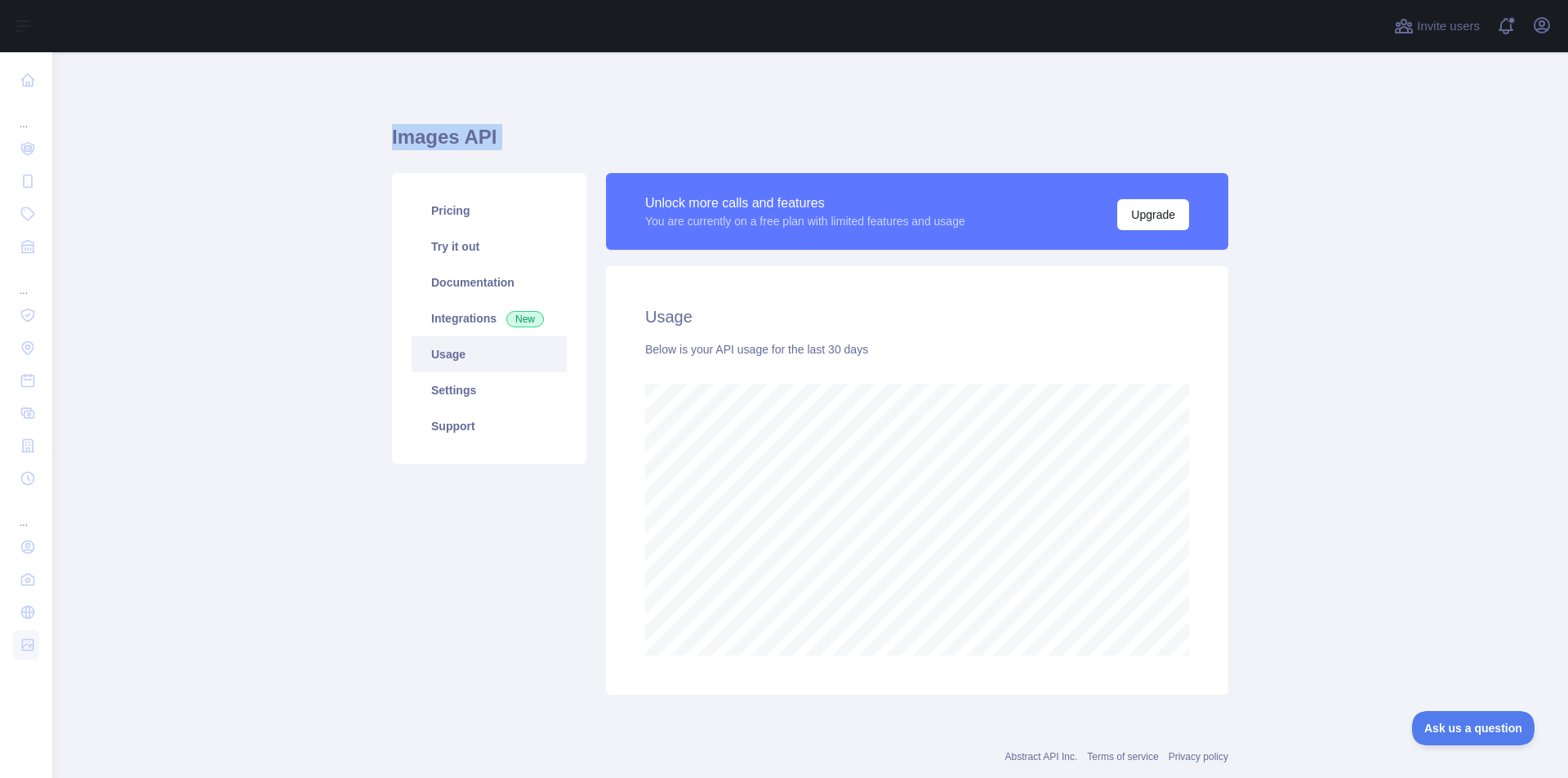
scroll to position [726, 1503]
click at [457, 281] on link "Documentation" at bounding box center [489, 282] width 155 height 36
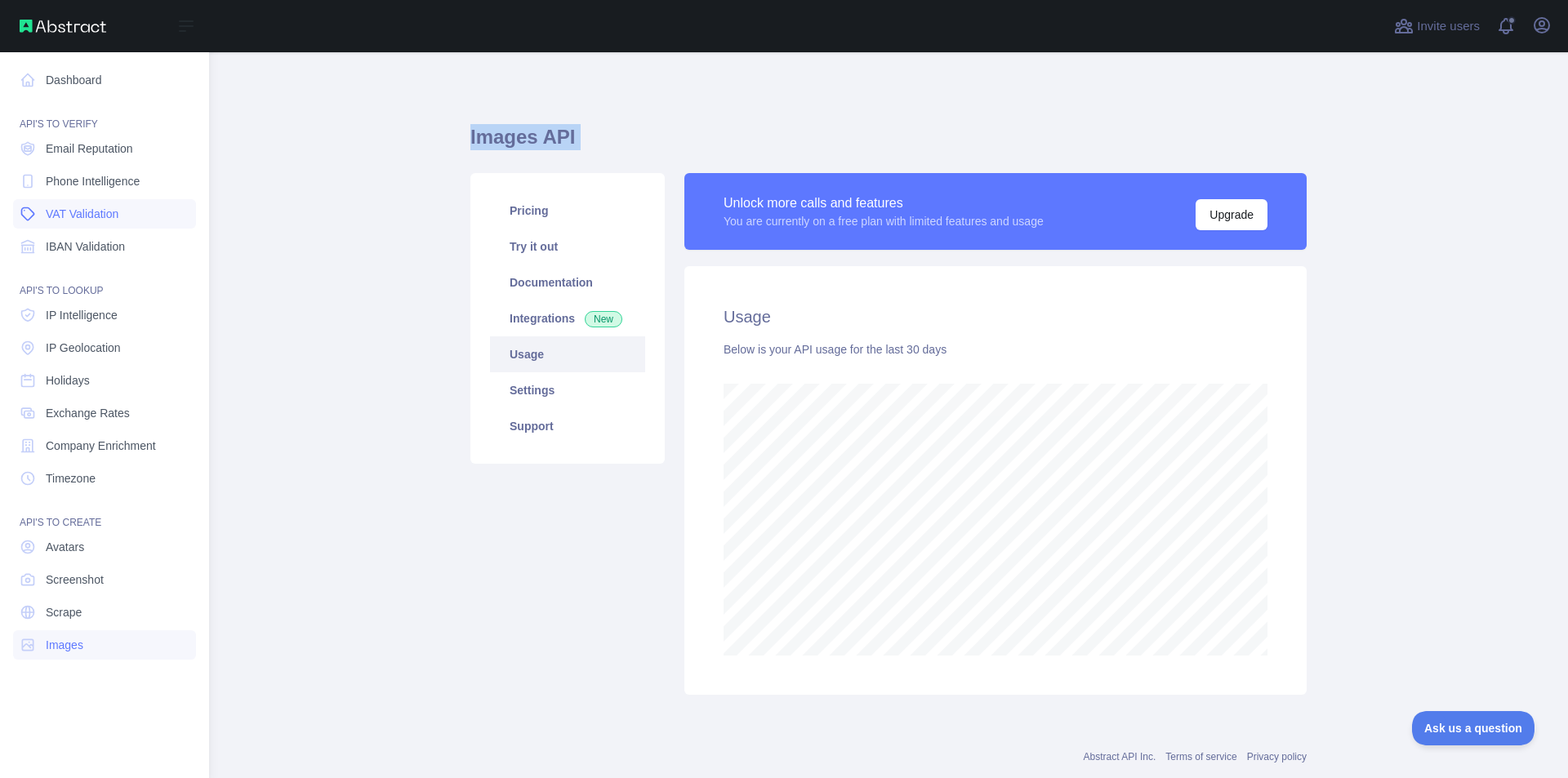
scroll to position [815852, 815282]
click at [91, 383] on link "Holidays" at bounding box center [104, 380] width 183 height 30
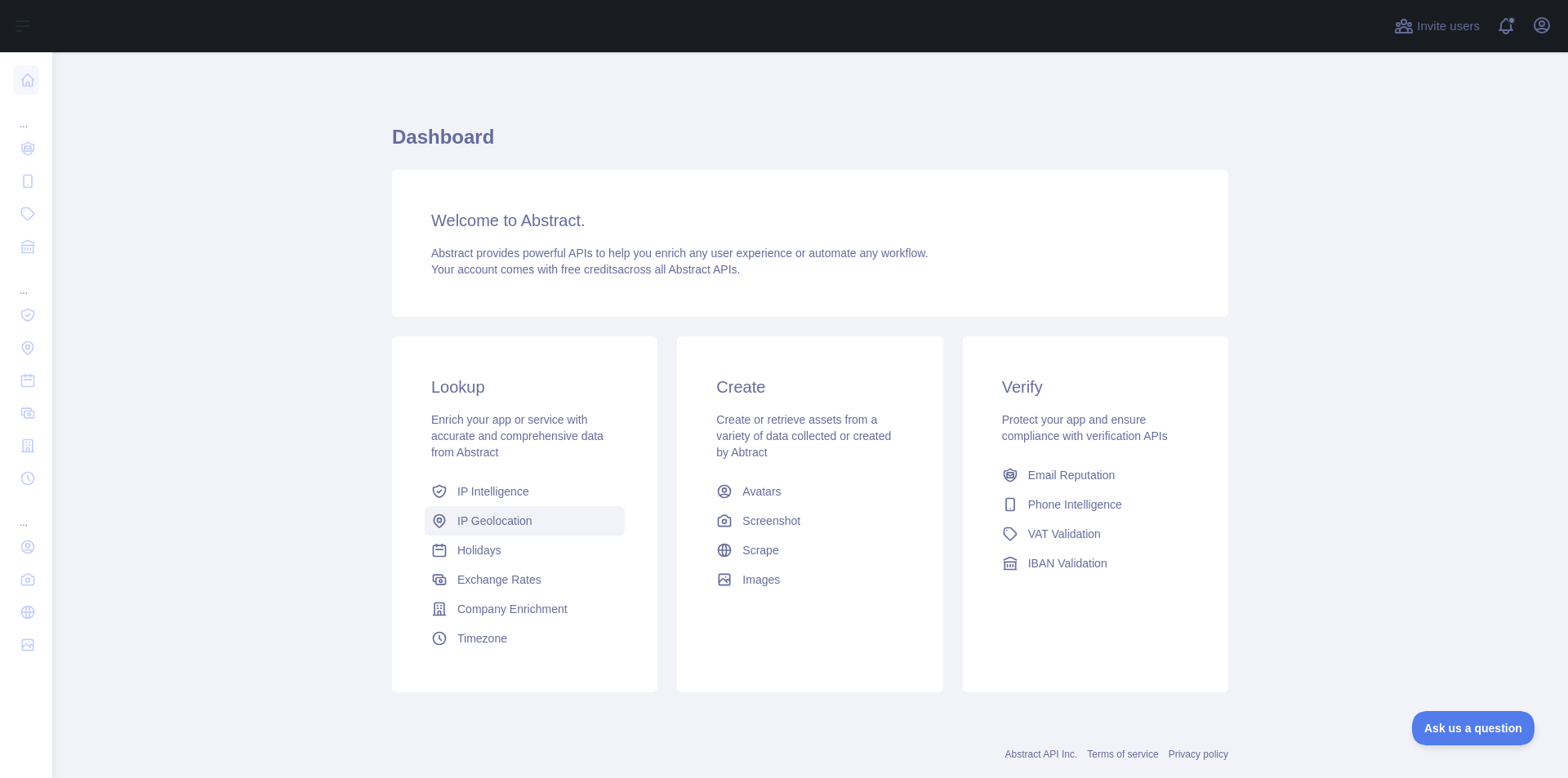
click at [491, 526] on span "IP Geolocation" at bounding box center [495, 520] width 75 height 16
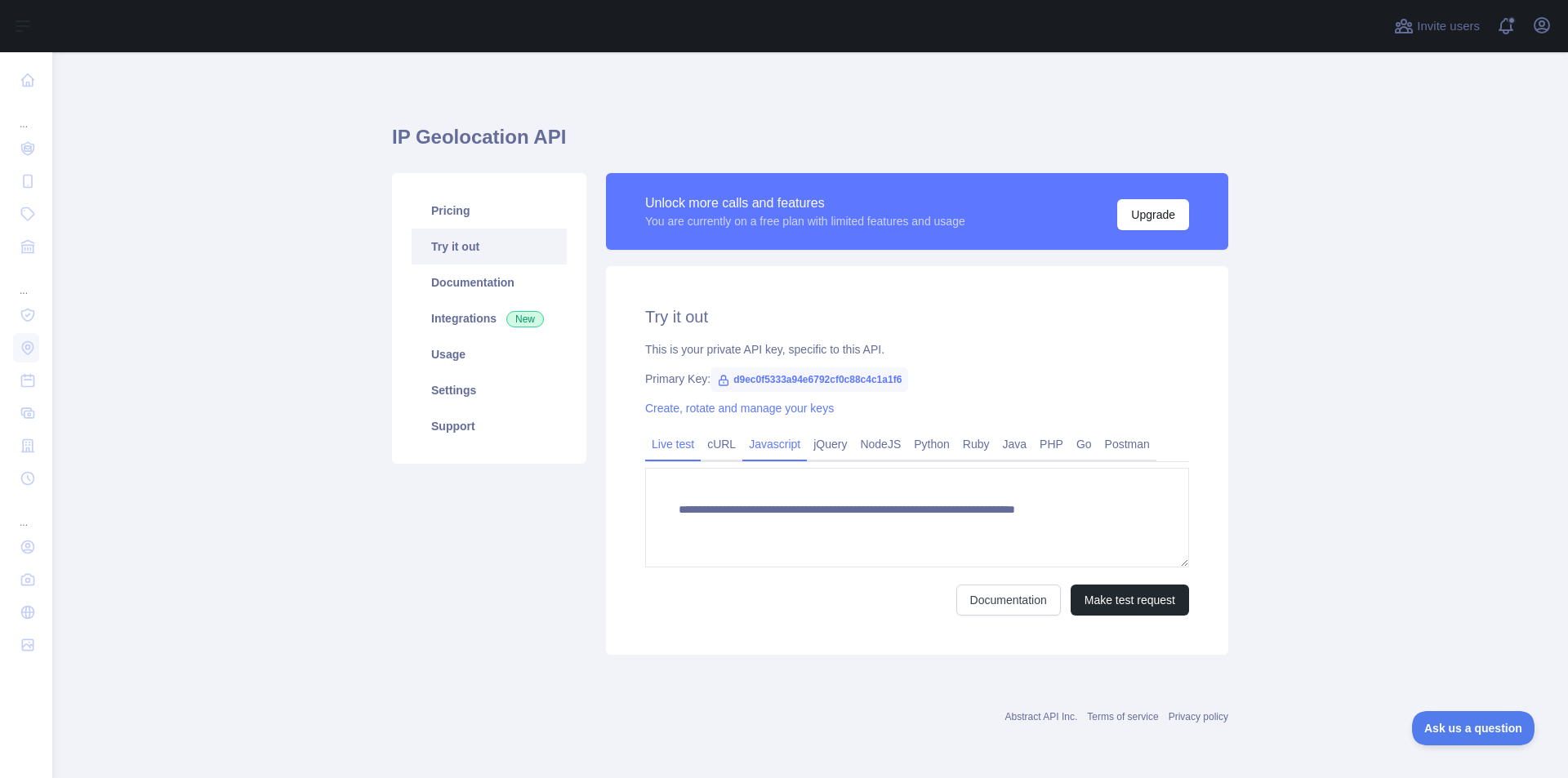
type textarea "**********"
